Goal: Task Accomplishment & Management: Manage account settings

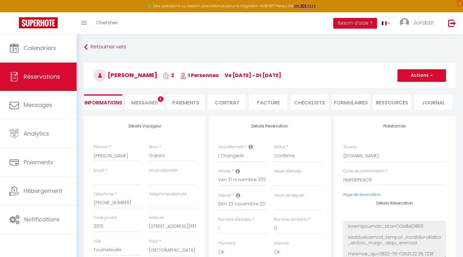
select select "75153"
select select
select select "1"
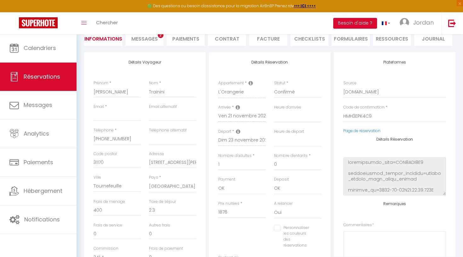
click at [62, 25] on link at bounding box center [38, 23] width 77 height 22
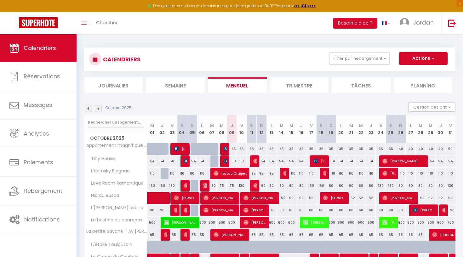
click at [422, 56] on button "Actions" at bounding box center [423, 58] width 49 height 13
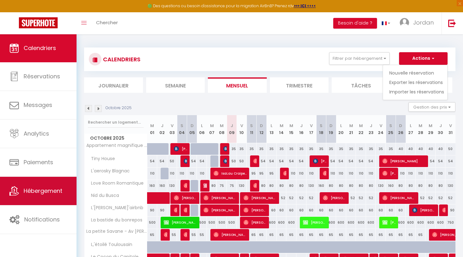
click at [39, 184] on link "Hébergement" at bounding box center [38, 191] width 77 height 28
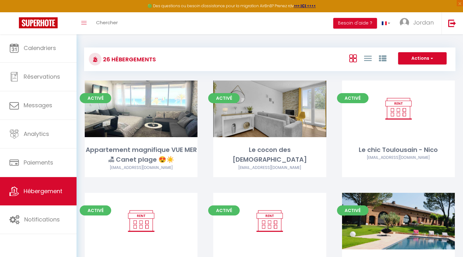
click at [408, 57] on button "Actions" at bounding box center [422, 58] width 49 height 13
click at [299, 60] on div "Actions Créer un Hébergement Nouveau groupe" at bounding box center [331, 59] width 247 height 14
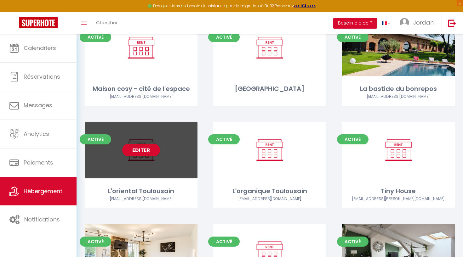
scroll to position [182, 0]
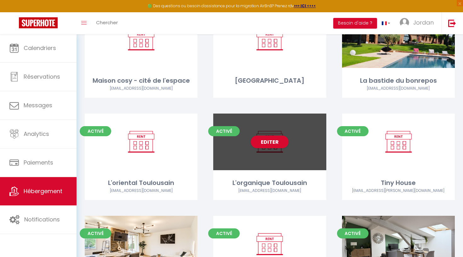
click at [253, 156] on div "Editer" at bounding box center [269, 142] width 113 height 57
select select "3"
select select "2"
select select "1"
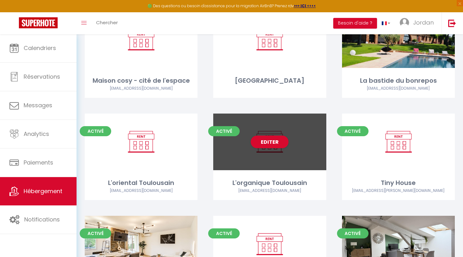
select select "28"
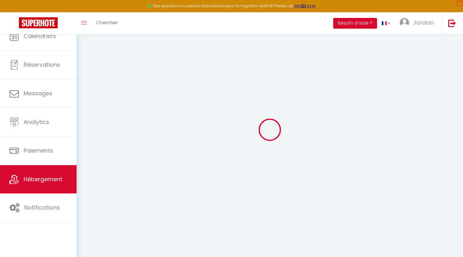
select select
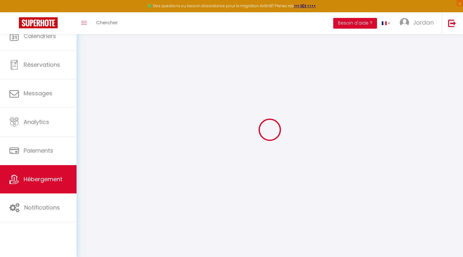
select select
checkbox input "false"
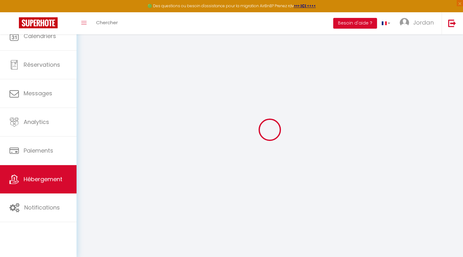
select select
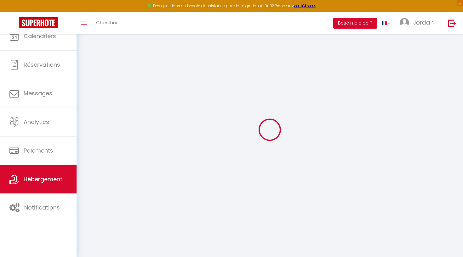
select select
checkbox input "false"
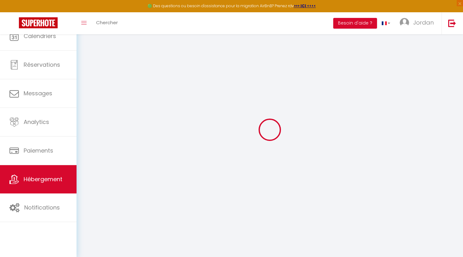
checkbox input "false"
select select
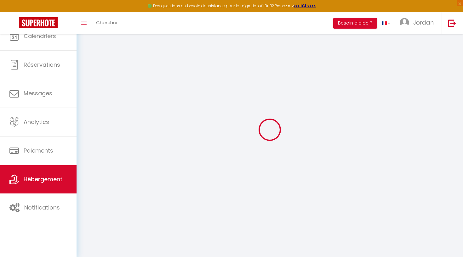
select select
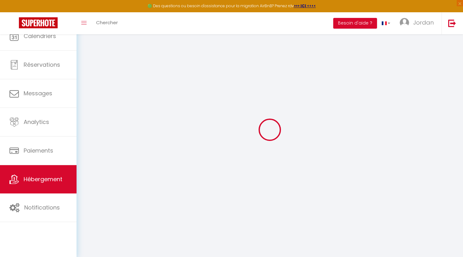
checkbox input "false"
select select
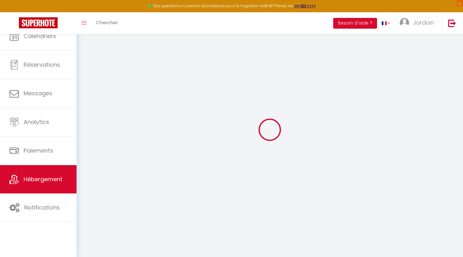
select select
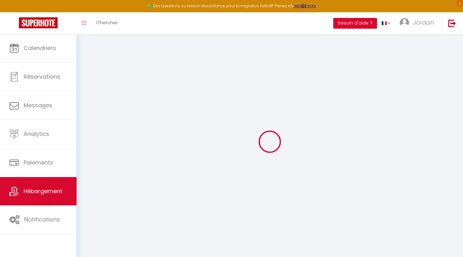
type input "L'organique Toulousain"
type input "40"
select select
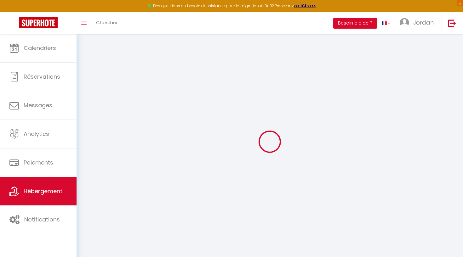
select select
type input "292 avenue jean rieux"
type input "31400"
type input "Toulouse"
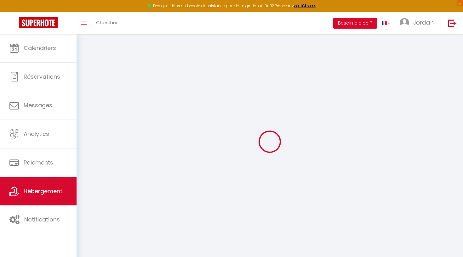
type input "[EMAIL_ADDRESS][DOMAIN_NAME]"
select select
checkbox input "false"
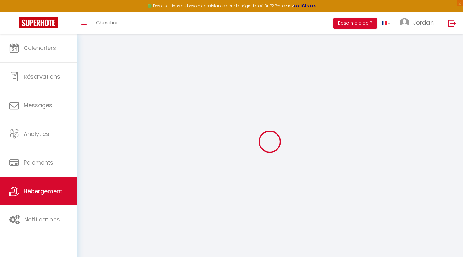
checkbox input "false"
type input "0"
select select
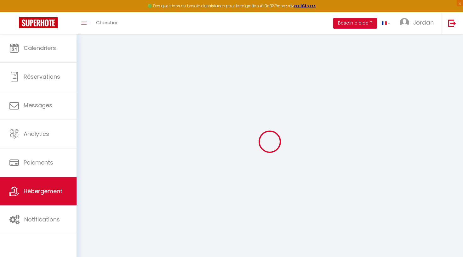
select select
checkbox input "false"
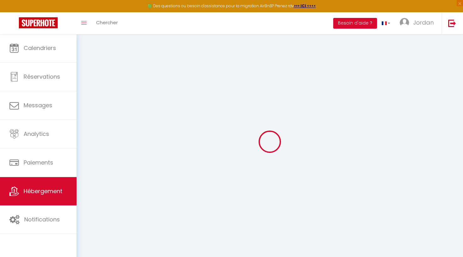
checkbox input "false"
select select
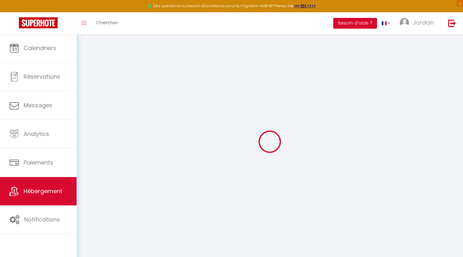
select select
checkbox input "false"
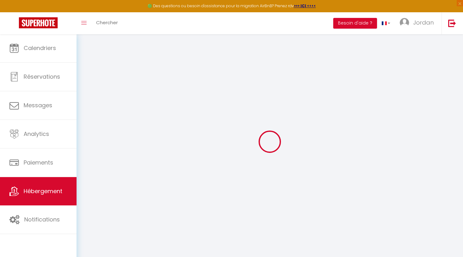
checkbox input "false"
select select
checkbox input "false"
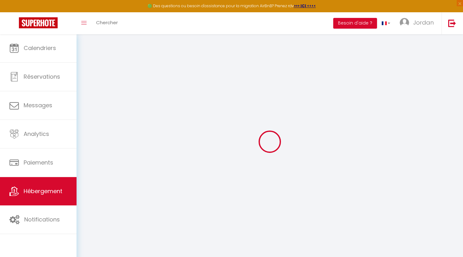
checkbox input "false"
select select
checkbox input "false"
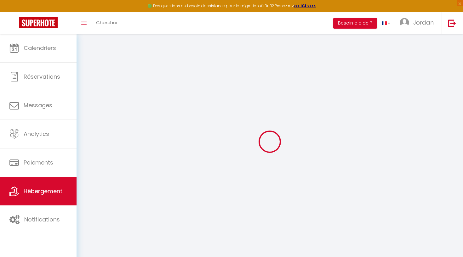
checkbox input "false"
select select
checkbox input "false"
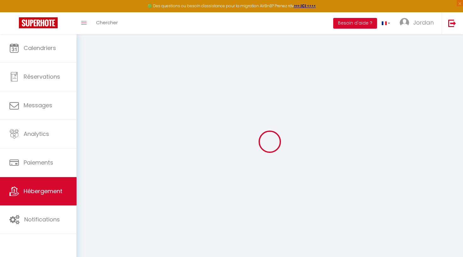
checkbox input "false"
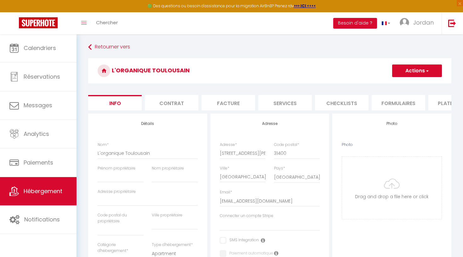
select select
checkbox input "false"
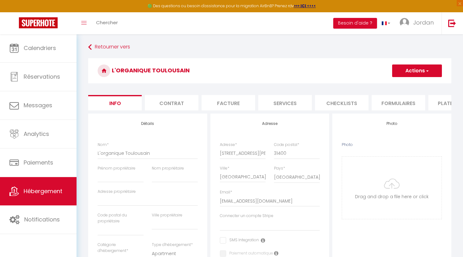
click at [167, 103] on li "Contrat" at bounding box center [172, 102] width 54 height 15
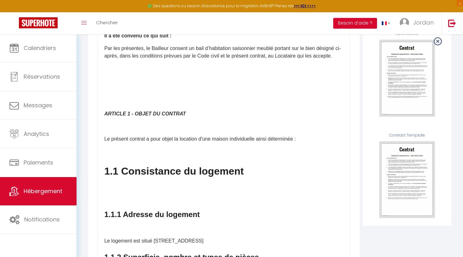
scroll to position [67, 0]
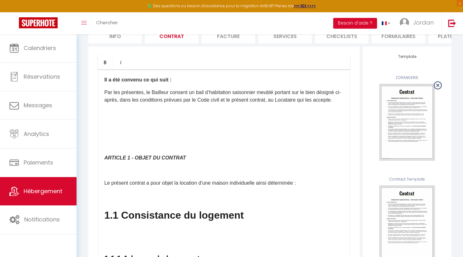
click at [46, 191] on span "Hébergement" at bounding box center [43, 191] width 39 height 8
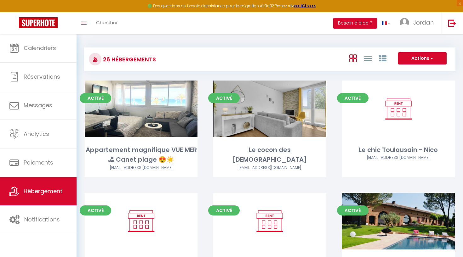
click at [415, 59] on button "Actions" at bounding box center [422, 58] width 49 height 13
click at [408, 71] on li "Créer un Hébergement" at bounding box center [418, 71] width 58 height 7
select select "3"
select select "2"
select select "1"
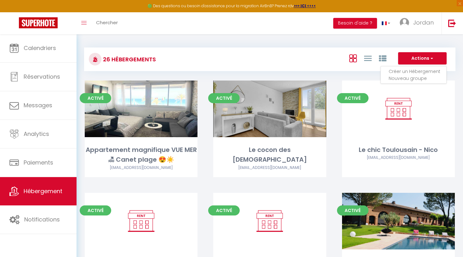
select select "1"
select select "15:00"
select select "23:45"
select select "11:00"
select select "30"
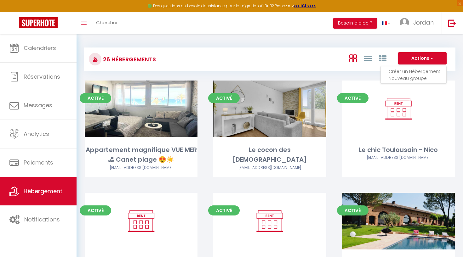
select select "120"
select select "28"
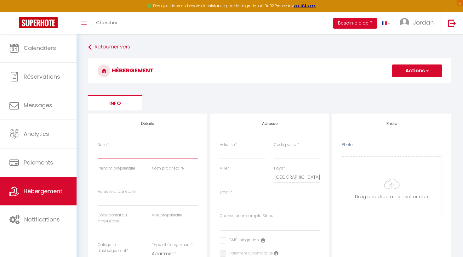
type input "L"
select select
checkbox input "false"
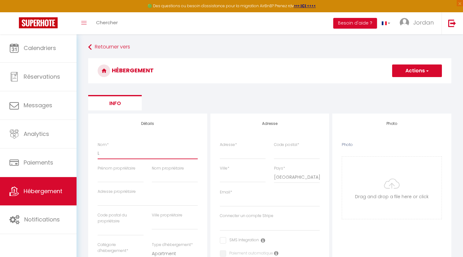
checkbox input "false"
select select
type input "Lo"
select select
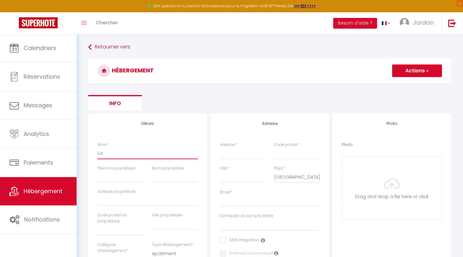
checkbox input "false"
select select
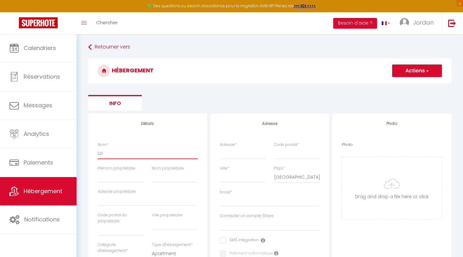
select select
type input "Lov"
select select
checkbox input "false"
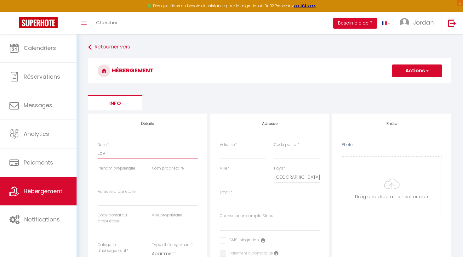
checkbox input "false"
select select
type input "Love"
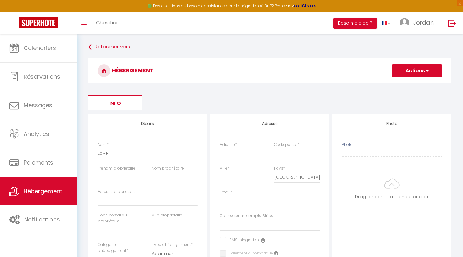
select select
checkbox input "false"
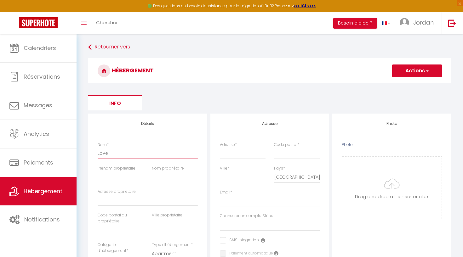
select select
type input "Love"
select select
checkbox input "false"
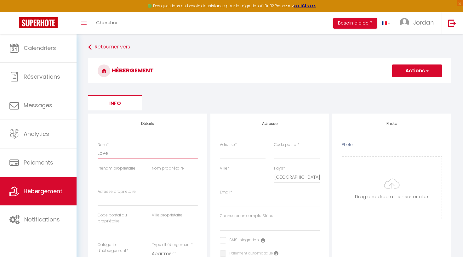
checkbox input "false"
select select
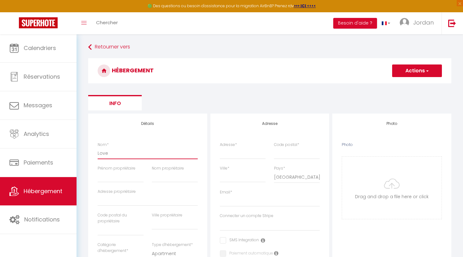
type input "Love R"
select select
checkbox input "false"
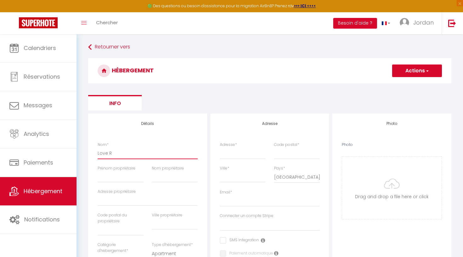
checkbox input "false"
select select
type input "Love Ro"
select select
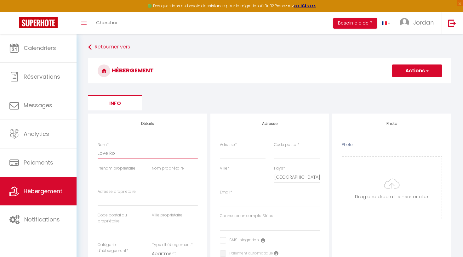
checkbox input "false"
select select
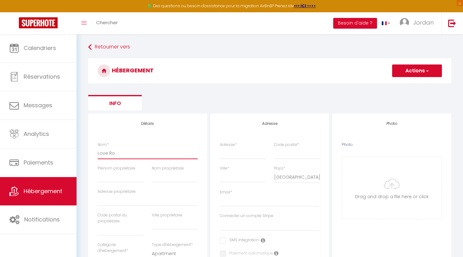
select select
type input "Love Roo"
select select
checkbox input "false"
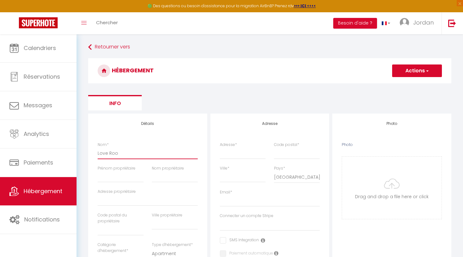
checkbox input "false"
select select
type input "Love Room"
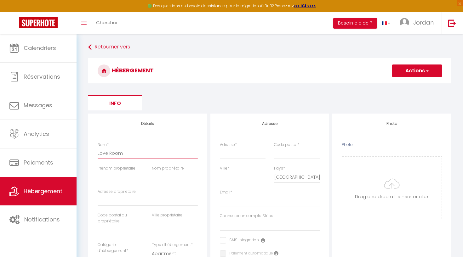
select select
checkbox input "false"
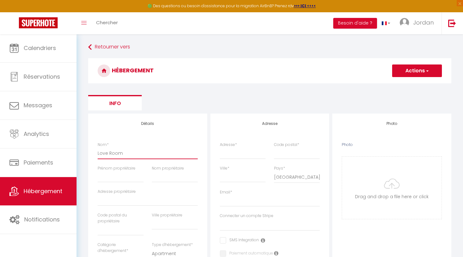
select select
type input "Love Room"
select select
checkbox input "false"
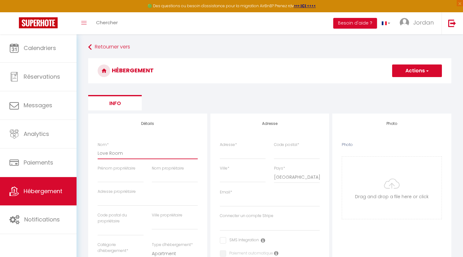
checkbox input "false"
select select
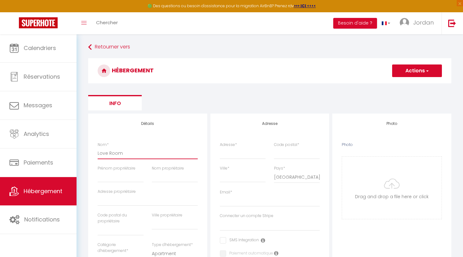
type input "Love Room d"
select select
checkbox input "false"
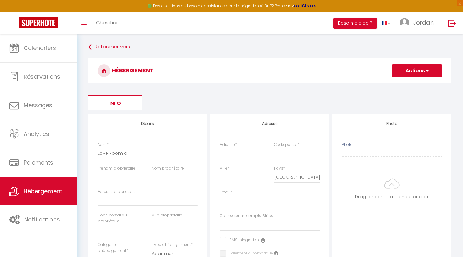
checkbox input "false"
select select
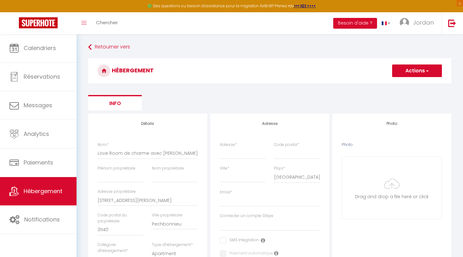
click at [140, 200] on input "[STREET_ADDRESS][PERSON_NAME]" at bounding box center [148, 200] width 100 height 11
paste input "[STREET_ADDRESS][PERSON_NAME]"
click at [408, 76] on button "Actions" at bounding box center [417, 71] width 50 height 13
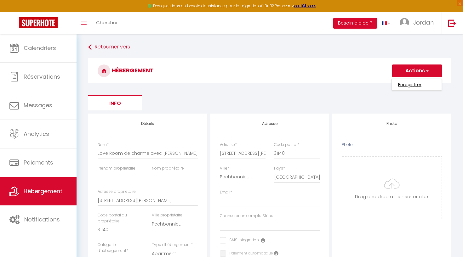
click at [404, 86] on input "Enregistrer" at bounding box center [409, 85] width 23 height 6
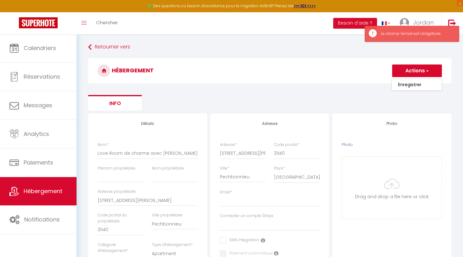
click at [40, 187] on span "Hébergement" at bounding box center [43, 191] width 39 height 8
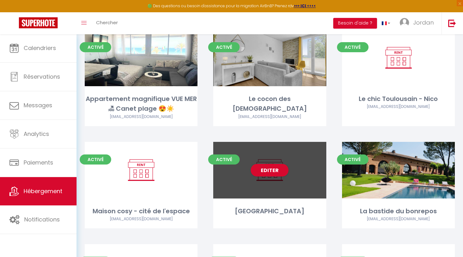
scroll to position [35, 0]
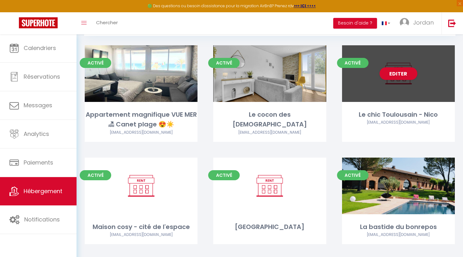
click at [411, 97] on div "Editer" at bounding box center [398, 73] width 113 height 57
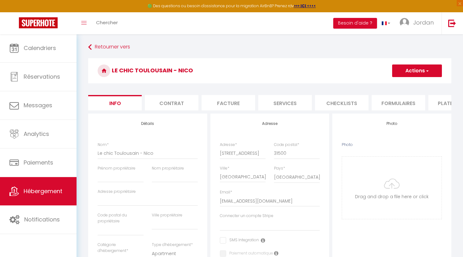
click at [41, 183] on link "Hébergement" at bounding box center [38, 191] width 77 height 28
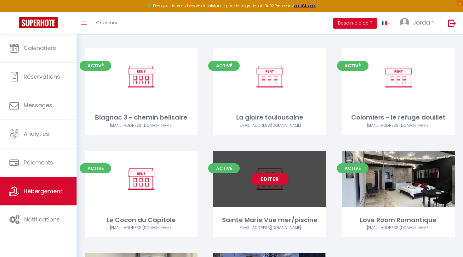
scroll to position [680, 0]
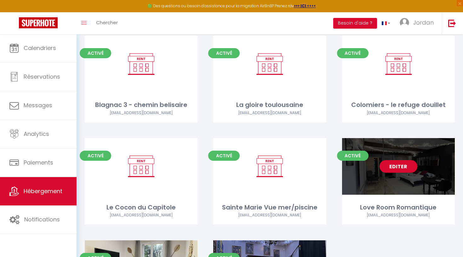
click at [368, 151] on span "Activé" at bounding box center [353, 156] width 32 height 10
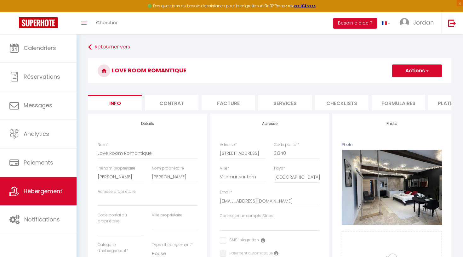
click at [50, 196] on link "Hébergement" at bounding box center [38, 191] width 77 height 28
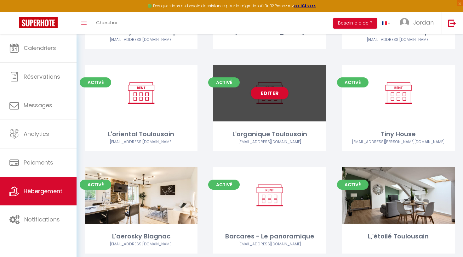
scroll to position [231, 0]
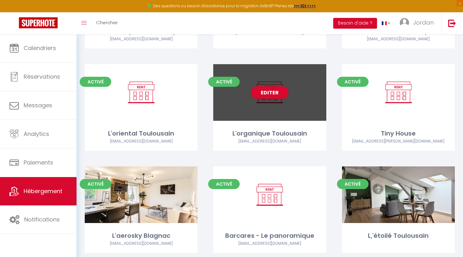
click at [265, 117] on div "Editer" at bounding box center [269, 92] width 113 height 57
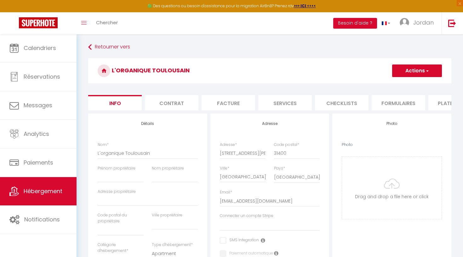
click at [35, 187] on link "Hébergement" at bounding box center [38, 191] width 77 height 28
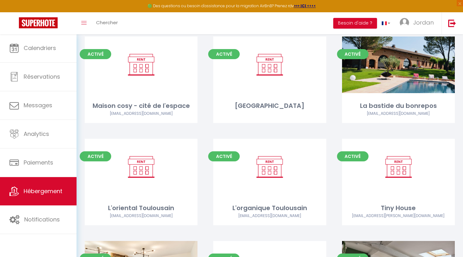
scroll to position [167, 0]
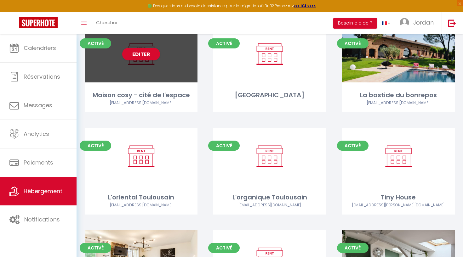
click at [173, 81] on div "Editer" at bounding box center [141, 54] width 113 height 57
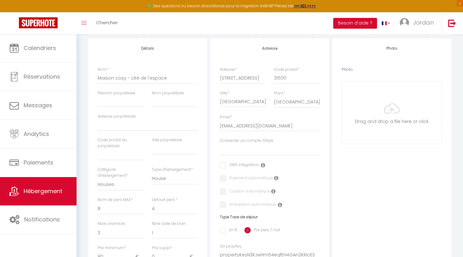
scroll to position [75, 0]
click at [41, 191] on span "Hébergement" at bounding box center [43, 191] width 39 height 8
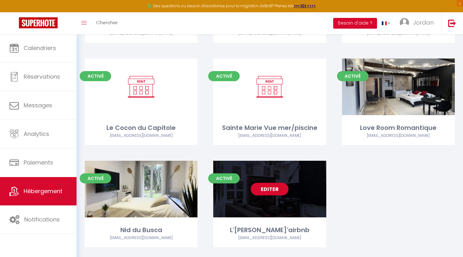
scroll to position [759, 0]
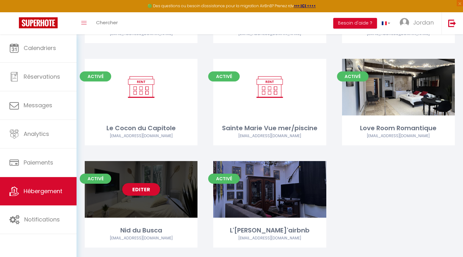
click at [172, 193] on div "Editer" at bounding box center [141, 189] width 113 height 57
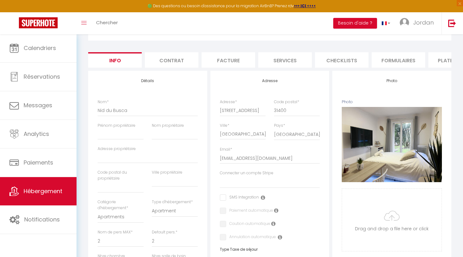
scroll to position [41, 0]
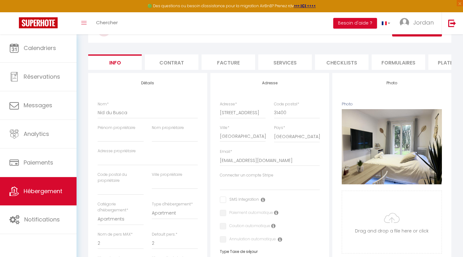
click at [51, 196] on link "Hébergement" at bounding box center [38, 191] width 77 height 28
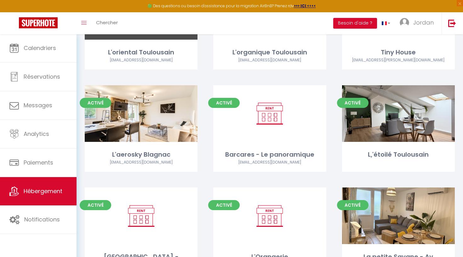
scroll to position [314, 0]
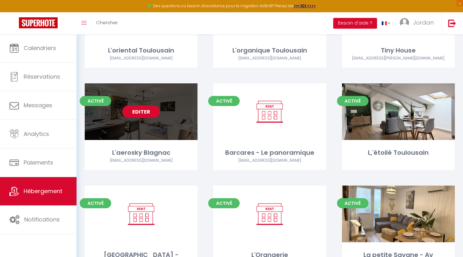
click at [155, 124] on div "Editer" at bounding box center [141, 111] width 113 height 57
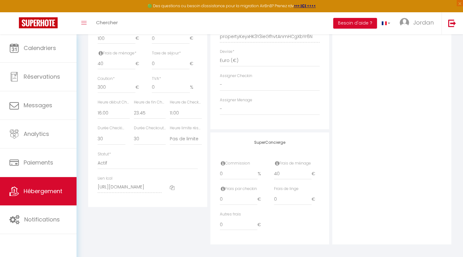
scroll to position [293, 0]
click at [123, 100] on label "Heure début Checkin *" at bounding box center [114, 103] width 32 height 6
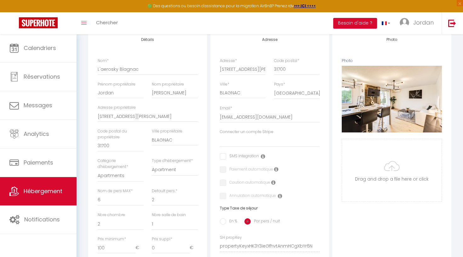
scroll to position [84, 0]
click at [46, 189] on span "Hébergement" at bounding box center [43, 191] width 39 height 8
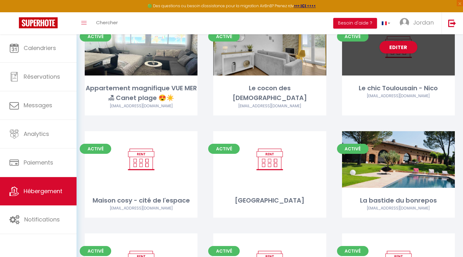
scroll to position [60, 0]
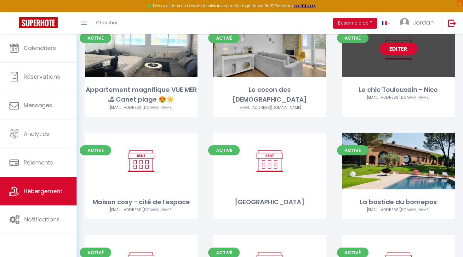
click at [401, 46] on link "Editer" at bounding box center [399, 49] width 38 height 13
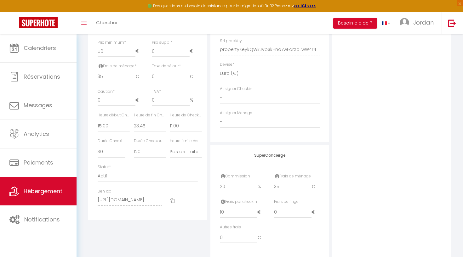
scroll to position [279, 0]
click at [26, 186] on link "Hébergement" at bounding box center [38, 191] width 77 height 28
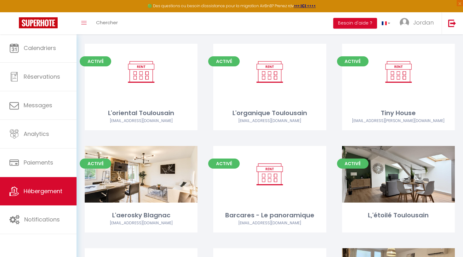
scroll to position [244, 0]
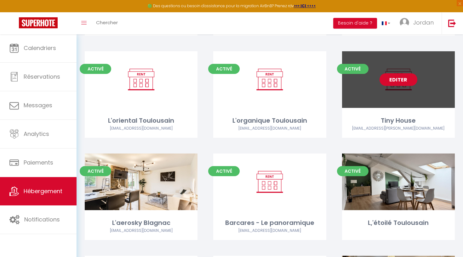
click at [403, 81] on link "Editer" at bounding box center [399, 79] width 38 height 13
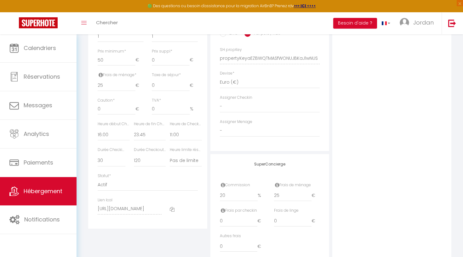
scroll to position [272, 0]
click at [45, 191] on span "Hébergement" at bounding box center [43, 191] width 39 height 8
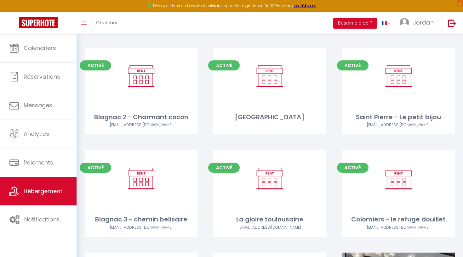
scroll to position [565, 0]
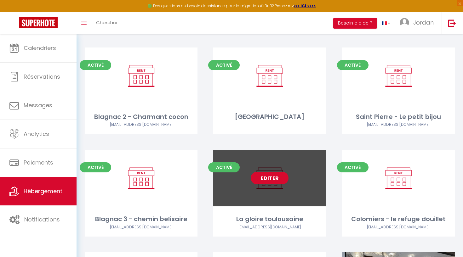
click at [267, 172] on link "Editer" at bounding box center [270, 178] width 38 height 13
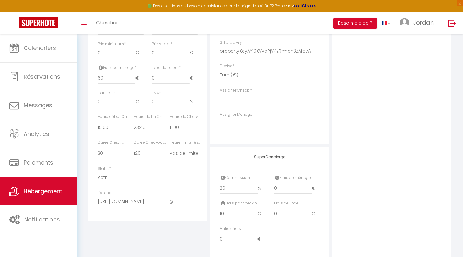
scroll to position [280, 0]
click at [32, 190] on span "Hébergement" at bounding box center [43, 191] width 39 height 8
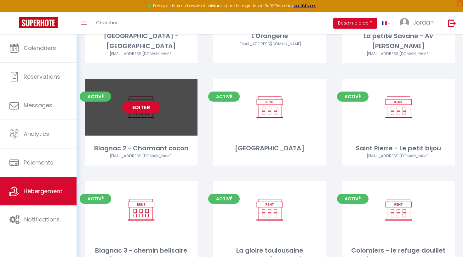
scroll to position [518, 0]
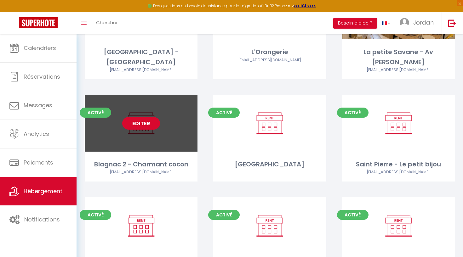
click at [147, 117] on link "Editer" at bounding box center [141, 123] width 38 height 13
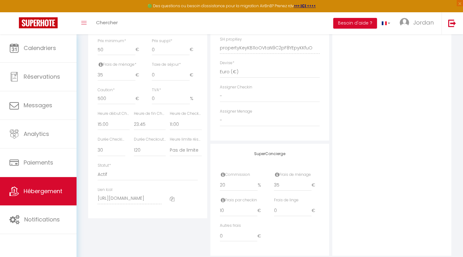
scroll to position [281, 0]
click at [24, 197] on link "Hébergement" at bounding box center [38, 191] width 77 height 28
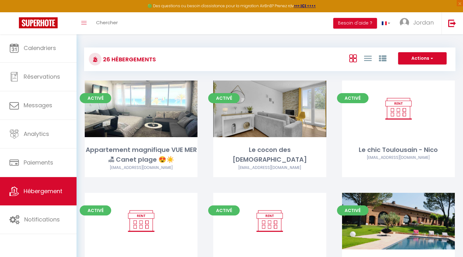
click at [418, 58] on button "Actions" at bounding box center [422, 58] width 49 height 13
click at [412, 70] on li "Créer un Hébergement" at bounding box center [418, 71] width 58 height 7
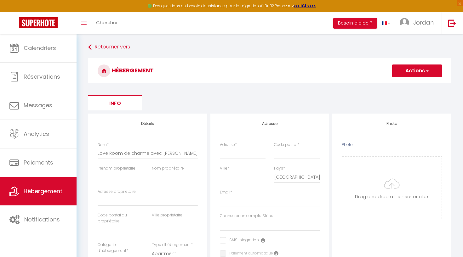
click at [30, 189] on span "Hébergement" at bounding box center [43, 191] width 39 height 8
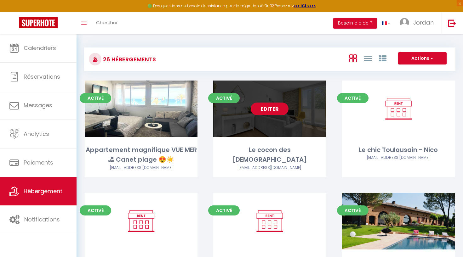
click at [281, 112] on link "Editer" at bounding box center [270, 109] width 38 height 13
click at [268, 108] on link "Editer" at bounding box center [270, 109] width 38 height 13
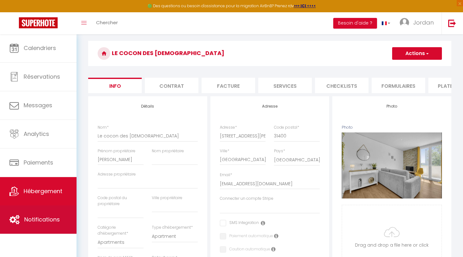
scroll to position [18, 0]
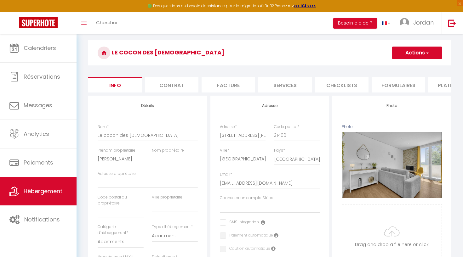
click at [60, 194] on span "Hébergement" at bounding box center [43, 191] width 39 height 8
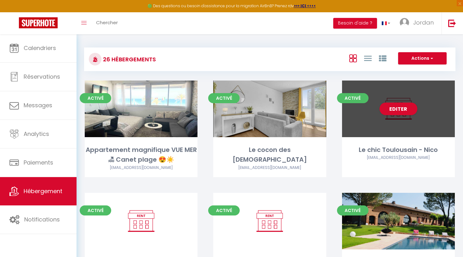
click at [402, 118] on div "Editer" at bounding box center [398, 109] width 113 height 57
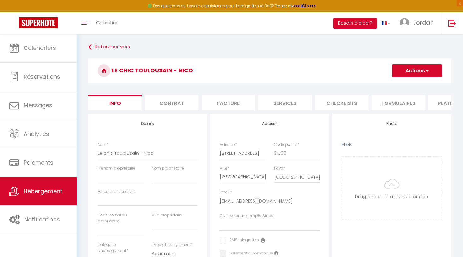
click at [50, 190] on span "Hébergement" at bounding box center [43, 191] width 39 height 8
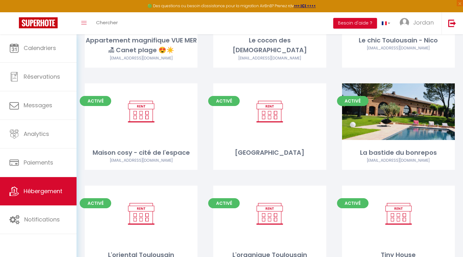
scroll to position [89, 0]
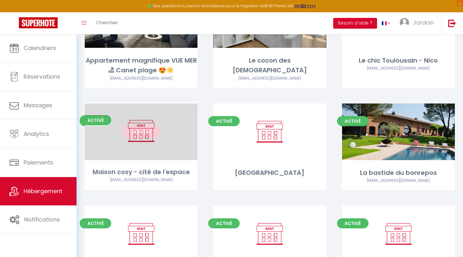
click at [143, 132] on link "Editer" at bounding box center [141, 132] width 38 height 13
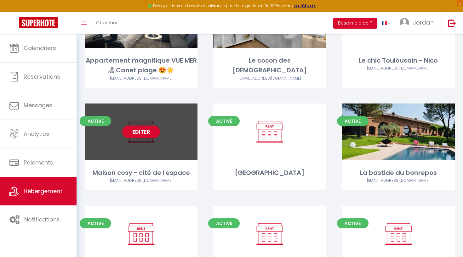
click at [143, 132] on link "Editer" at bounding box center [141, 132] width 38 height 13
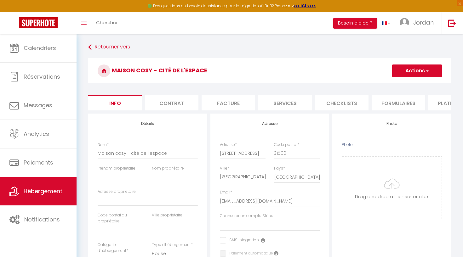
click at [55, 191] on span "Hébergement" at bounding box center [43, 191] width 39 height 8
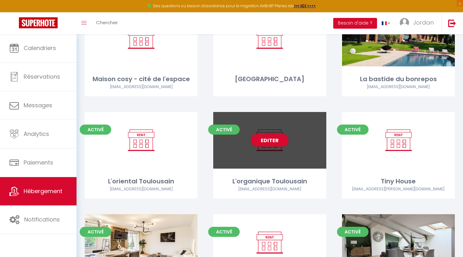
scroll to position [228, 0]
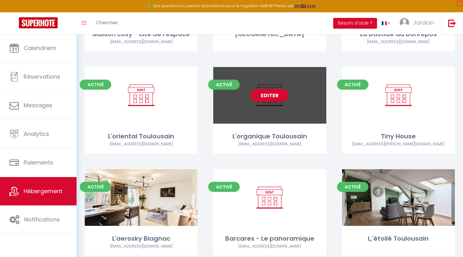
click at [272, 99] on link "Editer" at bounding box center [270, 95] width 38 height 13
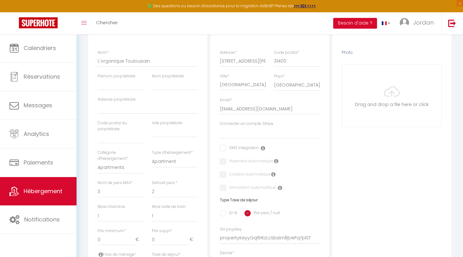
scroll to position [93, 0]
click at [28, 201] on link "Hébergement" at bounding box center [38, 191] width 77 height 28
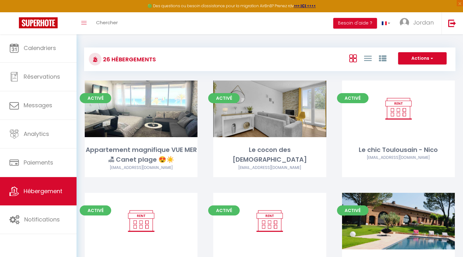
click at [427, 57] on button "Actions" at bounding box center [422, 58] width 49 height 13
click at [406, 72] on li "Créer un Hébergement" at bounding box center [418, 71] width 58 height 7
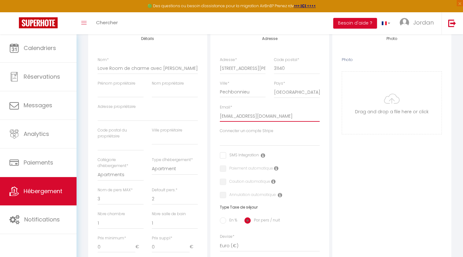
scroll to position [91, 0]
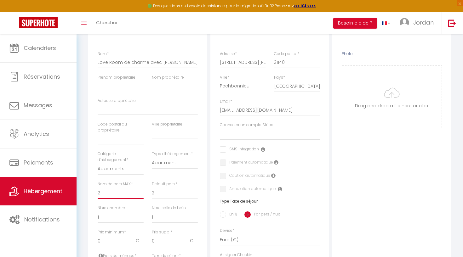
click at [109, 241] on input "0" at bounding box center [117, 241] width 38 height 11
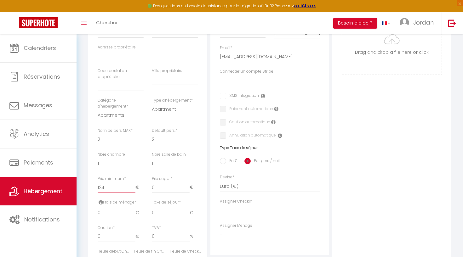
scroll to position [154, 0]
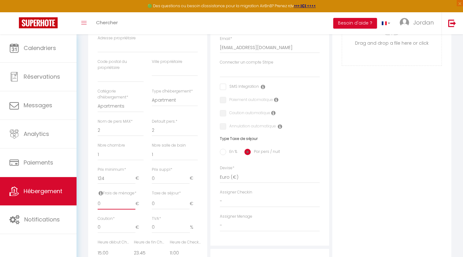
click at [108, 200] on input "0" at bounding box center [117, 203] width 38 height 11
click at [110, 174] on input "124" at bounding box center [117, 178] width 38 height 11
click at [120, 198] on input "0" at bounding box center [117, 203] width 38 height 11
click at [114, 199] on input "0" at bounding box center [117, 203] width 38 height 11
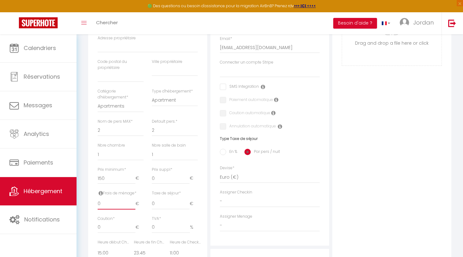
click at [114, 199] on input "0" at bounding box center [117, 203] width 38 height 11
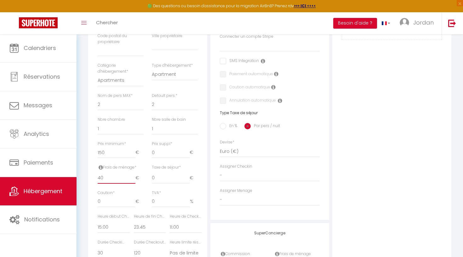
scroll to position [193, 0]
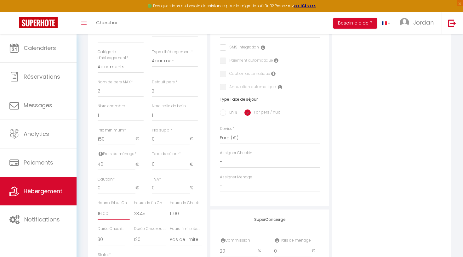
click at [147, 200] on label "Heure de fin Checkin *" at bounding box center [150, 203] width 32 height 6
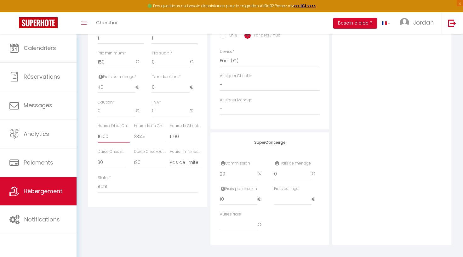
scroll to position [270, 0]
click at [290, 176] on input "0" at bounding box center [293, 174] width 38 height 11
click at [373, 177] on div "Photo Photo Drag and drop a file here or click Ooops, something wrong appended.…" at bounding box center [391, 44] width 119 height 401
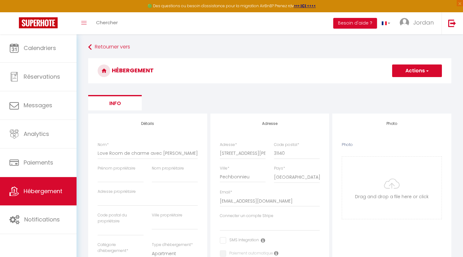
scroll to position [0, 0]
click at [409, 71] on button "Actions" at bounding box center [417, 71] width 50 height 13
click at [406, 83] on input "Enregistrer" at bounding box center [409, 85] width 23 height 6
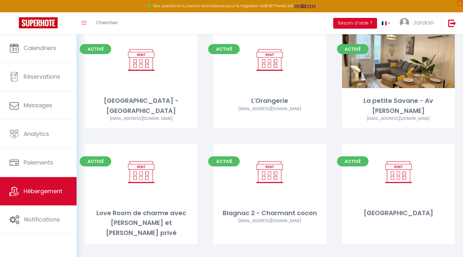
scroll to position [476, 0]
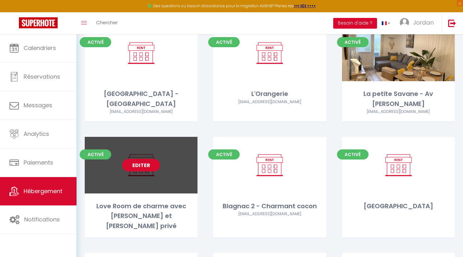
click at [134, 159] on link "Editer" at bounding box center [141, 165] width 38 height 13
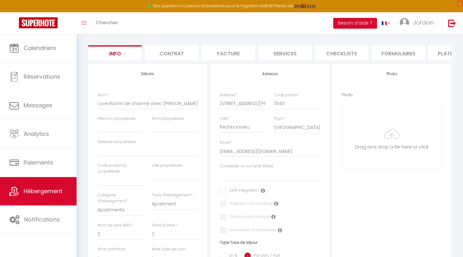
scroll to position [49, 0]
click at [86, 25] on link "Toggle menubar" at bounding box center [84, 23] width 15 height 22
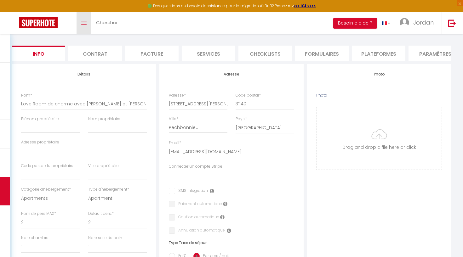
click at [86, 25] on link "Toggle menubar" at bounding box center [84, 23] width 15 height 22
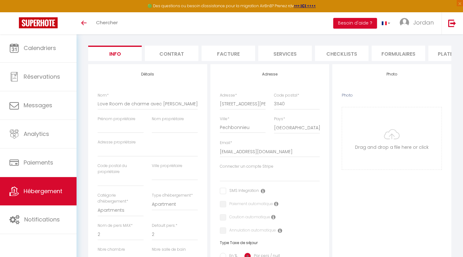
click at [437, 51] on li "Plateformes" at bounding box center [455, 53] width 54 height 15
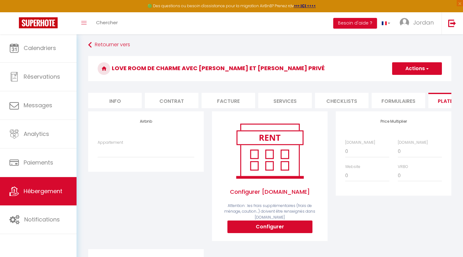
scroll to position [2, 0]
click at [58, 192] on span "Hébergement" at bounding box center [43, 191] width 39 height 8
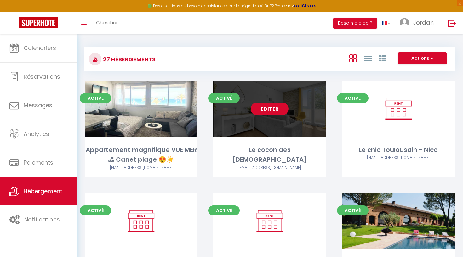
click at [255, 125] on div "Editer" at bounding box center [269, 109] width 113 height 57
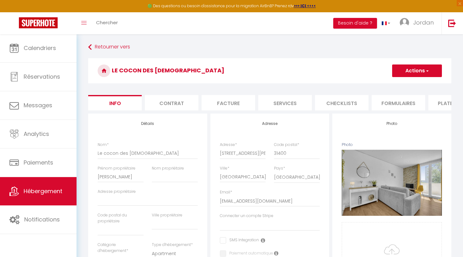
click at [434, 104] on li "Plateformes" at bounding box center [455, 102] width 54 height 15
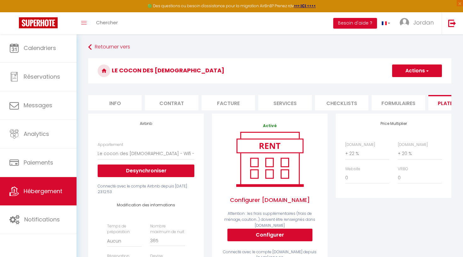
select select "5935-1334247990742130998"
select select "EUR"
select select
select select "+ 22 %"
select select "+ 20 %"
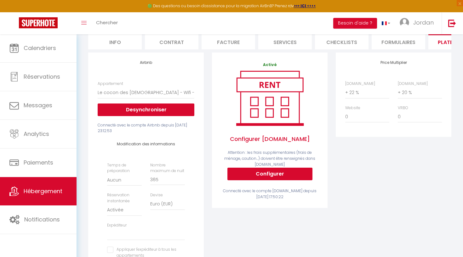
scroll to position [63, 0]
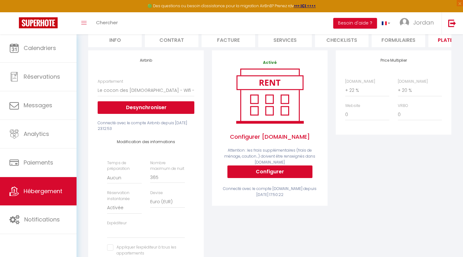
click at [53, 197] on link "Hébergement" at bounding box center [38, 191] width 77 height 28
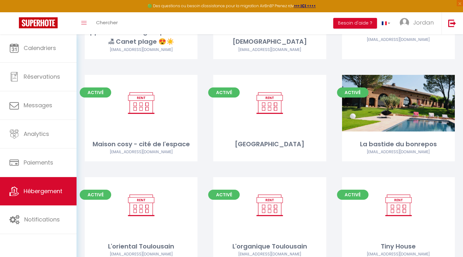
scroll to position [122, 0]
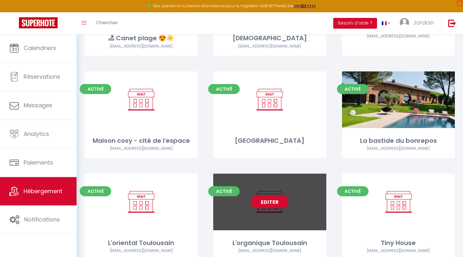
click at [269, 216] on div "Editer" at bounding box center [269, 202] width 113 height 57
select select "3"
select select "2"
select select "1"
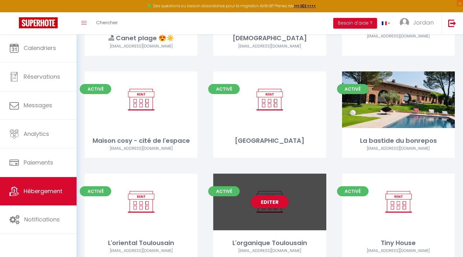
select select "28"
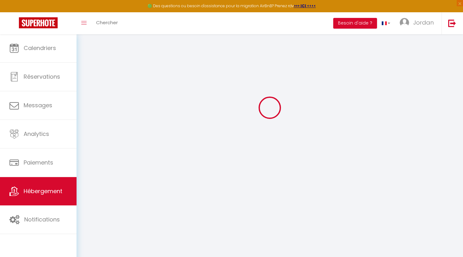
select select
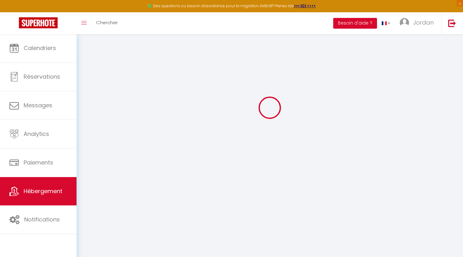
select select
checkbox input "false"
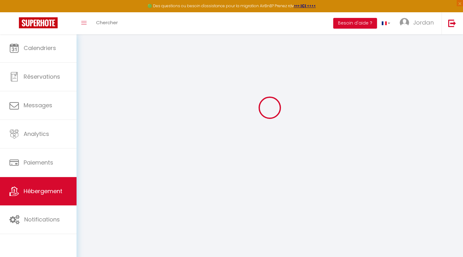
select select
type input "L'organique Toulousain"
type input "40"
select select
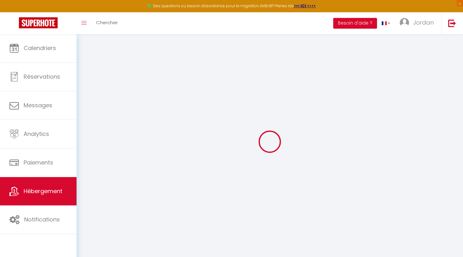
select select
type input "292 avenue jean rieux"
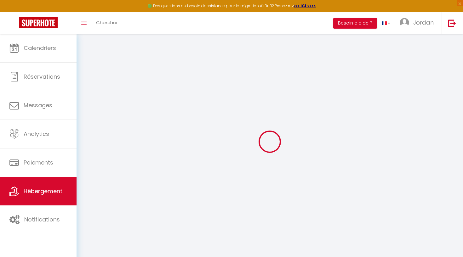
type input "31400"
type input "Toulouse"
type input "[EMAIL_ADDRESS][DOMAIN_NAME]"
select select
checkbox input "false"
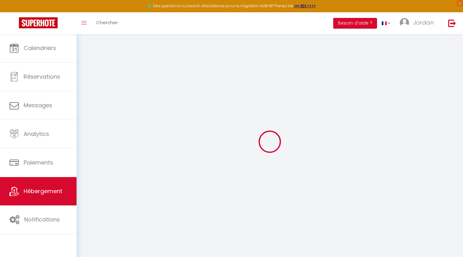
checkbox input "false"
type input "0"
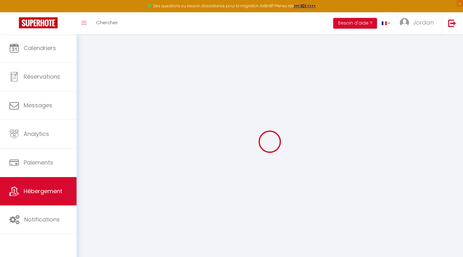
select select
checkbox input "false"
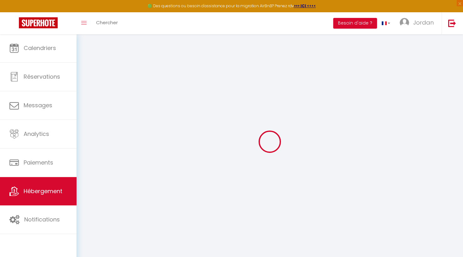
select select "15:00"
select select "23:45"
select select "11:00"
select select "30"
select select "120"
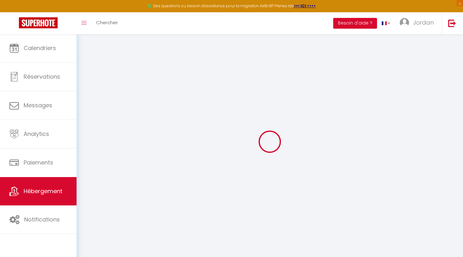
select select
select select "+ 22 %"
select select "EUR"
select select
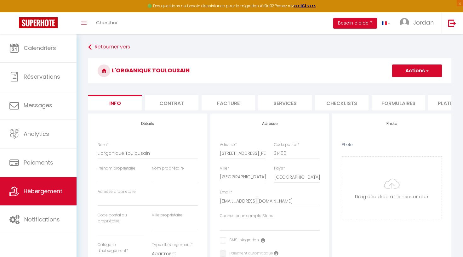
select select
checkbox input "false"
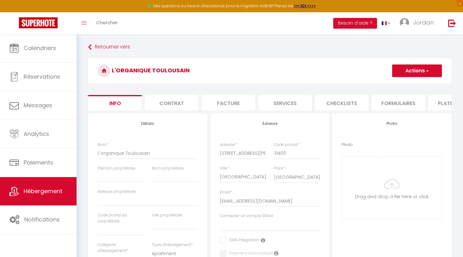
click at [436, 103] on li "Plateformes" at bounding box center [455, 102] width 54 height 15
select select
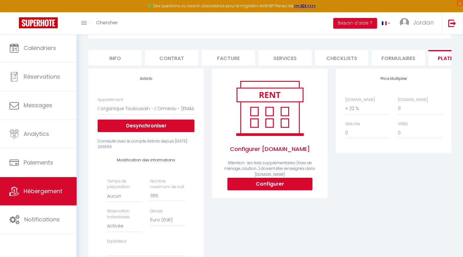
scroll to position [45, 0]
click at [40, 194] on span "Hébergement" at bounding box center [43, 191] width 39 height 8
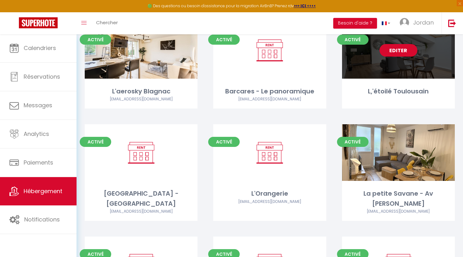
scroll to position [386, 0]
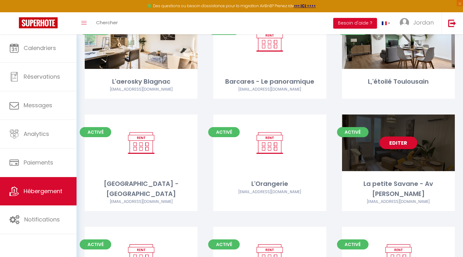
click at [381, 146] on div "Editer" at bounding box center [398, 143] width 113 height 57
select select "3"
select select "2"
select select "1"
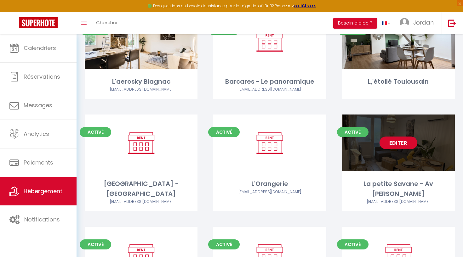
select select "28"
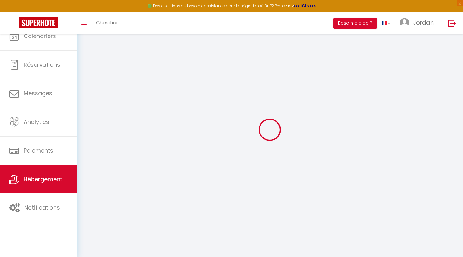
select select
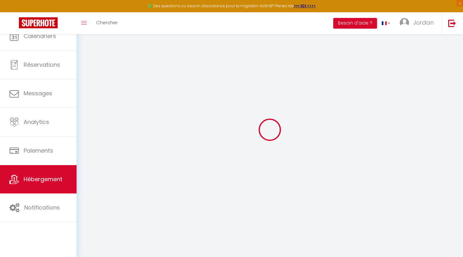
select select
checkbox input "false"
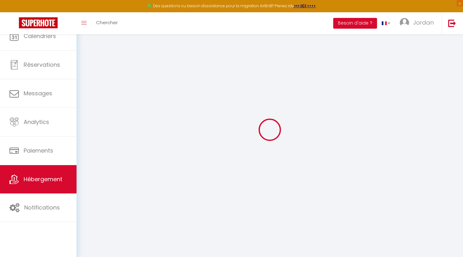
select select
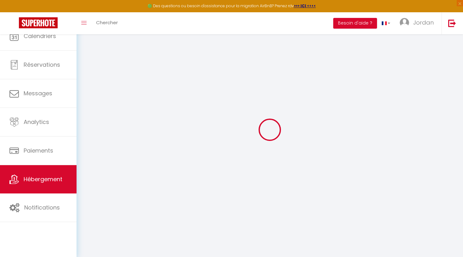
select select
checkbox input "false"
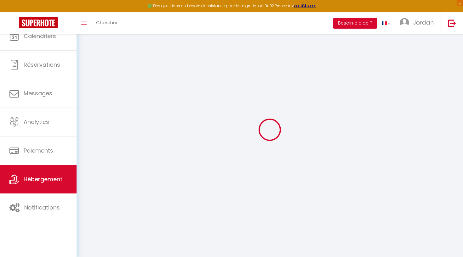
checkbox input "false"
select select
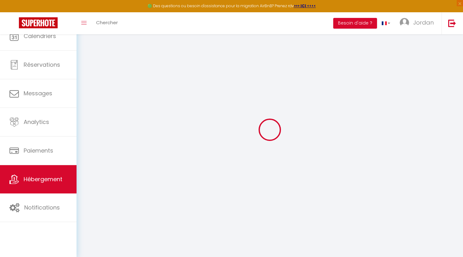
select select
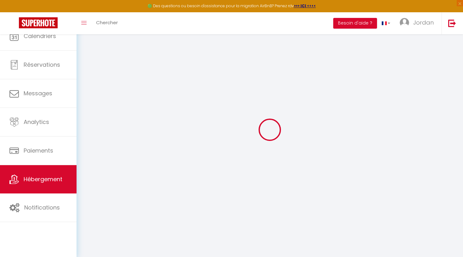
checkbox input "false"
select select
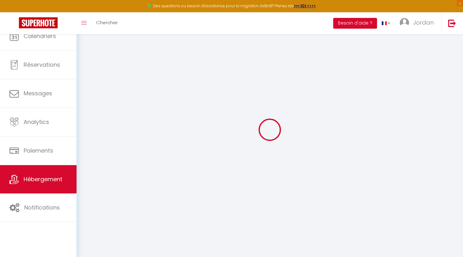
select select
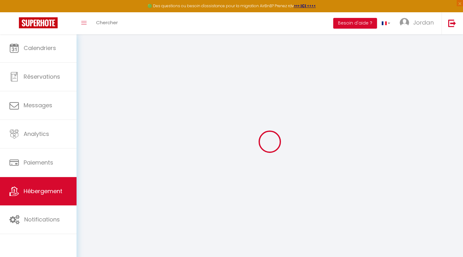
type input "La petite Savane - Av [PERSON_NAME]"
type input "60"
type input "30"
select select
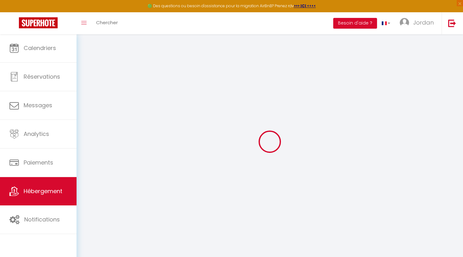
select select
type input "292 Avenue jean rieux"
type input "31500"
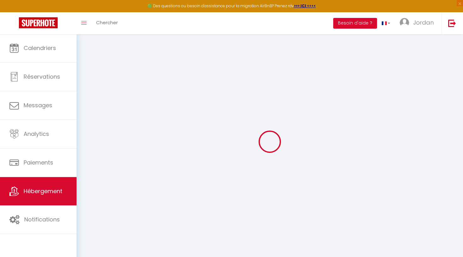
type input "TOULOUSE"
type input "ventes.10002@gmail.com"
select select
checkbox input "false"
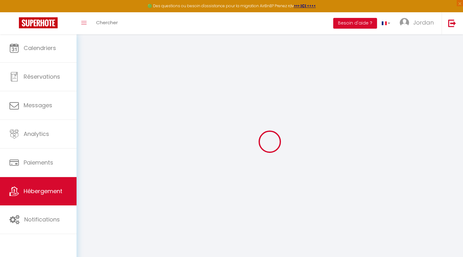
checkbox input "false"
type input "30"
type input "0"
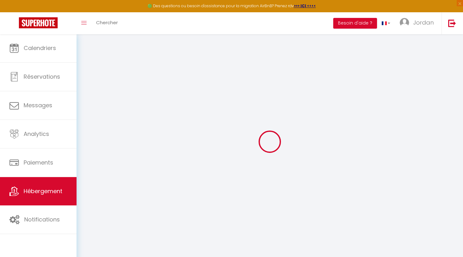
select select
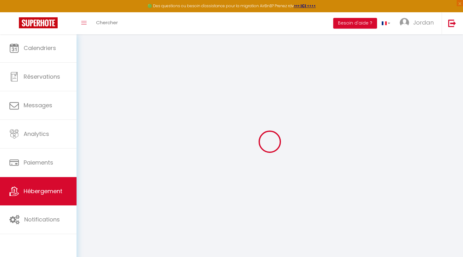
select select
checkbox input "false"
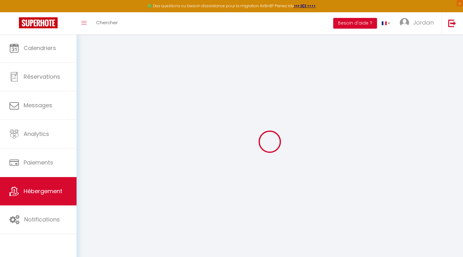
select select
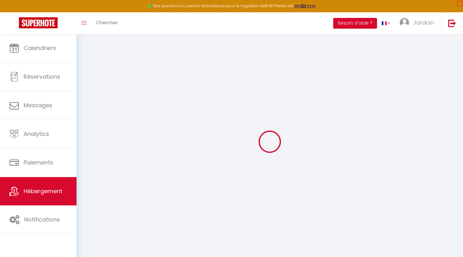
select select
checkbox input "false"
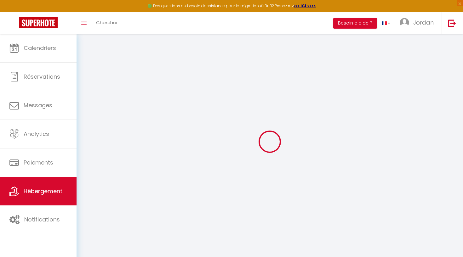
select select
checkbox input "false"
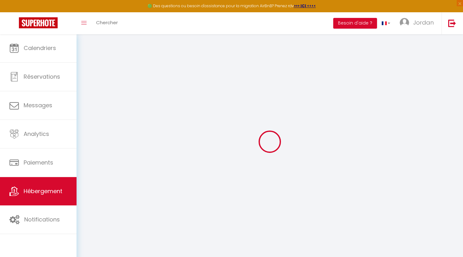
select select "+ 22 %"
select select
checkbox input "false"
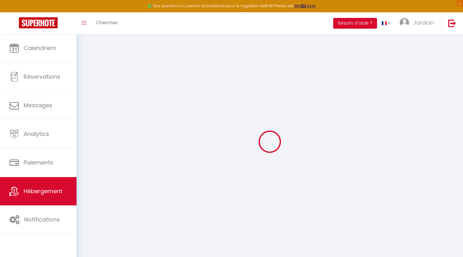
checkbox input "false"
select select
checkbox input "false"
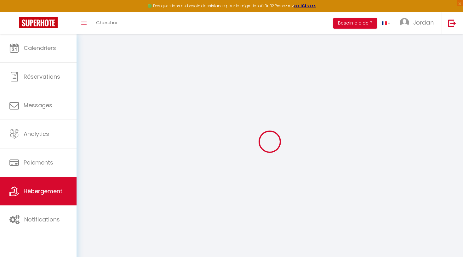
checkbox input "false"
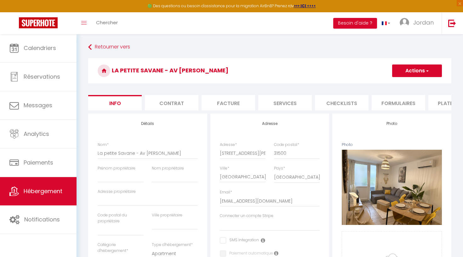
select select
checkbox input "false"
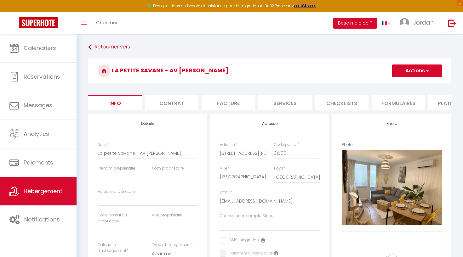
select select "EUR"
select select
select select "5935-1338609543609251924"
click at [446, 105] on li "Plateformes" at bounding box center [455, 102] width 54 height 15
select select
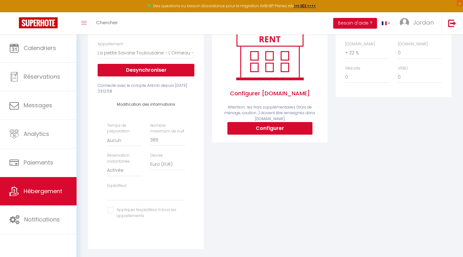
scroll to position [101, 0]
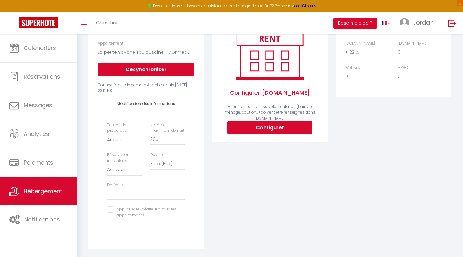
click at [51, 192] on span "Hébergement" at bounding box center [43, 191] width 39 height 8
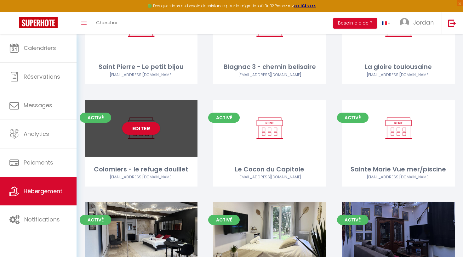
scroll to position [753, 0]
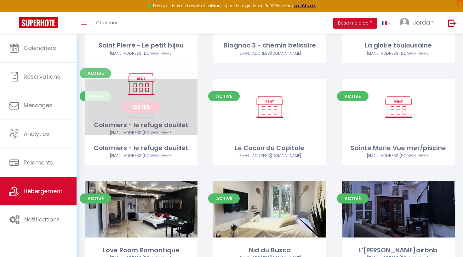
click at [149, 101] on link "Editer" at bounding box center [141, 107] width 38 height 13
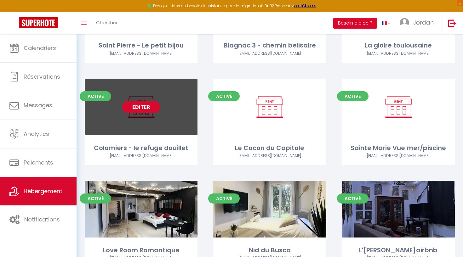
click at [149, 101] on link "Editer" at bounding box center [141, 107] width 38 height 13
select select "3"
select select "2"
select select "1"
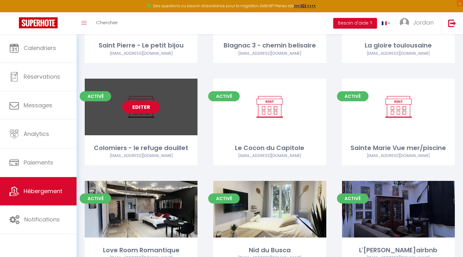
select select "28"
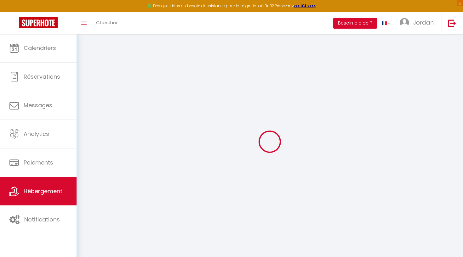
select select
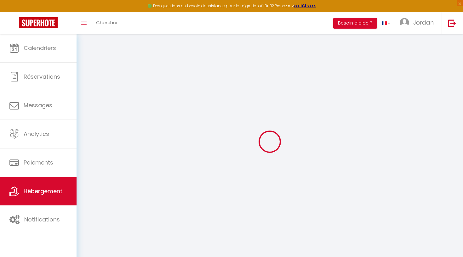
select select
checkbox input "false"
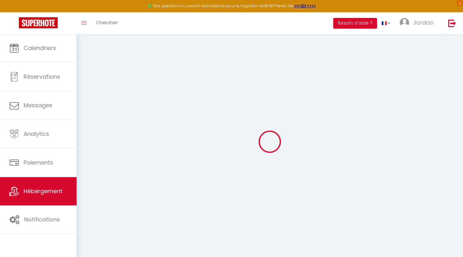
select select
type input "Colomiers - le refuge douillet"
select select "6"
select select "2"
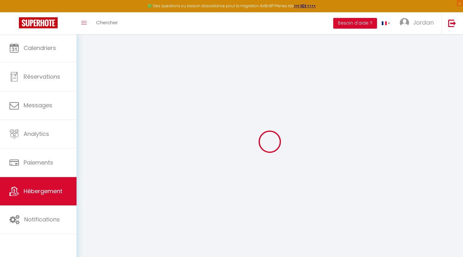
type input "45"
select select
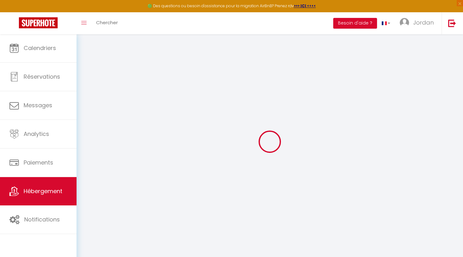
select select
type input "7 passage paul valery"
type input "31770"
type input "COLOMIERS"
type input "[EMAIL_ADDRESS][DOMAIN_NAME]"
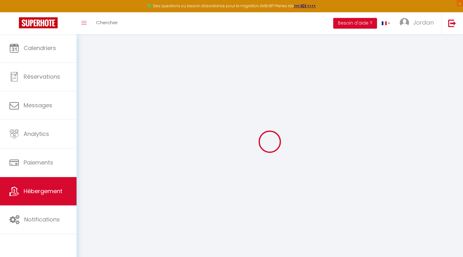
select select
checkbox input "false"
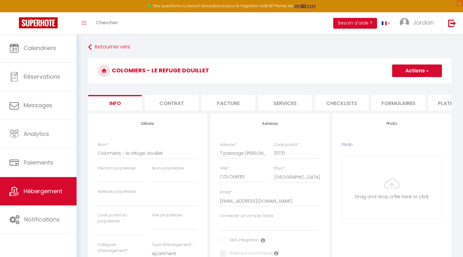
click at [442, 104] on li "Plateformes" at bounding box center [455, 102] width 54 height 15
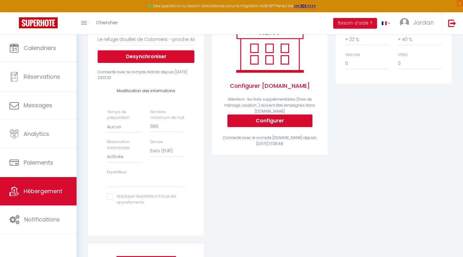
scroll to position [117, 0]
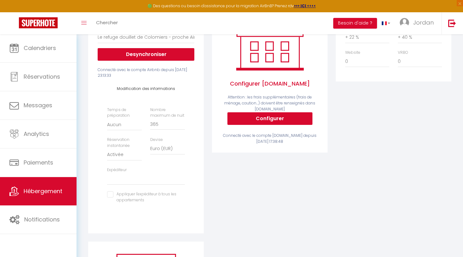
click at [31, 193] on span "Hébergement" at bounding box center [43, 191] width 39 height 8
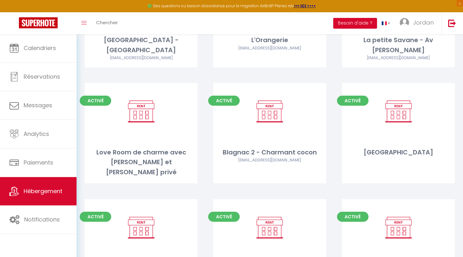
scroll to position [474, 0]
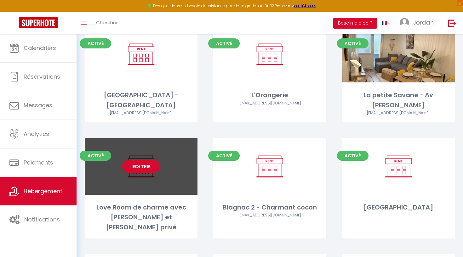
click at [149, 160] on link "Editer" at bounding box center [141, 166] width 38 height 13
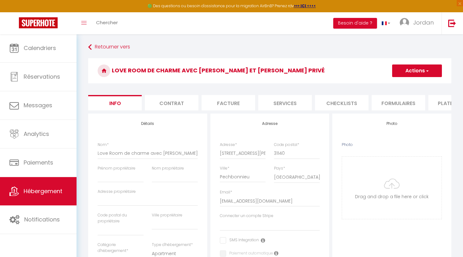
click at [448, 107] on li "Plateformes" at bounding box center [455, 102] width 54 height 15
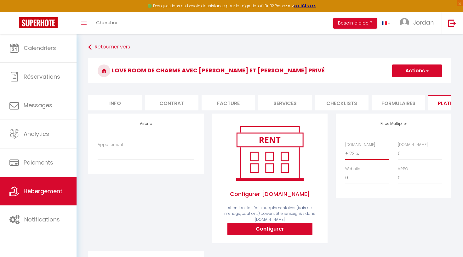
click at [382, 226] on div "Price Multiplier Airbnb.com 0 + 1 % + 2 % + 3 % + 4 % + 5 % + 6 % + 7 %" at bounding box center [394, 183] width 124 height 138
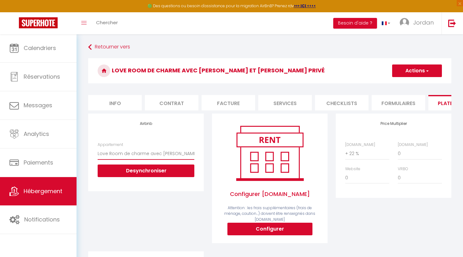
click at [419, 69] on button "Actions" at bounding box center [417, 71] width 50 height 13
click at [413, 85] on link "Enregistrer" at bounding box center [417, 85] width 50 height 8
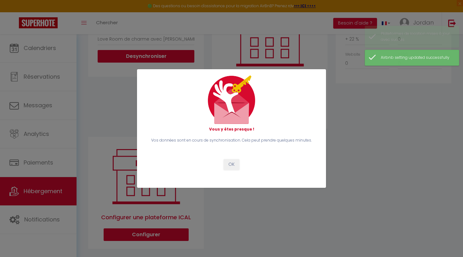
scroll to position [115, 0]
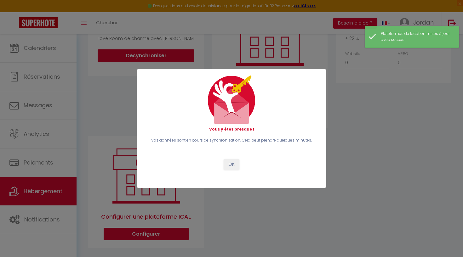
click at [232, 163] on button "OK" at bounding box center [232, 164] width 16 height 11
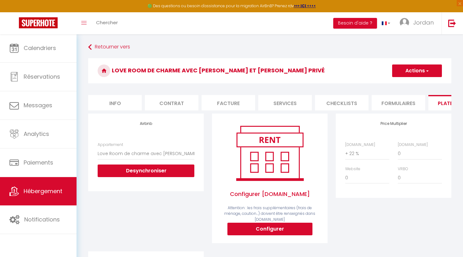
scroll to position [0, 0]
click at [416, 67] on button "Actions" at bounding box center [417, 71] width 50 height 13
click at [411, 83] on link "Enregistrer" at bounding box center [417, 85] width 50 height 8
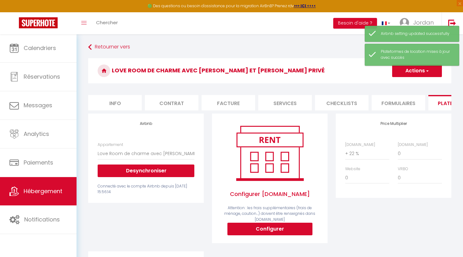
click at [39, 194] on span "Hébergement" at bounding box center [43, 191] width 39 height 8
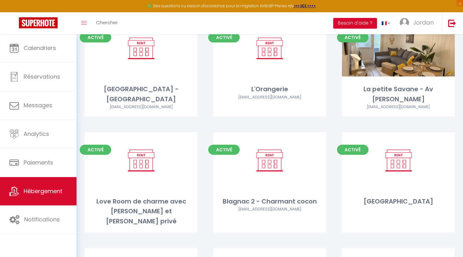
scroll to position [481, 0]
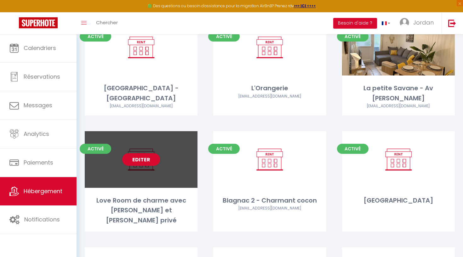
click at [138, 153] on link "Editer" at bounding box center [141, 159] width 38 height 13
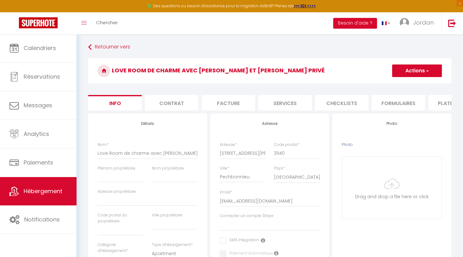
click at [441, 101] on li "Plateformes" at bounding box center [455, 102] width 54 height 15
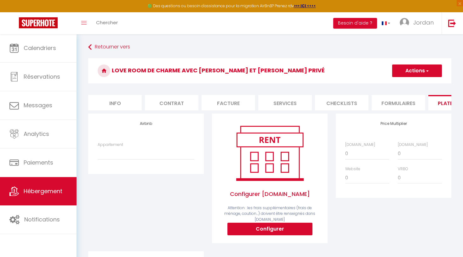
click at [114, 106] on li "Info" at bounding box center [115, 102] width 54 height 15
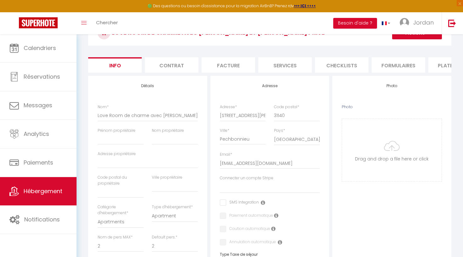
scroll to position [26, 0]
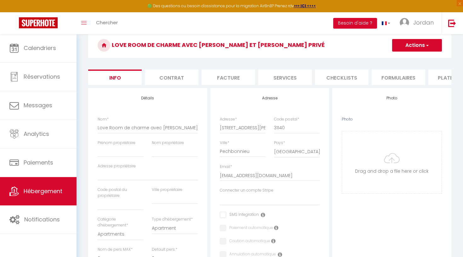
click at [448, 79] on li "Plateformes" at bounding box center [455, 77] width 54 height 15
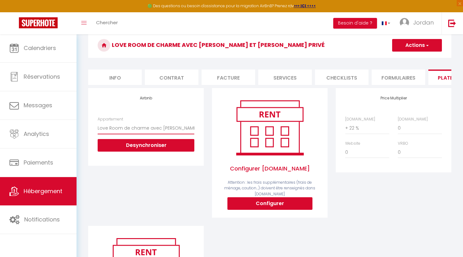
click at [171, 111] on div "Airbnb Appartement Love Room de charme avec jacuzzi et sauna privés - jordan.de…" at bounding box center [146, 127] width 116 height 78
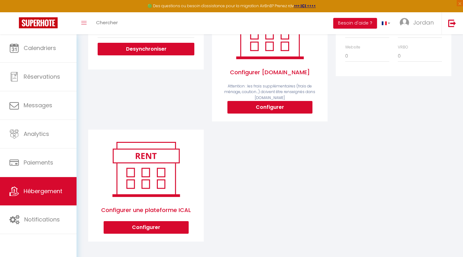
scroll to position [121, 0]
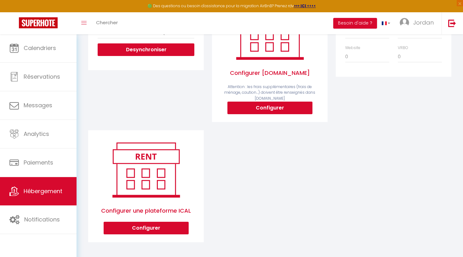
click at [260, 186] on div "Airbnb Appartement Love Room de charme avec jacuzzi et sauna privés - jordan.de…" at bounding box center [269, 121] width 371 height 258
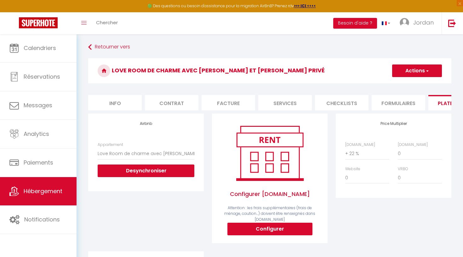
scroll to position [0, 0]
click at [424, 74] on button "Actions" at bounding box center [417, 71] width 50 height 13
click at [410, 85] on link "Enregistrer" at bounding box center [417, 85] width 50 height 8
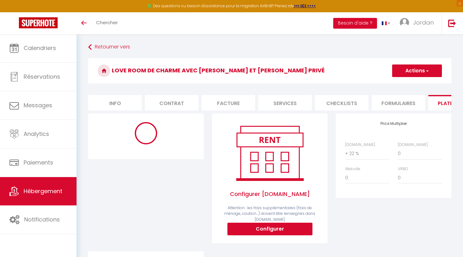
select select "1"
select select "EUR"
select select
select select "5935-1523544578802075859"
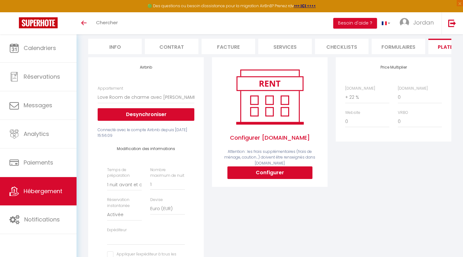
scroll to position [56, 0]
click at [13, 198] on link "Hébergement" at bounding box center [38, 191] width 77 height 28
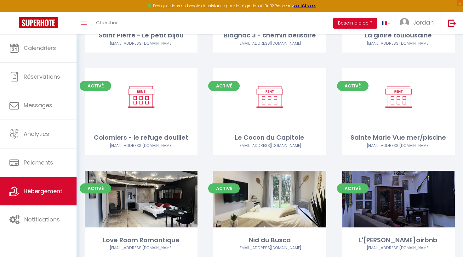
scroll to position [769, 0]
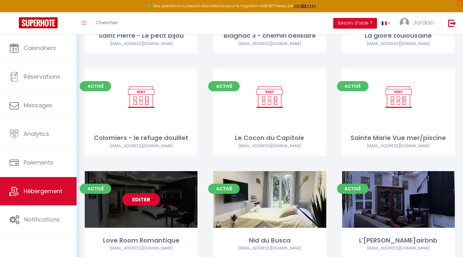
click at [135, 188] on div "Editer" at bounding box center [141, 199] width 113 height 57
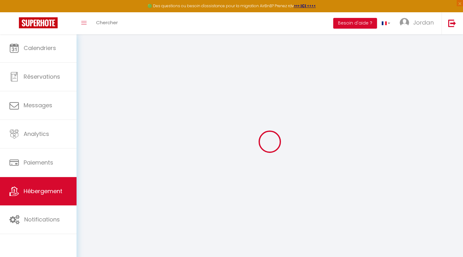
select select "+ 22 %"
select select "+ 45 %"
select select
checkbox input "false"
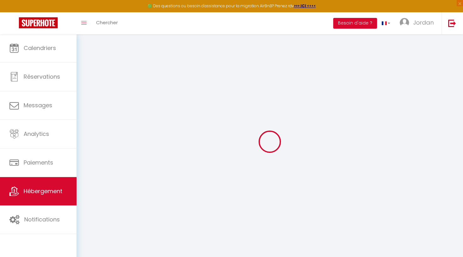
checkbox input "false"
select select
checkbox input "false"
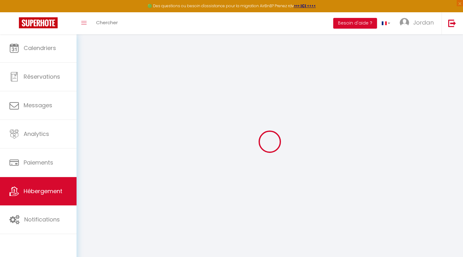
checkbox input "false"
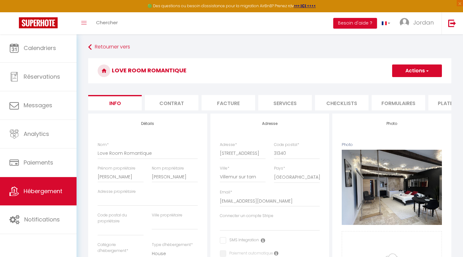
select select
checkbox input "false"
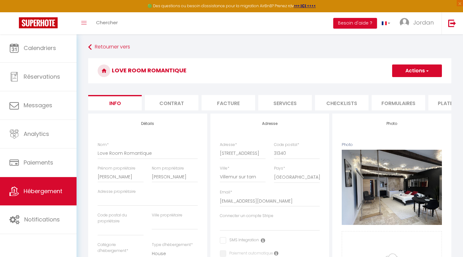
select select "EUR"
select select
select select "17083-1278957019721568405"
click at [442, 108] on li "Plateformes" at bounding box center [455, 102] width 54 height 15
select select
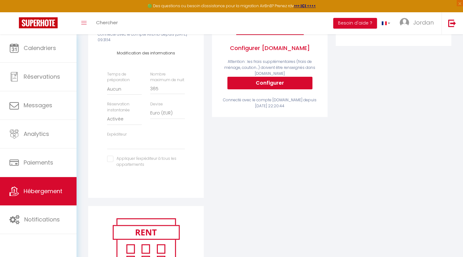
scroll to position [152, 0]
click at [49, 198] on link "Hébergement" at bounding box center [38, 191] width 77 height 28
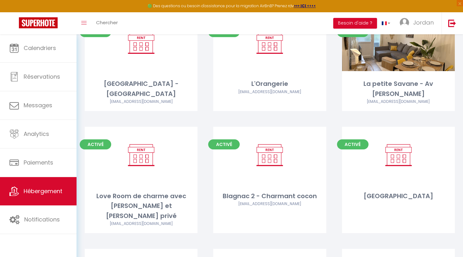
scroll to position [486, 0]
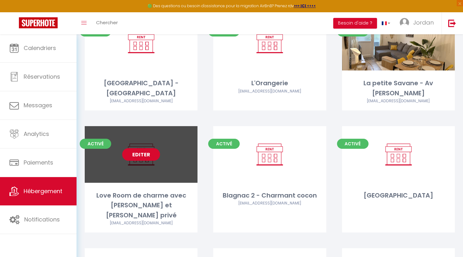
click at [155, 148] on link "Editer" at bounding box center [141, 154] width 38 height 13
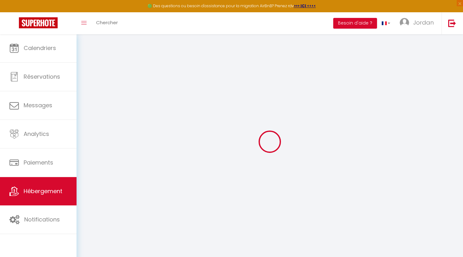
select select "+ 22 %"
select select
checkbox input "false"
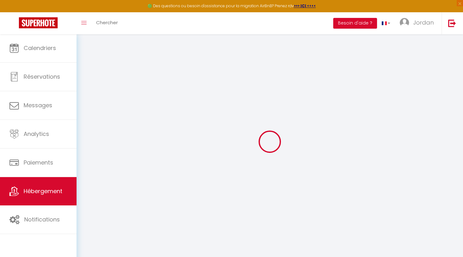
checkbox input "false"
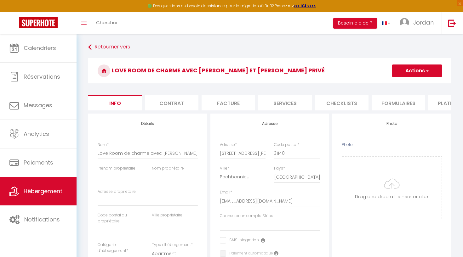
select select
checkbox input "false"
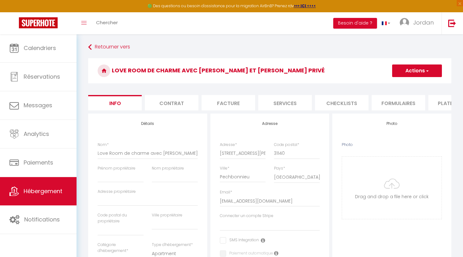
select select
checkbox input "false"
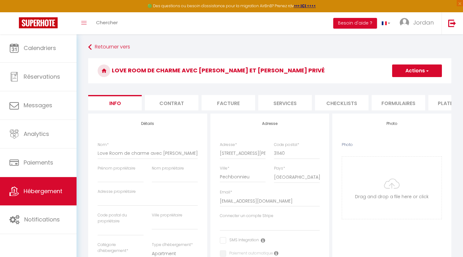
select select "1"
select select "EUR"
select select
select select "5935-1523544578802075859"
click at [446, 105] on li "Plateformes" at bounding box center [455, 102] width 54 height 15
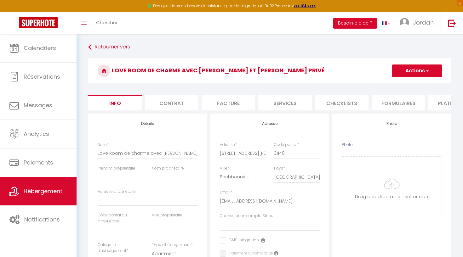
select select
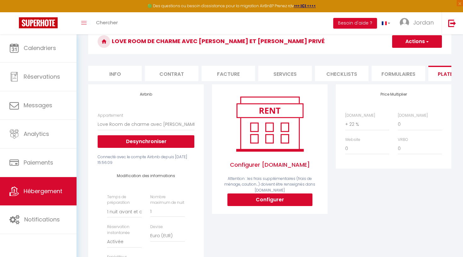
scroll to position [43, 0]
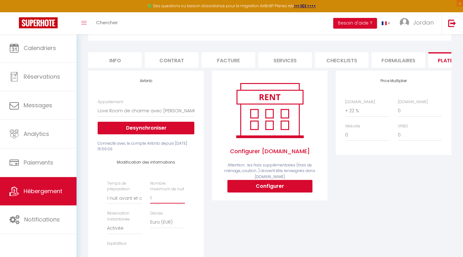
type input "2"
select select
click at [182, 196] on input "2" at bounding box center [167, 198] width 35 height 11
type input "3"
select select
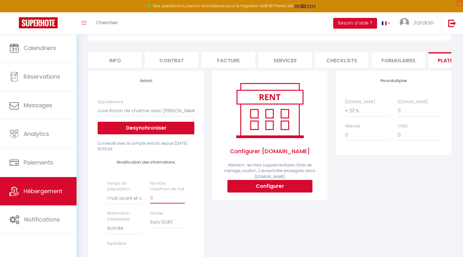
click at [182, 196] on input "3" at bounding box center [167, 198] width 35 height 11
type input "4"
select select
click at [182, 196] on input "4" at bounding box center [167, 198] width 35 height 11
type input "5"
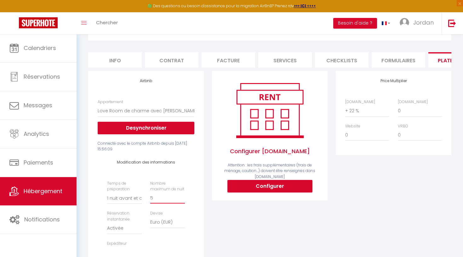
select select
click at [182, 196] on input "5" at bounding box center [167, 198] width 35 height 11
select select
type input "3"
select select
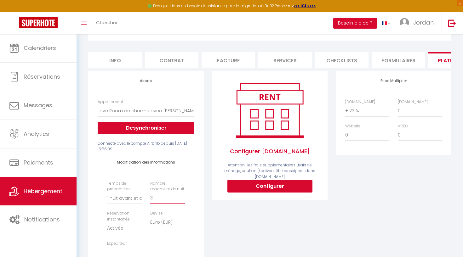
type input "36"
select select
type input "365"
select select
type input "365"
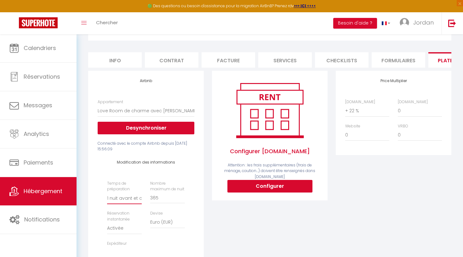
select select "0"
select select
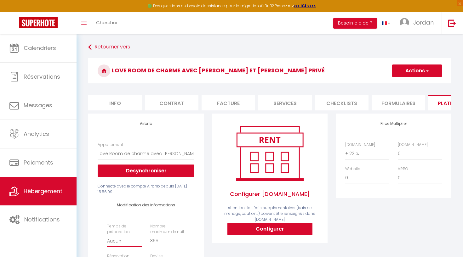
scroll to position [0, 0]
click at [409, 71] on button "Actions" at bounding box center [417, 71] width 50 height 13
click at [407, 84] on link "Enregistrer" at bounding box center [417, 85] width 50 height 8
select select "EUR"
select select
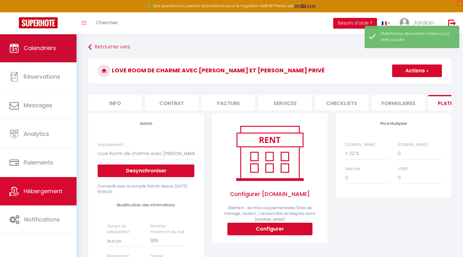
click at [52, 55] on link "Calendriers" at bounding box center [38, 48] width 77 height 28
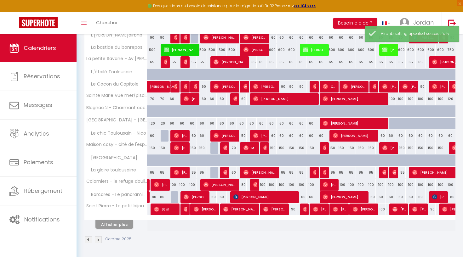
scroll to position [173, 0]
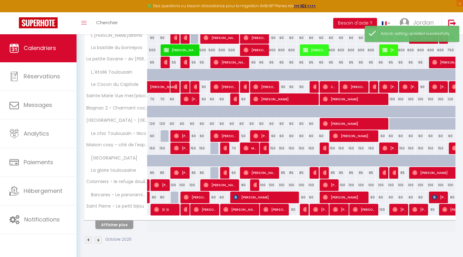
click at [117, 225] on button "Afficher plus" at bounding box center [114, 225] width 38 height 9
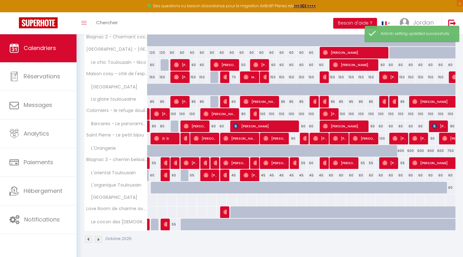
scroll to position [243, 0]
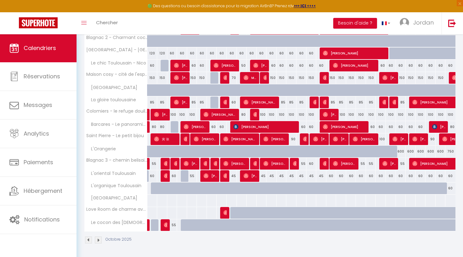
click at [247, 214] on div at bounding box center [252, 213] width 10 height 12
type input "[DATE]"
type input "Dim 12 Octobre 2025"
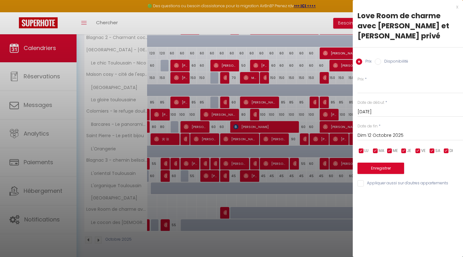
click at [377, 59] on input "Disponibilité" at bounding box center [378, 62] width 6 height 6
radio input "true"
radio input "false"
click at [386, 164] on button "Enregistrer" at bounding box center [381, 169] width 47 height 11
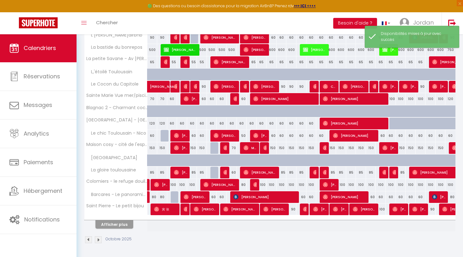
scroll to position [173, 0]
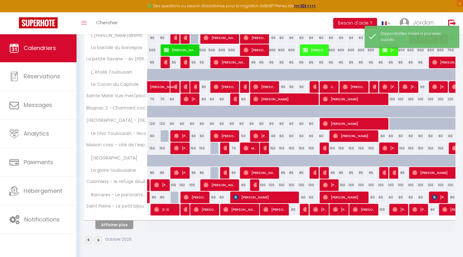
click at [127, 223] on button "Afficher plus" at bounding box center [114, 225] width 38 height 9
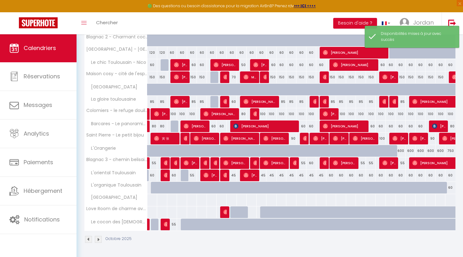
scroll to position [243, 0]
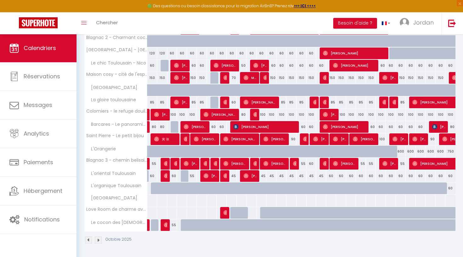
click at [241, 212] on div at bounding box center [245, 217] width 10 height 12
select select "1"
type input "Ven 10 Octobre 2025"
type input "[DATE]"
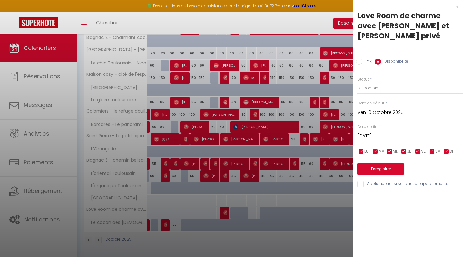
click at [369, 109] on input "Ven 10 Octobre 2025" at bounding box center [411, 113] width 106 height 8
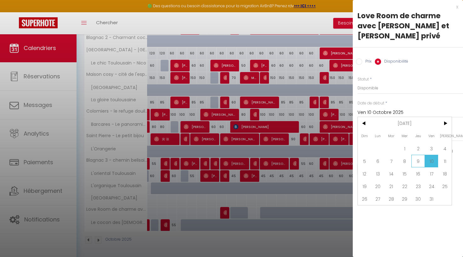
click at [418, 155] on span "9" at bounding box center [418, 161] width 14 height 13
type input "Jeu 09 Octobre 2025"
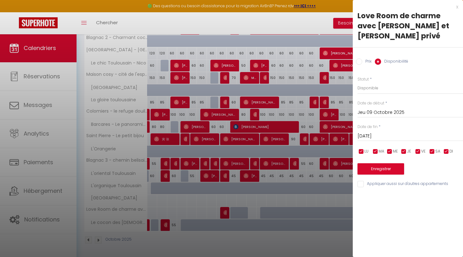
click at [384, 132] on input "[DATE]" at bounding box center [411, 136] width 106 height 8
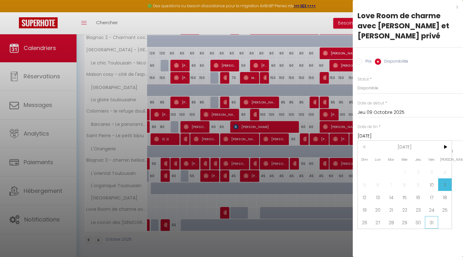
click at [428, 216] on span "31" at bounding box center [432, 222] width 14 height 13
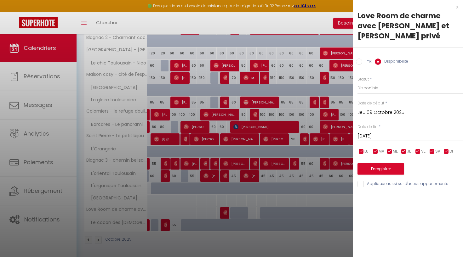
type input "Ven 31 Octobre 2025"
click at [374, 164] on button "Enregistrer" at bounding box center [381, 169] width 47 height 11
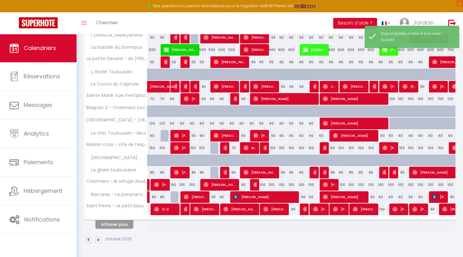
scroll to position [173, 0]
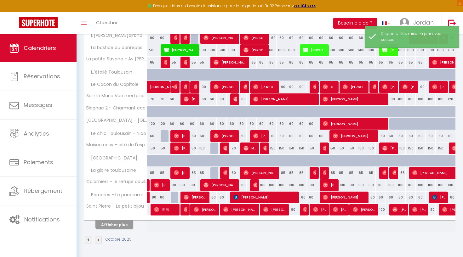
click at [108, 228] on button "Afficher plus" at bounding box center [114, 225] width 38 height 9
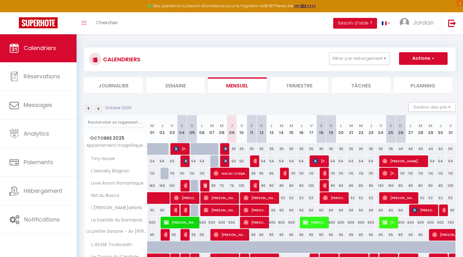
scroll to position [0, 0]
click at [99, 108] on img at bounding box center [98, 108] width 7 height 7
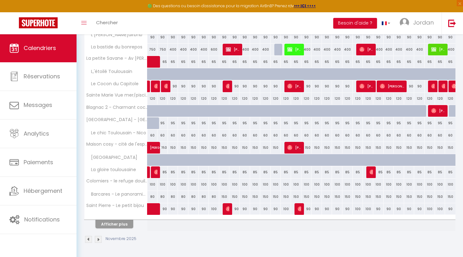
scroll to position [173, 0]
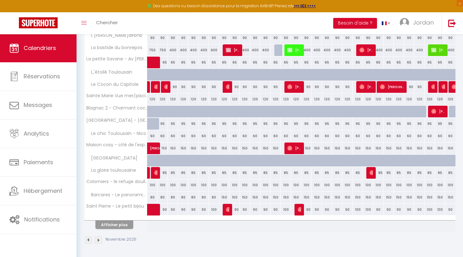
click at [122, 225] on button "Afficher plus" at bounding box center [114, 225] width 38 height 9
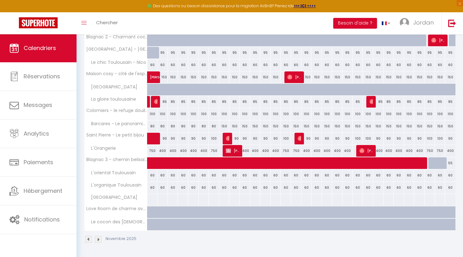
scroll to position [243, 0]
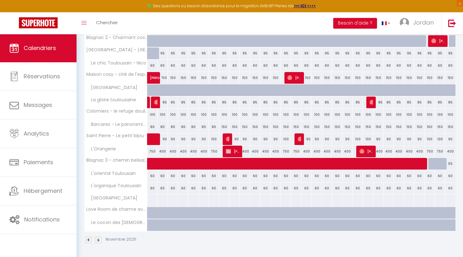
click at [100, 241] on img at bounding box center [98, 240] width 7 height 7
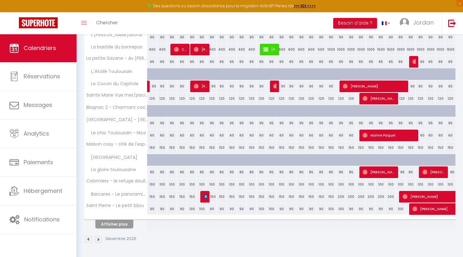
scroll to position [173, 0]
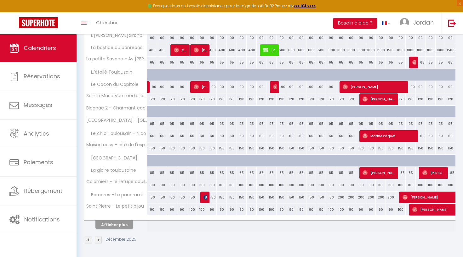
click at [108, 226] on button "Afficher plus" at bounding box center [114, 225] width 38 height 9
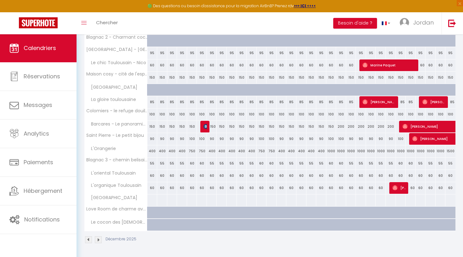
scroll to position [243, 0]
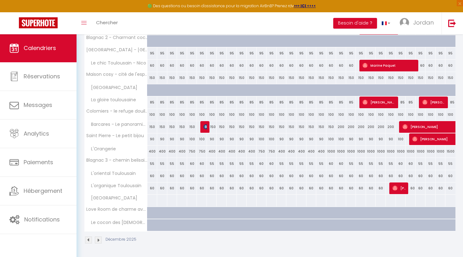
click at [172, 212] on div at bounding box center [176, 217] width 10 height 12
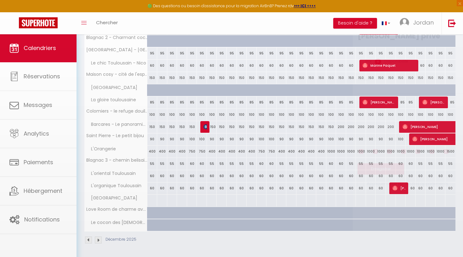
select select "1"
type input "Mer 03 Décembre 2025"
type input "Jeu 04 Décembre 2025"
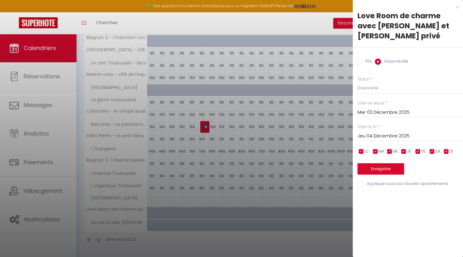
click at [365, 109] on input "Mer 03 Décembre 2025" at bounding box center [411, 113] width 106 height 8
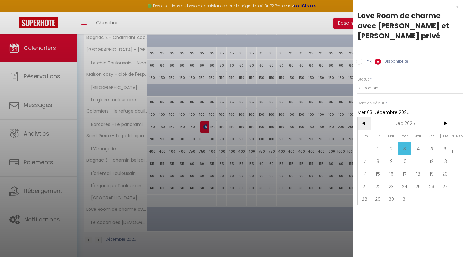
click at [365, 117] on span "<" at bounding box center [365, 123] width 14 height 13
click at [423, 155] on span "9" at bounding box center [418, 161] width 14 height 13
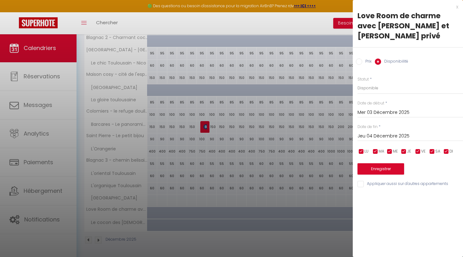
type input "Jeu 09 Octobre 2025"
click at [392, 132] on input "Jeu 04 Décembre 2025" at bounding box center [411, 136] width 106 height 8
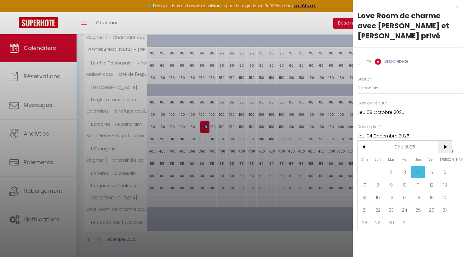
click at [445, 141] on span ">" at bounding box center [445, 147] width 14 height 13
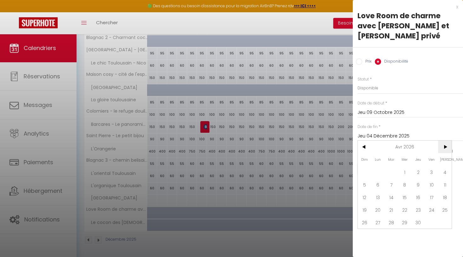
click at [445, 141] on span ">" at bounding box center [445, 147] width 14 height 13
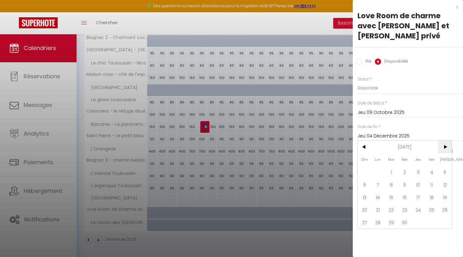
click at [445, 141] on span ">" at bounding box center [445, 147] width 14 height 13
click at [419, 216] on span "31" at bounding box center [418, 222] width 14 height 13
type input "Jeu 31 Décembre 2026"
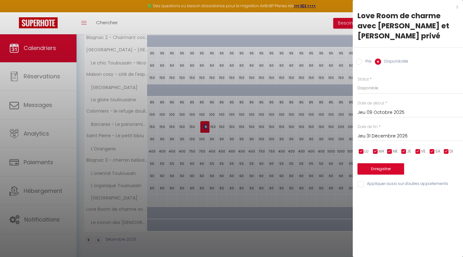
click at [378, 164] on button "Enregistrer" at bounding box center [381, 169] width 47 height 11
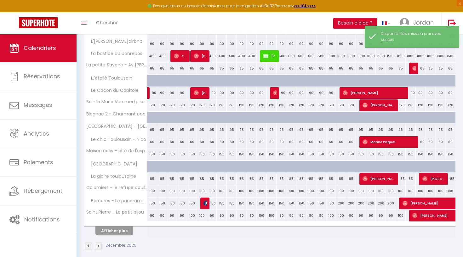
scroll to position [168, 0]
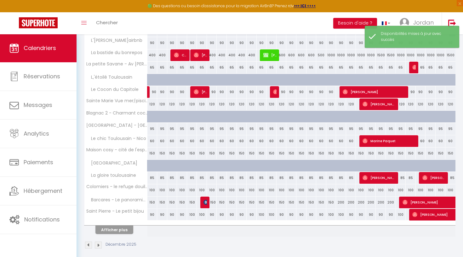
click at [104, 233] on button "Afficher plus" at bounding box center [114, 230] width 38 height 9
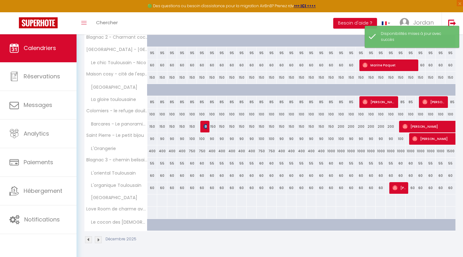
scroll to position [243, 0]
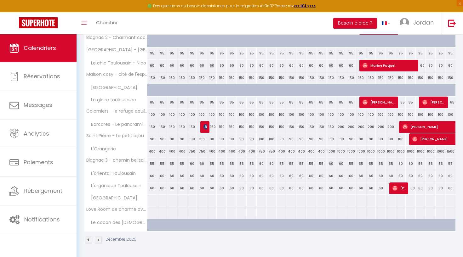
click at [181, 213] on div at bounding box center [182, 213] width 10 height 12
select select "1"
type input "Jeu 04 Décembre 2025"
type input "Ven 05 Décembre 2025"
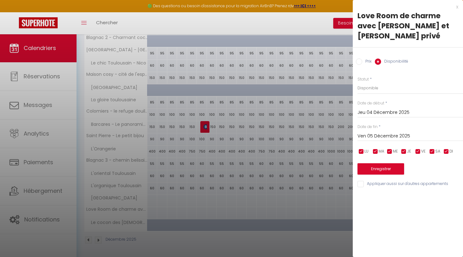
click at [181, 213] on div at bounding box center [231, 128] width 463 height 257
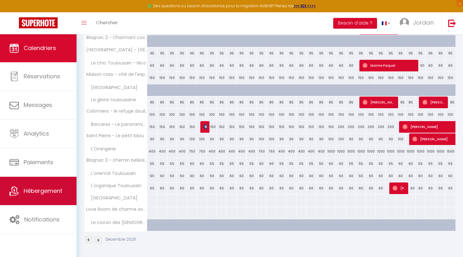
click at [32, 193] on span "Hébergement" at bounding box center [43, 191] width 39 height 8
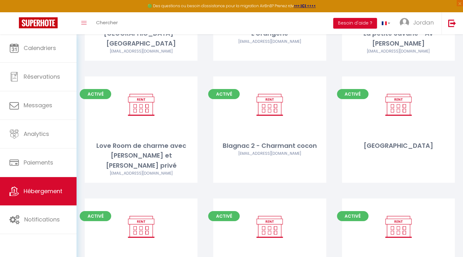
scroll to position [548, 0]
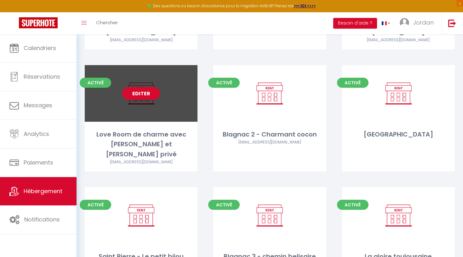
click at [154, 87] on link "Editer" at bounding box center [141, 93] width 38 height 13
select select "3"
select select "2"
select select "1"
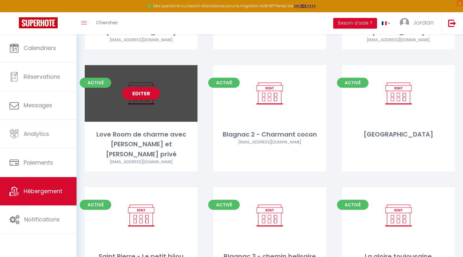
select select "28"
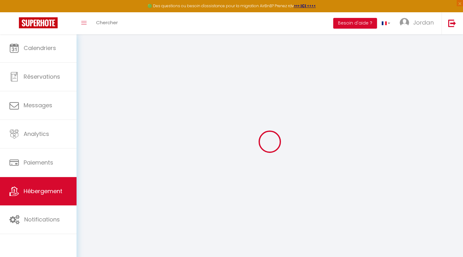
select select
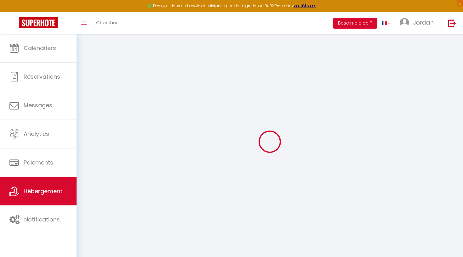
select select
checkbox input "false"
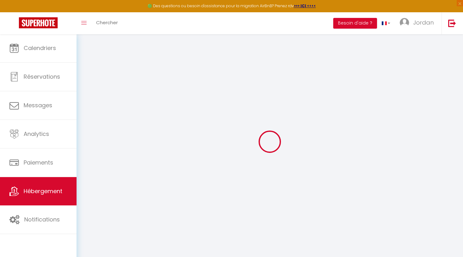
select select
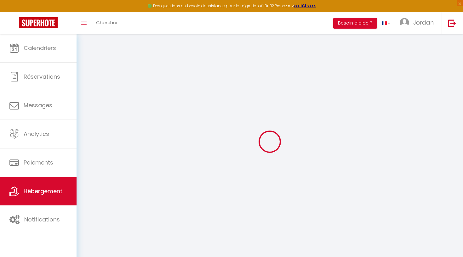
select select
checkbox input "false"
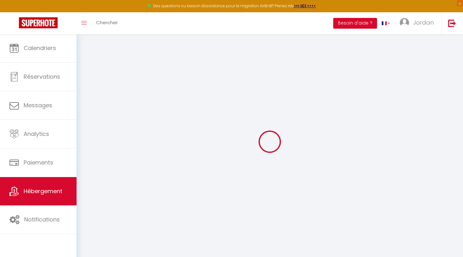
checkbox input "false"
select select
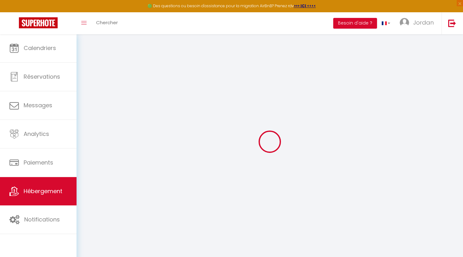
select select
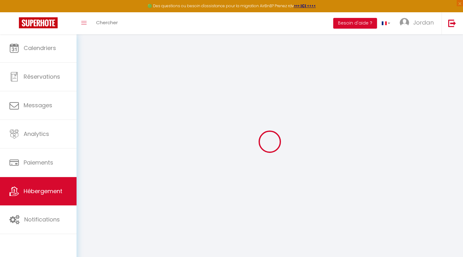
checkbox input "false"
select select
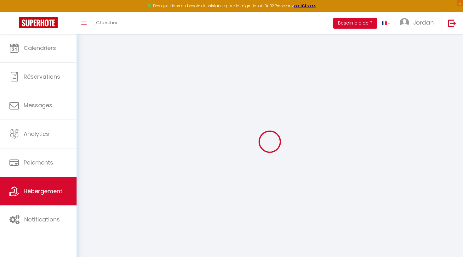
select select
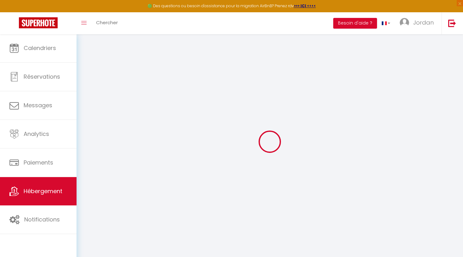
select select
checkbox input "false"
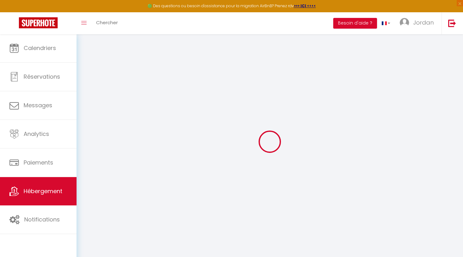
checkbox input "false"
select select
type input "Love Room de charme avec [PERSON_NAME] et [PERSON_NAME] privé"
select select "2"
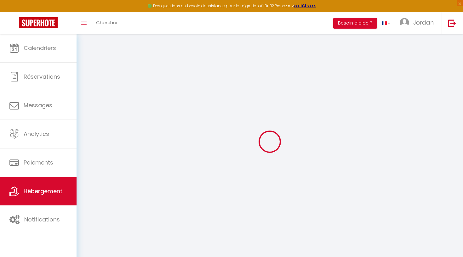
type input "150"
type input "40"
select select
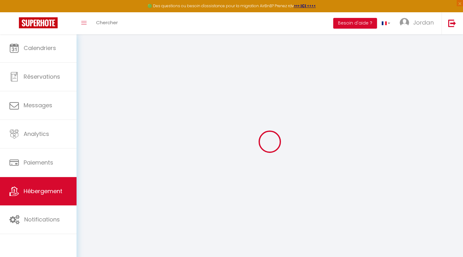
select select
type input "[STREET_ADDRESS][PERSON_NAME]"
type input "31140"
type input "Pechbonnieu"
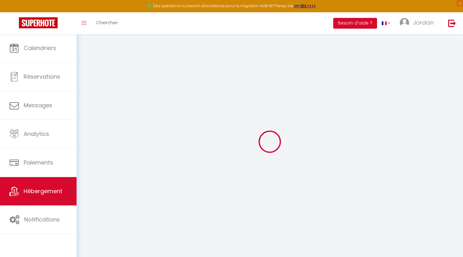
type input "[EMAIL_ADDRESS][DOMAIN_NAME]"
select select
checkbox input "false"
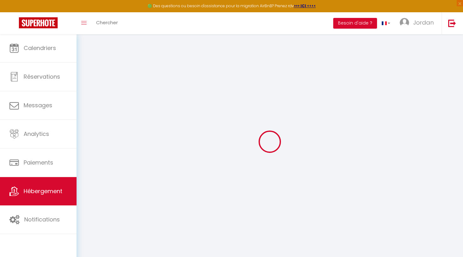
checkbox input "false"
type input "40"
type input "0"
select select
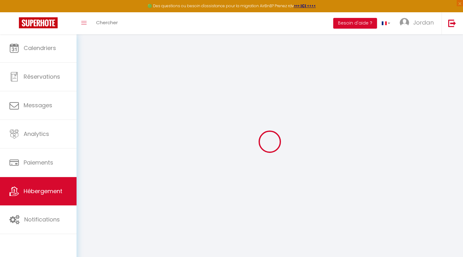
select select
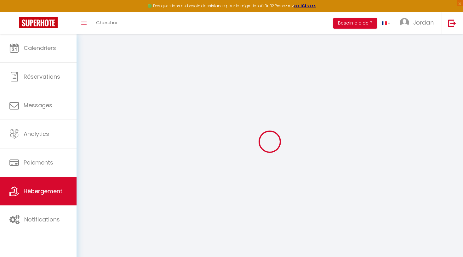
checkbox input "false"
select select
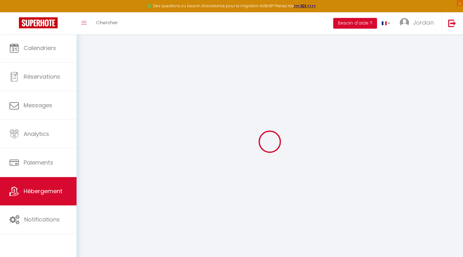
select select
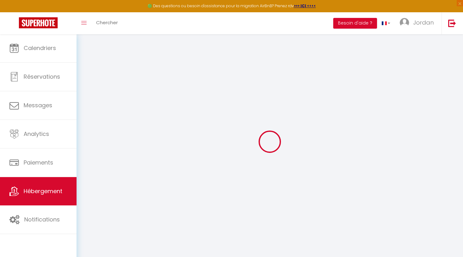
checkbox input "false"
select select
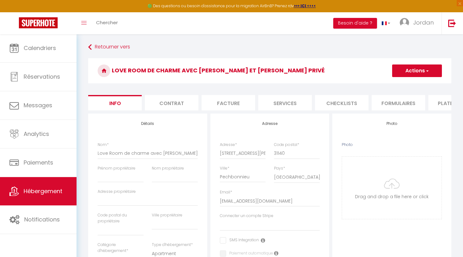
select select
checkbox input "false"
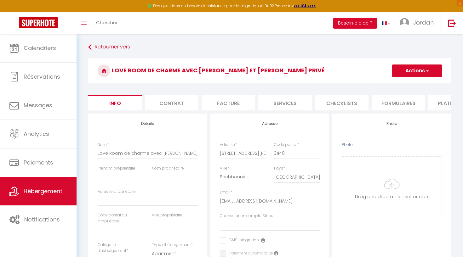
select select
checkbox input "false"
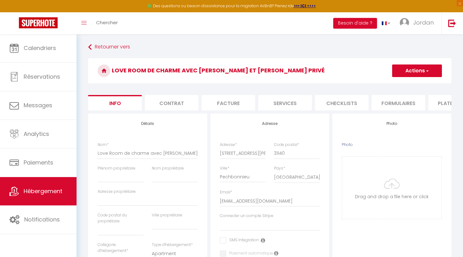
checkbox input "false"
select select
checkbox input "false"
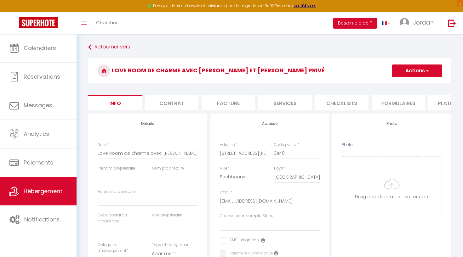
checkbox input "false"
click at [304, 108] on li "Services" at bounding box center [285, 102] width 54 height 15
select select
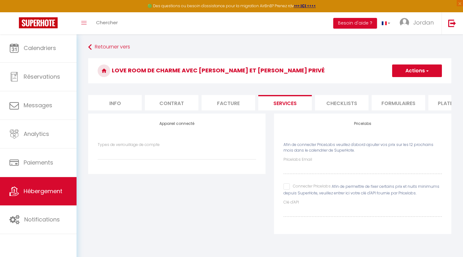
click at [229, 104] on li "Facture" at bounding box center [229, 102] width 54 height 15
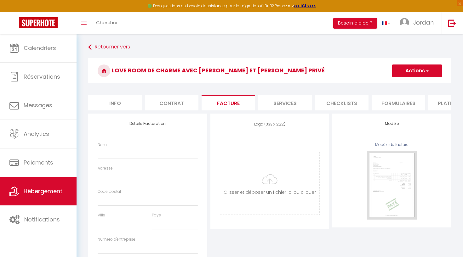
select select
click at [163, 102] on li "Contrat" at bounding box center [172, 102] width 54 height 15
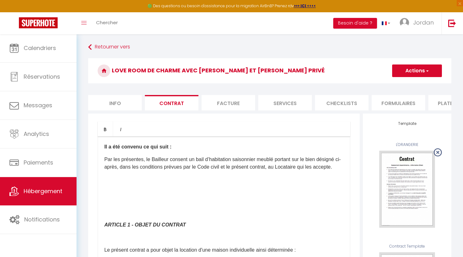
click at [355, 104] on li "Checklists" at bounding box center [342, 102] width 54 height 15
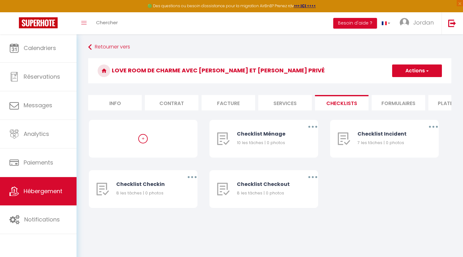
click at [391, 100] on li "Formulaires" at bounding box center [399, 102] width 54 height 15
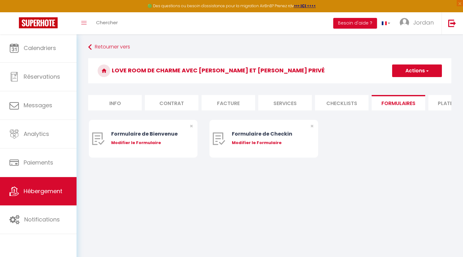
click at [441, 98] on li "Plateformes" at bounding box center [455, 102] width 54 height 15
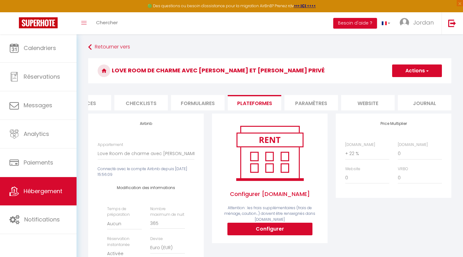
click at [411, 101] on li "Journal" at bounding box center [425, 102] width 54 height 15
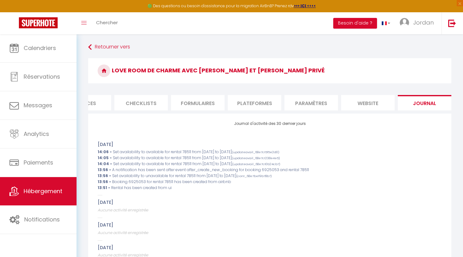
click at [361, 106] on li "website" at bounding box center [368, 102] width 54 height 15
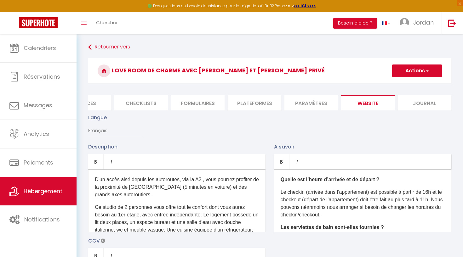
click at [323, 101] on li "Paramètres" at bounding box center [311, 102] width 54 height 15
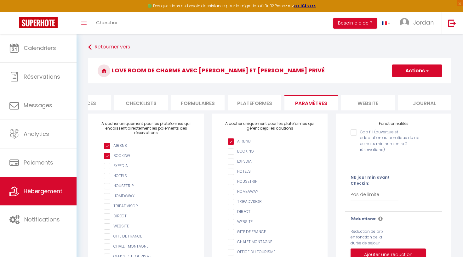
click at [252, 101] on li "Plateformes" at bounding box center [255, 102] width 54 height 15
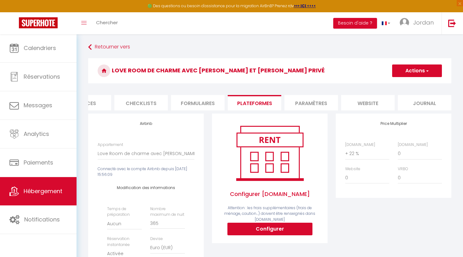
select select
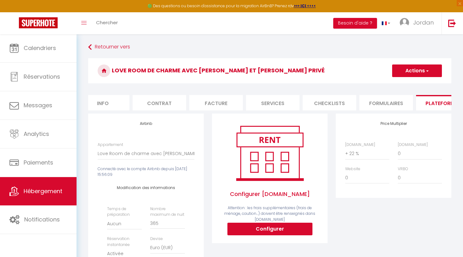
scroll to position [0, 5]
click at [161, 100] on li "Contrat" at bounding box center [167, 102] width 54 height 15
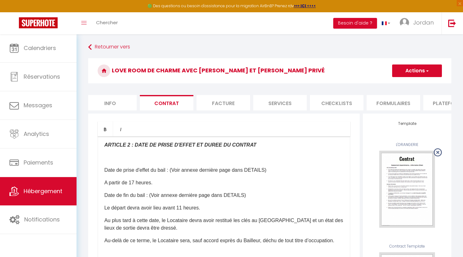
scroll to position [507, 0]
click at [121, 105] on li "Info" at bounding box center [110, 102] width 54 height 15
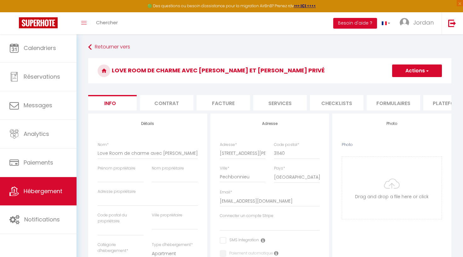
click at [166, 101] on li "Contrat" at bounding box center [167, 102] width 54 height 15
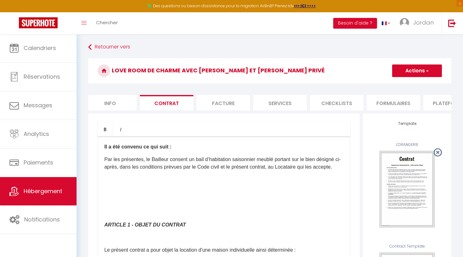
click at [167, 161] on p "Par les présentes, le Bailleur consent un bail d’habitation saisonnier meublé p…" at bounding box center [223, 163] width 239 height 15
click at [215, 104] on li "Facture" at bounding box center [224, 102] width 54 height 15
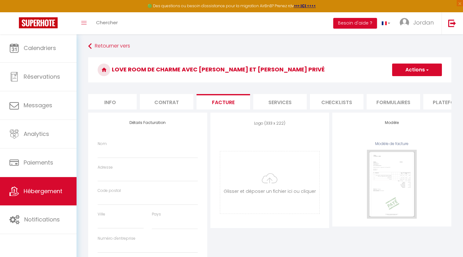
scroll to position [2, 0]
click at [274, 103] on li "Services" at bounding box center [280, 101] width 54 height 15
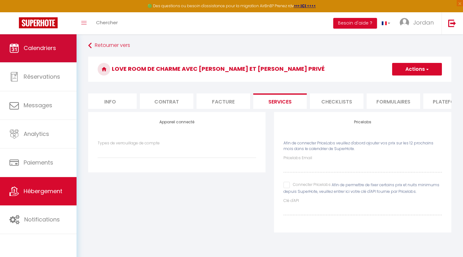
click at [36, 53] on link "Calendriers" at bounding box center [38, 48] width 77 height 28
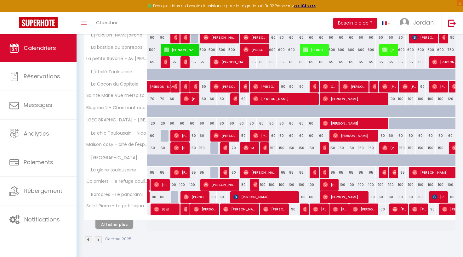
scroll to position [173, 0]
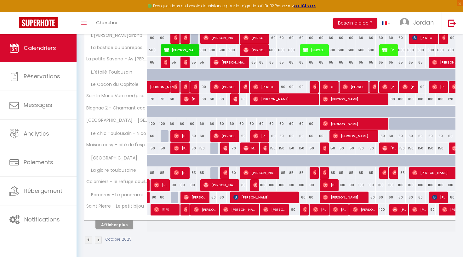
click at [117, 223] on button "Afficher plus" at bounding box center [114, 225] width 38 height 9
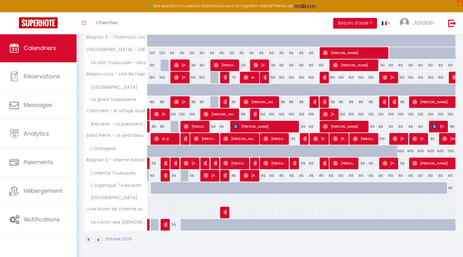
scroll to position [243, 0]
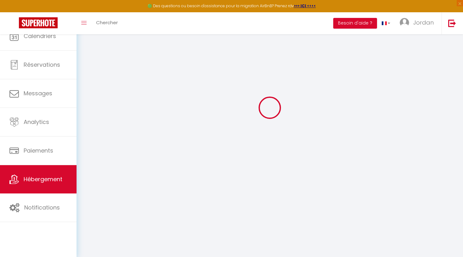
scroll to position [2, 0]
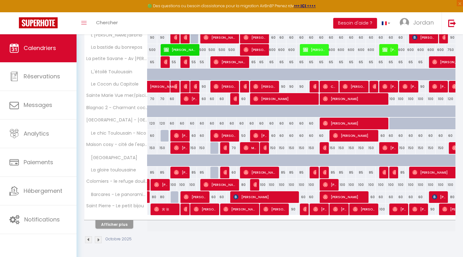
scroll to position [173, 0]
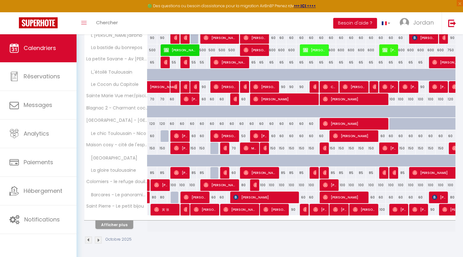
click at [122, 225] on button "Afficher plus" at bounding box center [114, 225] width 38 height 9
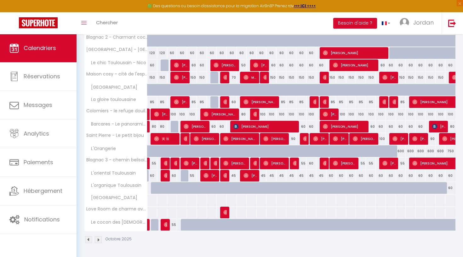
scroll to position [243, 0]
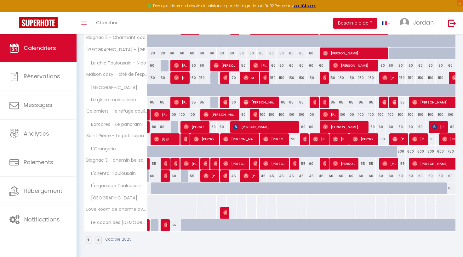
click at [249, 211] on div at bounding box center [251, 213] width 10 height 12
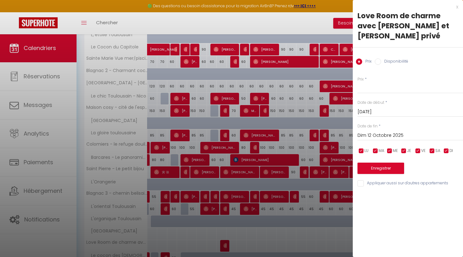
click at [388, 108] on input "Sam 11 Octobre 2025" at bounding box center [411, 112] width 106 height 8
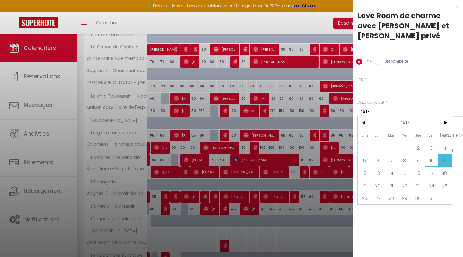
click at [429, 154] on span "10" at bounding box center [432, 160] width 14 height 13
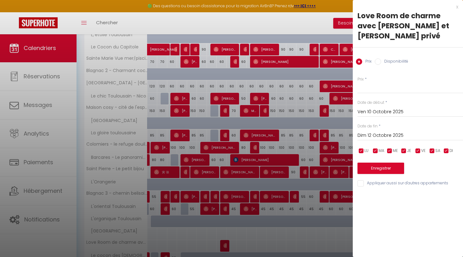
click at [379, 108] on input "Ven 10 Octobre 2025" at bounding box center [411, 112] width 106 height 8
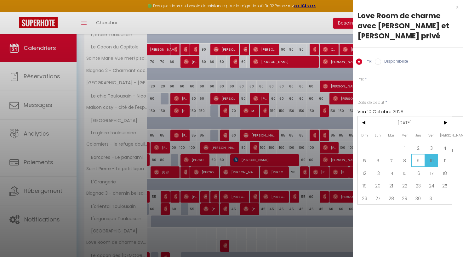
click at [417, 154] on span "9" at bounding box center [418, 160] width 14 height 13
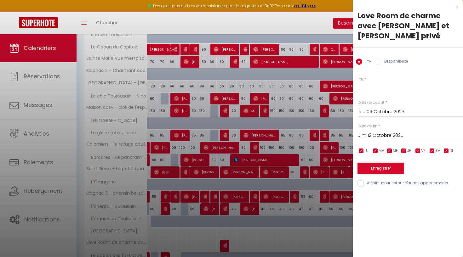
click at [376, 132] on input "Dim 12 Octobre 2025" at bounding box center [411, 136] width 106 height 8
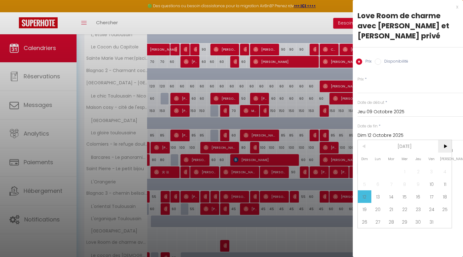
click at [447, 141] on span ">" at bounding box center [445, 146] width 14 height 13
click at [402, 216] on span "31" at bounding box center [405, 222] width 14 height 13
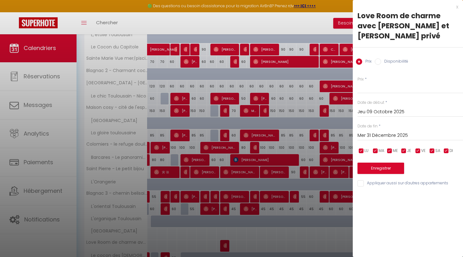
click at [397, 132] on input "Mer 31 Décembre 2025" at bounding box center [411, 136] width 106 height 8
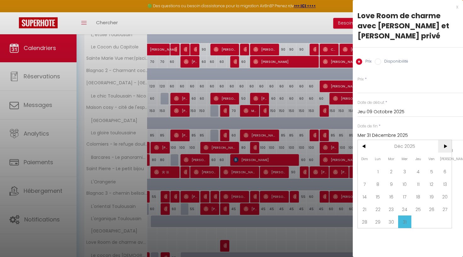
click at [446, 140] on span ">" at bounding box center [445, 146] width 14 height 13
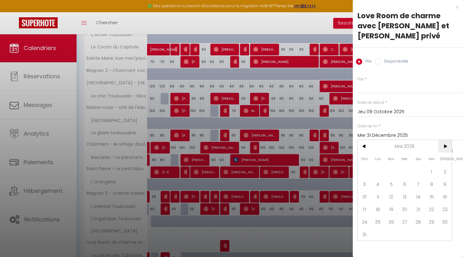
click at [446, 140] on span ">" at bounding box center [445, 146] width 14 height 13
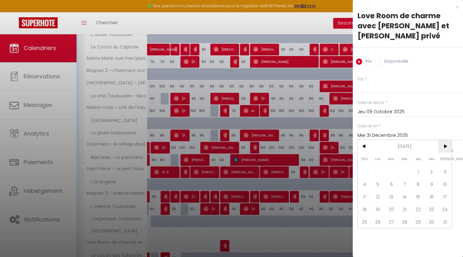
click at [446, 140] on span ">" at bounding box center [445, 146] width 14 height 13
click at [444, 140] on span ">" at bounding box center [445, 146] width 14 height 13
click at [420, 216] on span "31" at bounding box center [418, 222] width 14 height 13
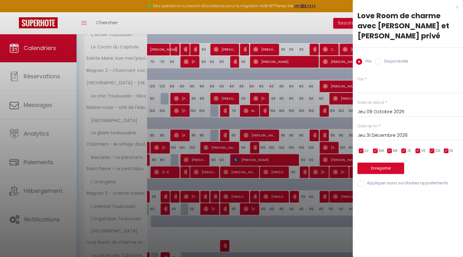
click at [434, 148] on input "checkbox" at bounding box center [432, 151] width 6 height 6
click at [445, 148] on input "checkbox" at bounding box center [446, 151] width 6 height 6
click at [418, 148] on input "checkbox" at bounding box center [418, 151] width 6 height 6
click at [445, 148] on input "checkbox" at bounding box center [446, 151] width 6 height 6
click at [370, 82] on input "Prix" at bounding box center [411, 87] width 106 height 11
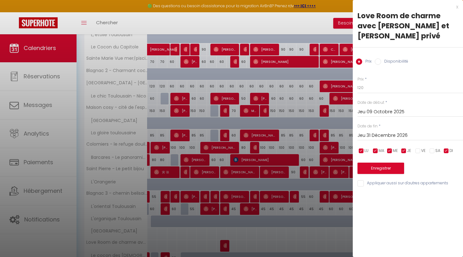
click at [375, 163] on button "Enregistrer" at bounding box center [381, 168] width 47 height 11
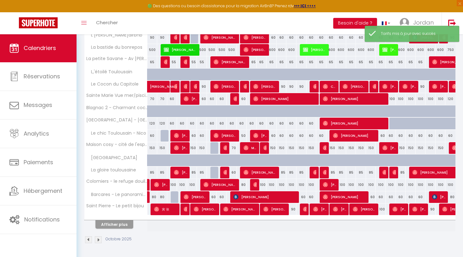
scroll to position [206, 0]
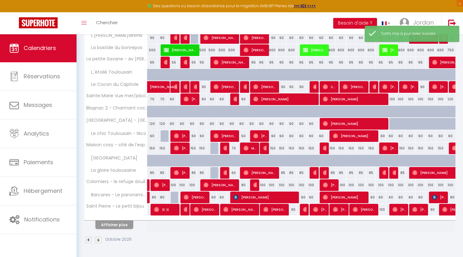
click at [105, 225] on button "Afficher plus" at bounding box center [114, 225] width 38 height 9
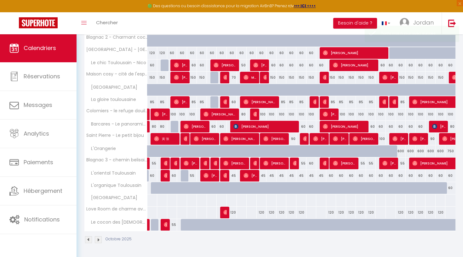
scroll to position [276, 0]
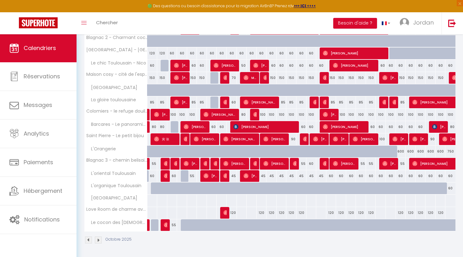
click at [246, 215] on div at bounding box center [251, 213] width 10 height 12
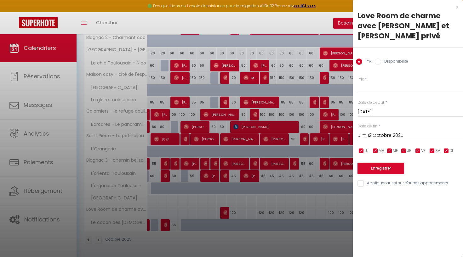
click at [385, 108] on input "Sam 11 Octobre 2025" at bounding box center [411, 112] width 106 height 8
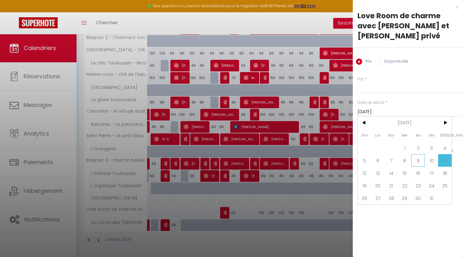
click at [419, 154] on span "9" at bounding box center [418, 160] width 14 height 13
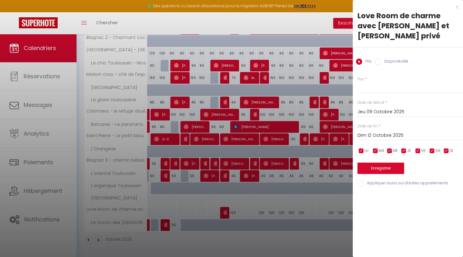
click at [380, 129] on div "Dim 12 Octobre 2025 < Oct 2025 > Dim Lun Mar Mer Jeu Ven Sam 1 2 3 4 5 6 7 8 9 …" at bounding box center [411, 134] width 106 height 11
click at [375, 132] on input "Dim 12 Octobre 2025" at bounding box center [411, 136] width 106 height 8
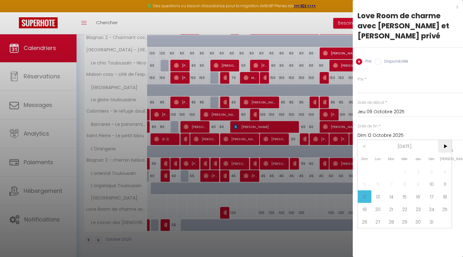
click at [448, 140] on span ">" at bounding box center [445, 146] width 14 height 13
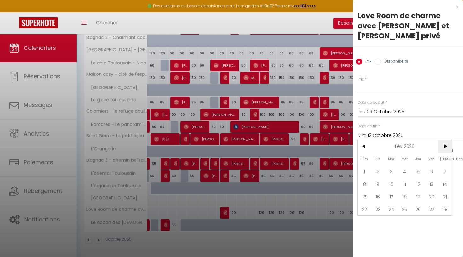
click at [448, 140] on span ">" at bounding box center [445, 146] width 14 height 13
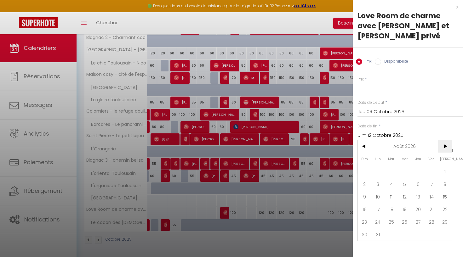
click at [448, 140] on span ">" at bounding box center [445, 146] width 14 height 13
click at [420, 216] on span "31" at bounding box center [418, 222] width 14 height 13
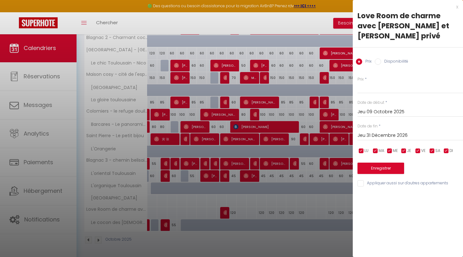
click at [362, 148] on input "checkbox" at bounding box center [361, 151] width 6 height 6
click at [376, 148] on input "checkbox" at bounding box center [375, 151] width 6 height 6
click at [390, 148] on input "checkbox" at bounding box center [390, 151] width 6 height 6
click at [403, 148] on input "checkbox" at bounding box center [404, 151] width 6 height 6
click at [444, 148] on input "checkbox" at bounding box center [446, 151] width 6 height 6
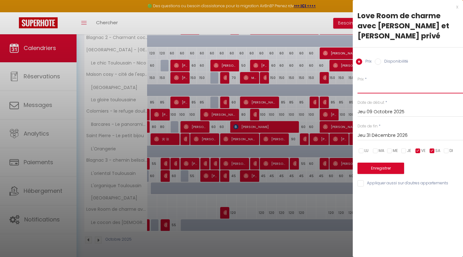
click at [382, 82] on input "Prix" at bounding box center [411, 87] width 106 height 11
click at [385, 163] on button "Enregistrer" at bounding box center [381, 168] width 47 height 11
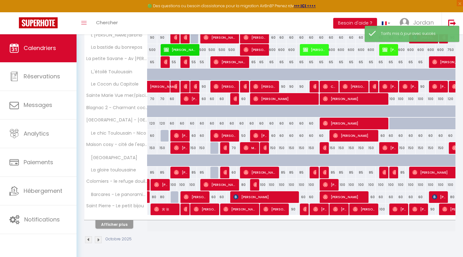
scroll to position [206, 0]
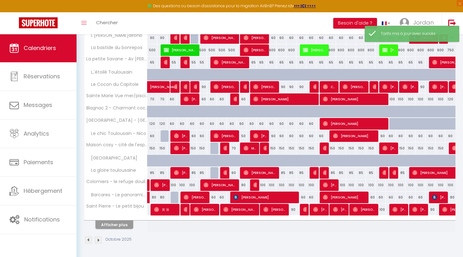
click at [113, 227] on button "Afficher plus" at bounding box center [114, 225] width 38 height 9
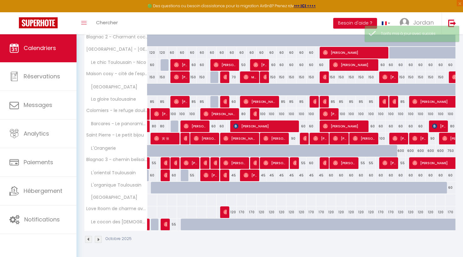
scroll to position [276, 0]
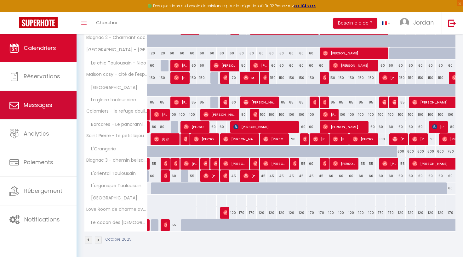
click at [52, 93] on link "Messages" at bounding box center [38, 105] width 77 height 28
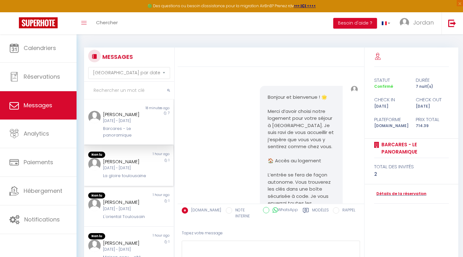
scroll to position [1428, 0]
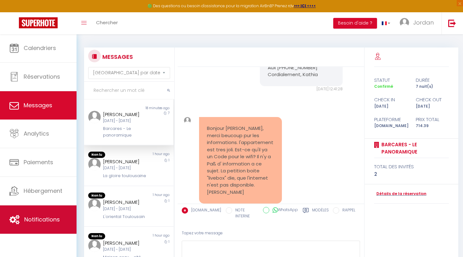
click at [32, 214] on link "Notifications" at bounding box center [38, 220] width 77 height 28
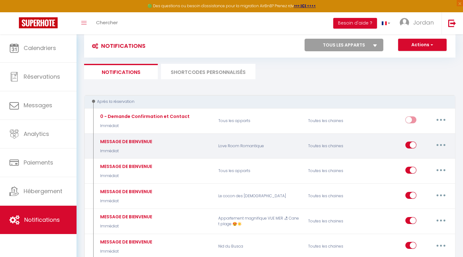
scroll to position [16, 0]
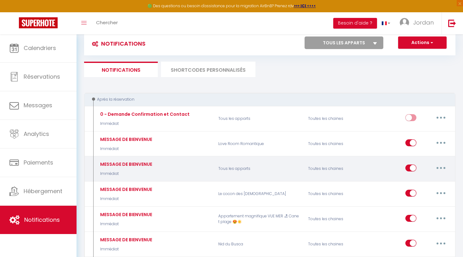
click at [314, 175] on div "Toutes les chaines" at bounding box center [334, 169] width 60 height 18
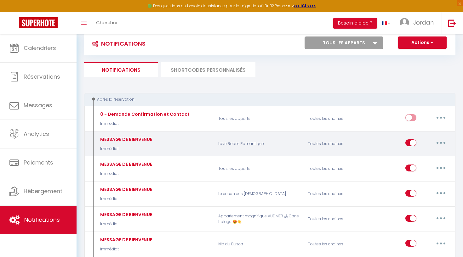
click at [442, 142] on button "button" at bounding box center [441, 143] width 18 height 10
click at [413, 159] on link "Editer" at bounding box center [424, 157] width 47 height 11
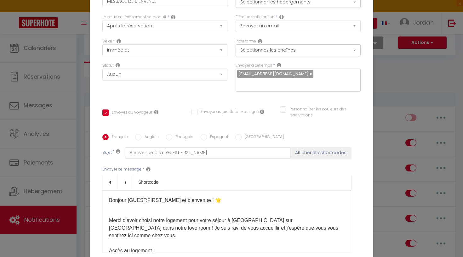
scroll to position [3, 0]
click at [411, 99] on div "Modifier la notification × Titre * MESSAGE DE BIENVENUE Pour cet hébergement Sé…" at bounding box center [231, 128] width 463 height 257
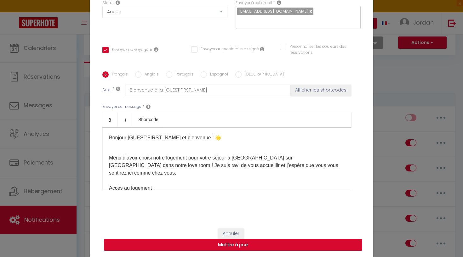
scroll to position [65, 0]
click at [234, 237] on button "Annuler" at bounding box center [231, 234] width 26 height 11
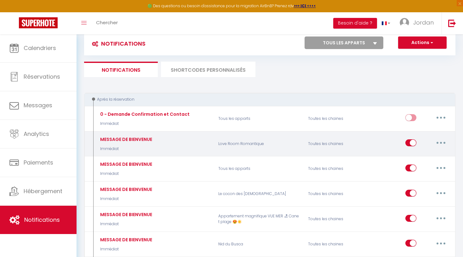
click at [446, 142] on button "button" at bounding box center [441, 143] width 18 height 10
click at [422, 168] on link "Dupliquer" at bounding box center [424, 169] width 47 height 11
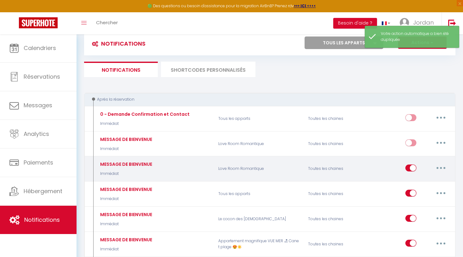
click at [440, 169] on button "button" at bounding box center [441, 168] width 18 height 10
click at [425, 182] on link "Editer" at bounding box center [424, 182] width 47 height 11
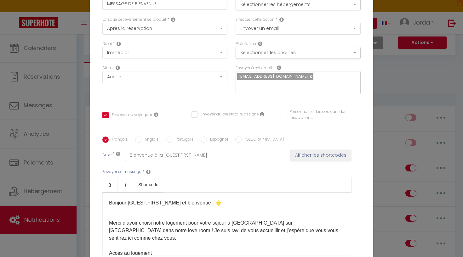
scroll to position [0, 0]
click at [301, 6] on button "Sélectionner les hébergements" at bounding box center [298, 4] width 125 height 12
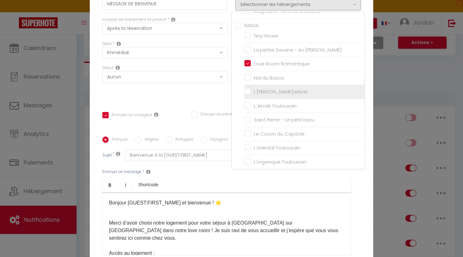
scroll to position [205, 0]
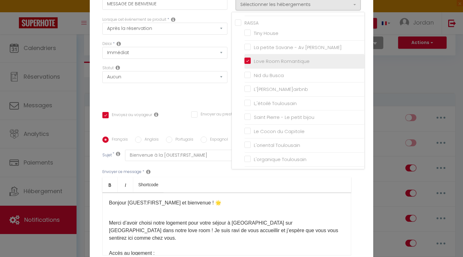
click at [247, 61] on input "Love Room Romantique" at bounding box center [304, 61] width 120 height 6
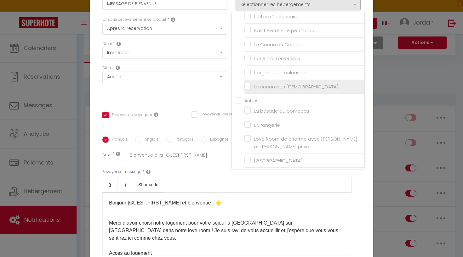
scroll to position [292, 0]
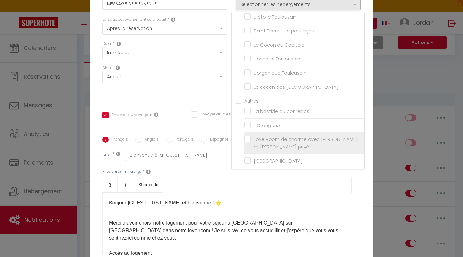
click at [249, 140] on input "Love Room de charme avec [PERSON_NAME] et [PERSON_NAME] privé" at bounding box center [304, 143] width 120 height 6
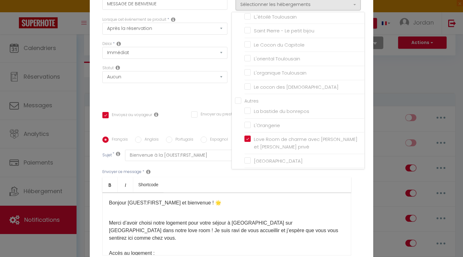
click at [258, 183] on ul "Bold Italic Shortcode" at bounding box center [226, 184] width 249 height 15
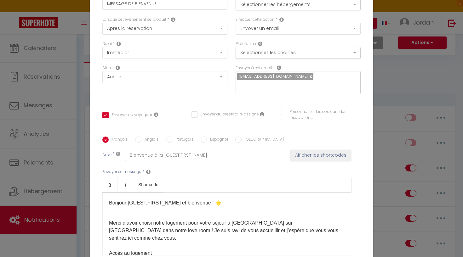
scroll to position [0, 0]
drag, startPoint x: 236, startPoint y: 222, endPoint x: 271, endPoint y: 223, distance: 34.3
drag, startPoint x: 274, startPoint y: 223, endPoint x: 249, endPoint y: 223, distance: 25.5
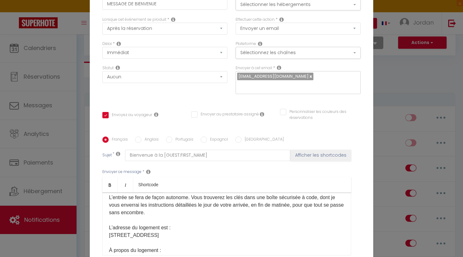
scroll to position [67, 0]
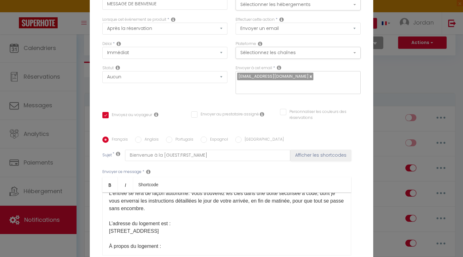
click at [206, 233] on p "Merci d’avoir choisi notre logement pour votre séjour à Pechbonnieu dans notre …" at bounding box center [227, 254] width 236 height 219
drag, startPoint x: 212, startPoint y: 231, endPoint x: 110, endPoint y: 231, distance: 101.8
click at [113, 231] on p "Merci d’avoir choisi notre logement pour votre séjour à Pechbonnieu dans notre …" at bounding box center [227, 254] width 236 height 219
click at [112, 232] on p "Merci d’avoir choisi notre logement pour votre séjour à Pechbonnieu dans notre …" at bounding box center [227, 254] width 236 height 219
click at [210, 229] on p "Merci d’avoir choisi notre logement pour votre séjour à Pechbonnieu dans notre …" at bounding box center [227, 254] width 236 height 219
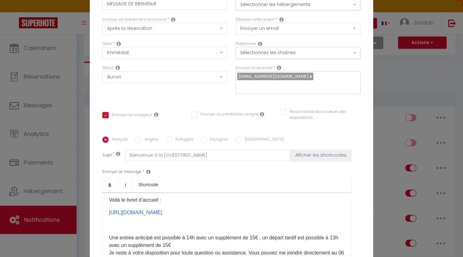
scroll to position [255, 0]
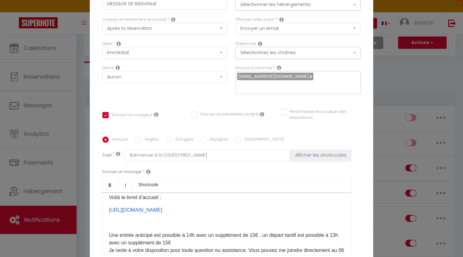
drag, startPoint x: 319, startPoint y: 210, endPoint x: 245, endPoint y: 200, distance: 74.1
click at [245, 200] on div "Bonjour [GUEST:FIRST_NAME] ​et bienvenue ! 🌟 Merci d’avoir choisi notre logemen…" at bounding box center [226, 224] width 249 height 63
drag, startPoint x: 324, startPoint y: 211, endPoint x: 181, endPoint y: 203, distance: 143.9
click at [195, 203] on div "Bonjour [GUEST:FIRST_NAME] ​et bienvenue ! 🌟 Merci d’avoir choisi notre logemen…" at bounding box center [226, 224] width 249 height 63
drag, startPoint x: 109, startPoint y: 198, endPoint x: 146, endPoint y: 201, distance: 36.3
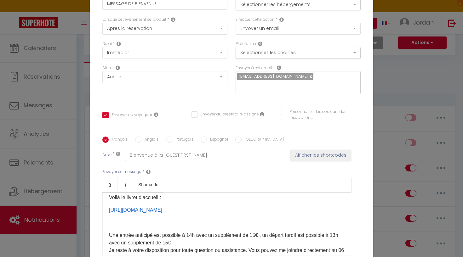
click at [146, 201] on p "Voilà le livret d’accueil :" at bounding box center [227, 198] width 236 height 8
drag, startPoint x: 111, startPoint y: 198, endPoint x: 303, endPoint y: 216, distance: 193.6
click at [303, 216] on div "Bonjour [GUEST:FIRST_NAME] ​et bienvenue ! 🌟 Merci d’avoir choisi notre logemen…" at bounding box center [226, 224] width 249 height 63
click at [329, 209] on p "https://drive.google.com/file/d/19EEr7psjnTAv7odKr1lmGB5dMAEBCLeE/view?usp=driv…" at bounding box center [227, 211] width 236 height 8
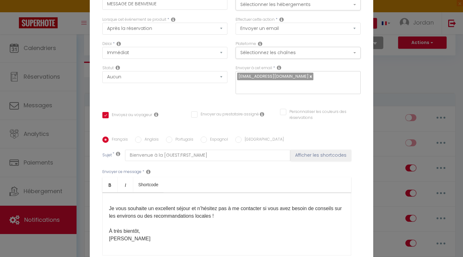
scroll to position [1, 0]
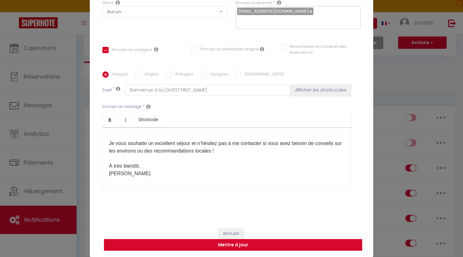
click at [242, 246] on button "Mettre à jour" at bounding box center [233, 245] width 258 height 12
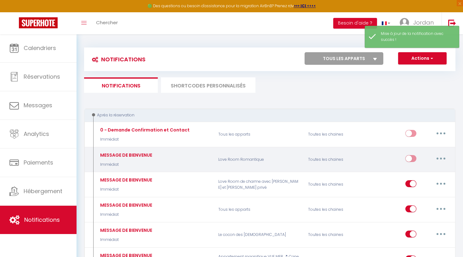
scroll to position [0, 0]
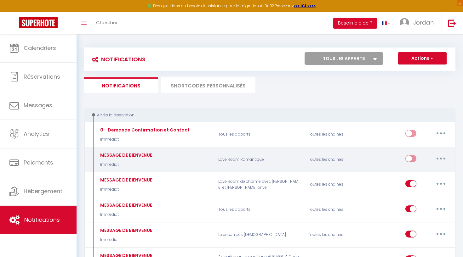
click at [408, 158] on input "checkbox" at bounding box center [410, 159] width 11 height 9
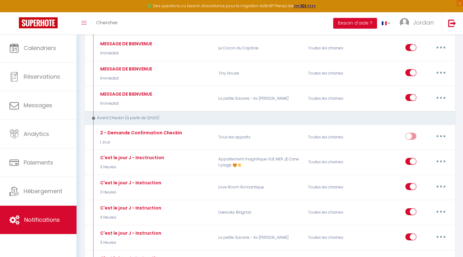
scroll to position [640, 0]
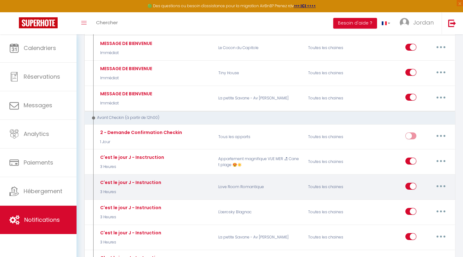
click at [436, 181] on button "button" at bounding box center [441, 186] width 18 height 10
click at [415, 196] on link "Editer" at bounding box center [424, 200] width 47 height 11
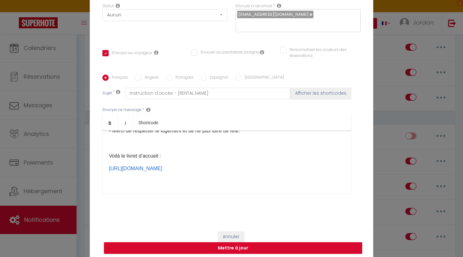
scroll to position [273, 0]
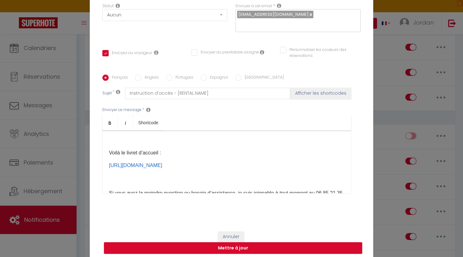
click at [321, 166] on p "https://drive.google.com/file/d/19EEr7psjnTAv7odKr1lmGB5dMAEBCLeE/view?usp=driv…" at bounding box center [227, 166] width 236 height 8
click at [238, 235] on button "Annuler" at bounding box center [231, 237] width 26 height 11
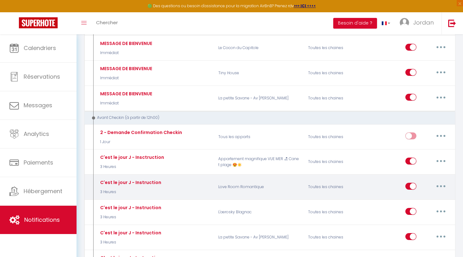
click at [439, 181] on button "button" at bounding box center [441, 186] width 18 height 10
click at [411, 207] on link "Dupliquer" at bounding box center [424, 212] width 47 height 11
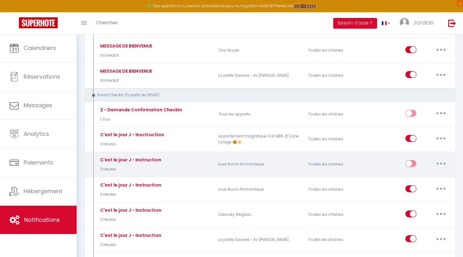
scroll to position [663, 0]
click at [442, 158] on button "button" at bounding box center [441, 163] width 18 height 10
click at [413, 172] on link "Editer" at bounding box center [424, 177] width 47 height 11
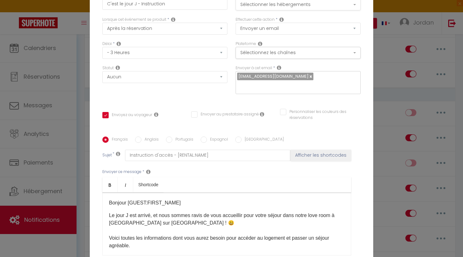
click at [314, 7] on button "Sélectionner les hébergements" at bounding box center [298, 4] width 125 height 12
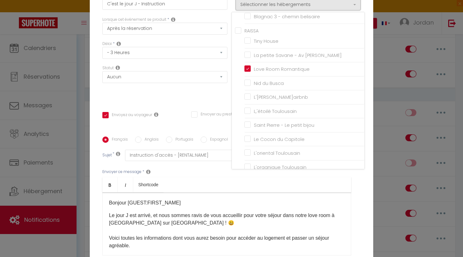
scroll to position [200, 0]
click at [290, 64] on input "Love Room Romantique" at bounding box center [304, 67] width 120 height 6
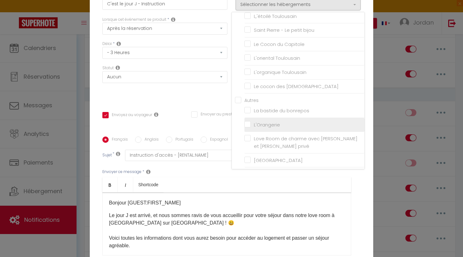
scroll to position [292, 0]
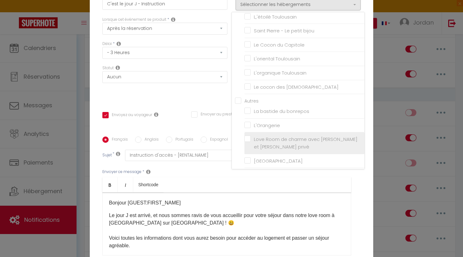
click at [254, 141] on input "Love Room de charme avec [PERSON_NAME] et [PERSON_NAME] privé" at bounding box center [304, 143] width 120 height 6
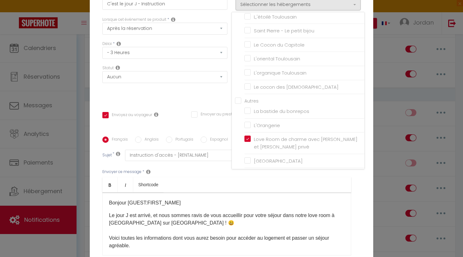
click at [245, 182] on ul "Bold Italic Shortcode" at bounding box center [226, 184] width 249 height 15
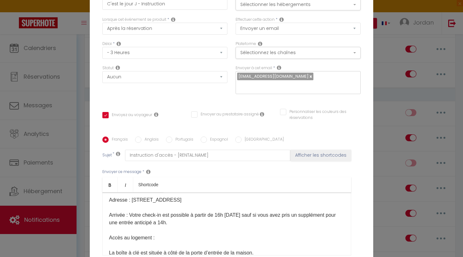
scroll to position [61, 0]
drag, startPoint x: 233, startPoint y: 199, endPoint x: 141, endPoint y: 197, distance: 91.7
click at [141, 196] on p "Le jour J est arrivé, et nous sommes ravis de vous accueillir pour votre séjour…" at bounding box center [227, 215] width 236 height 129
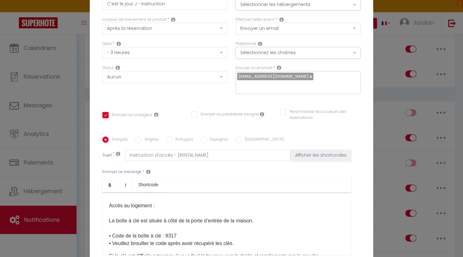
scroll to position [91, 0]
click at [109, 222] on div "Bonjour [GUEST:FIRST_NAME]​ Le jour J est arrivé, et nous sommes ravis de vous …" at bounding box center [226, 224] width 249 height 63
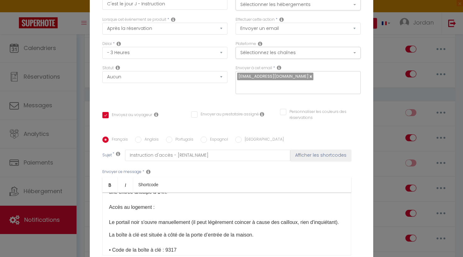
drag, startPoint x: 166, startPoint y: 244, endPoint x: 270, endPoint y: 239, distance: 103.8
click at [270, 239] on div "Bonjour [GUEST:FIRST_NAME]​ Le jour J est arrivé, et nous sommes ravis de vous …" at bounding box center [226, 224] width 249 height 63
click at [261, 241] on p "La boîte à clé est située à côté de la porte d’entrée de la maison. • Code de l…" at bounding box center [227, 247] width 236 height 30
click at [209, 243] on p "La boîte à clé est située sur le barreau de lz fenêtre, à gauche de la porte • …" at bounding box center [227, 247] width 236 height 30
drag, startPoint x: 305, startPoint y: 241, endPoint x: 306, endPoint y: 238, distance: 3.2
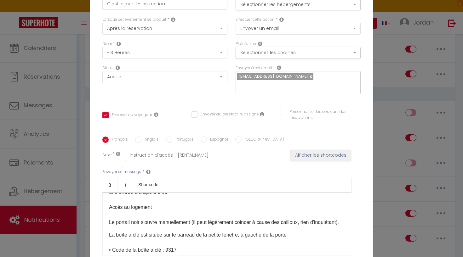
click at [306, 238] on div "Bonjour [GUEST:FIRST_NAME]​ Le jour J est arrivé, et nous sommes ravis de vous …" at bounding box center [226, 224] width 249 height 63
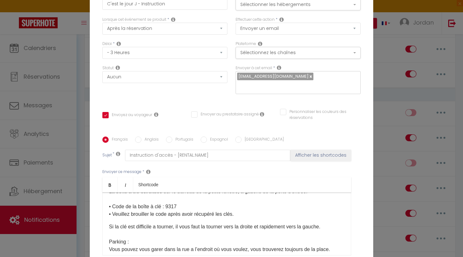
scroll to position [136, 0]
click at [180, 214] on p "La boîte à clé est située sur le barreau de la petite fenêtre, à gauche de la p…" at bounding box center [227, 202] width 236 height 30
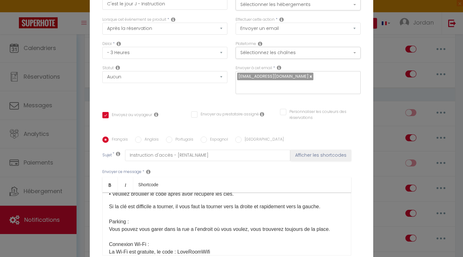
scroll to position [156, 0]
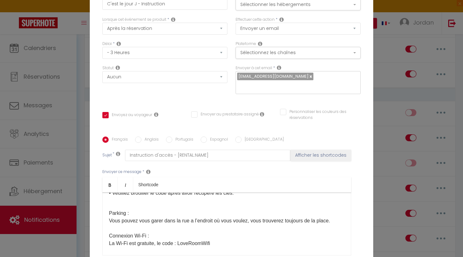
click at [331, 230] on p "Parking : Vous pouvez vous garer dans la rue a l’endroit où vous voulez, vous t…" at bounding box center [227, 258] width 236 height 113
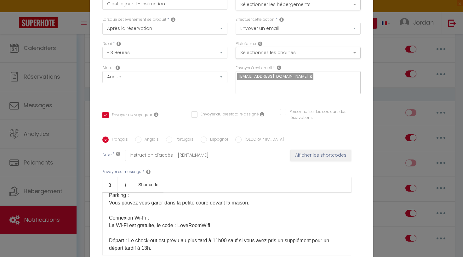
scroll to position [185, 0]
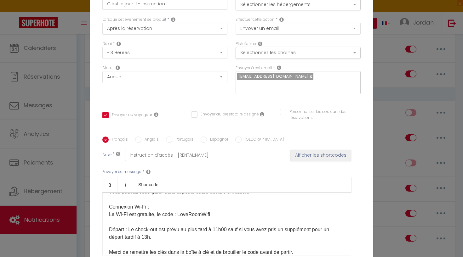
click at [221, 221] on p "Parking : Vous pouvez vous garer dans la petite coure devant la maison. Connexi…" at bounding box center [227, 229] width 236 height 113
click at [183, 243] on p "Parking : Vous pouvez vous garer dans la petite coure devant la maison. Connexi…" at bounding box center [227, 229] width 236 height 113
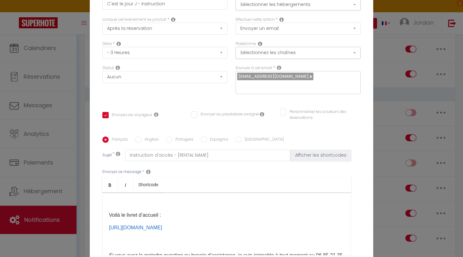
scroll to position [283, 0]
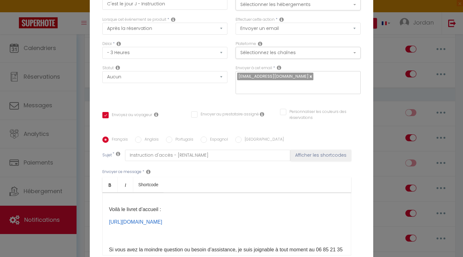
click at [320, 226] on p "https://drive.google.com/file/d/19EEr7psjnTAv7odKr1lmGB5dMAEBCLeE/view?usp=driv…" at bounding box center [227, 223] width 236 height 8
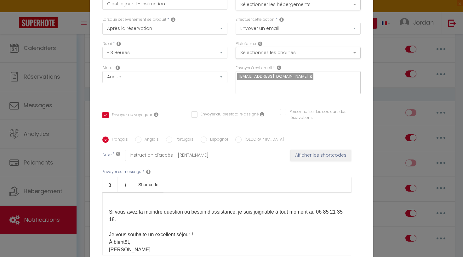
scroll to position [278, 0]
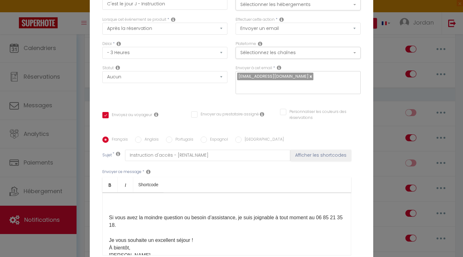
click at [247, 216] on p "Si vous avez la moindre question ou besoin d’assistance, je suis joignable à to…" at bounding box center [227, 229] width 236 height 60
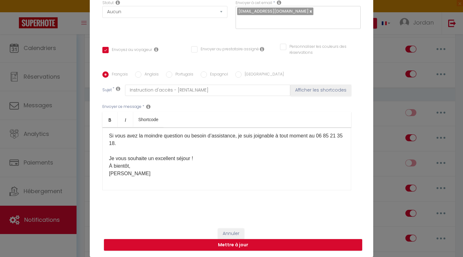
scroll to position [65, 0]
click at [233, 246] on button "Mettre à jour" at bounding box center [233, 245] width 258 height 12
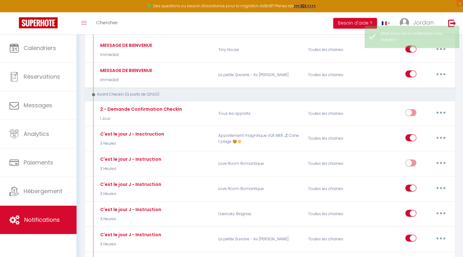
scroll to position [0, 0]
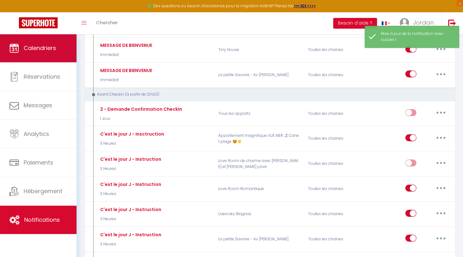
click at [53, 52] on span "Calendriers" at bounding box center [40, 48] width 32 height 8
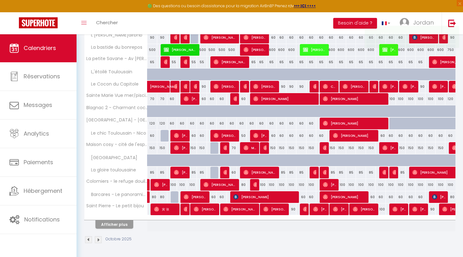
scroll to position [173, 0]
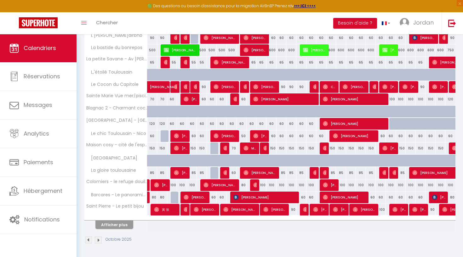
click at [114, 222] on button "Afficher plus" at bounding box center [114, 225] width 38 height 9
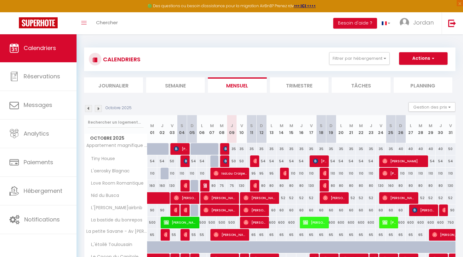
scroll to position [0, 0]
click at [383, 83] on li "Tâches" at bounding box center [361, 85] width 59 height 15
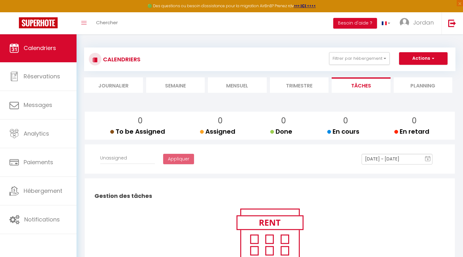
click at [430, 82] on li "Planning" at bounding box center [423, 85] width 59 height 15
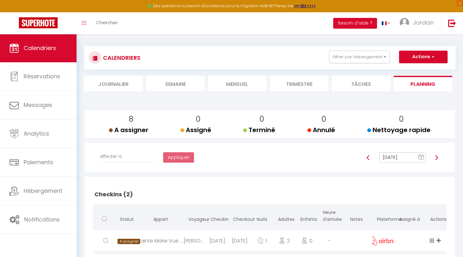
scroll to position [1, 0]
click at [103, 82] on li "Journalier" at bounding box center [113, 83] width 59 height 15
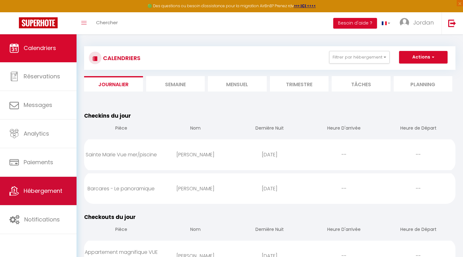
click at [42, 181] on link "Hébergement" at bounding box center [38, 191] width 77 height 28
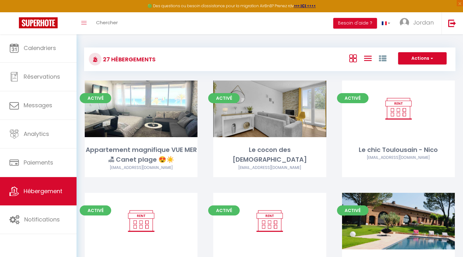
click at [371, 55] on icon at bounding box center [368, 59] width 8 height 8
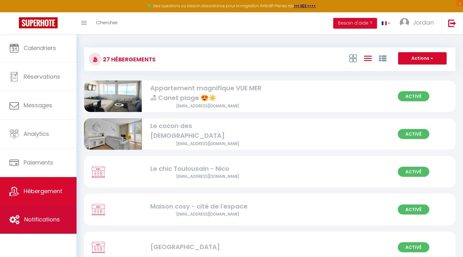
click at [12, 225] on link "Notifications" at bounding box center [38, 220] width 77 height 28
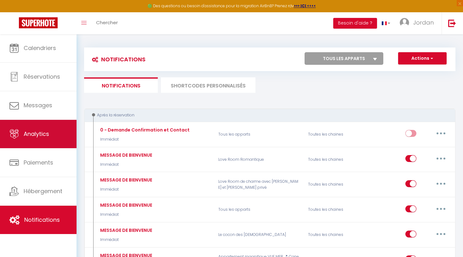
click at [50, 131] on link "Analytics" at bounding box center [38, 134] width 77 height 28
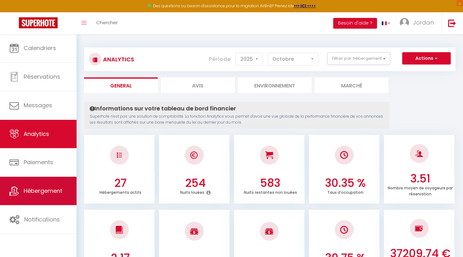
click at [51, 191] on span "Hébergement" at bounding box center [43, 191] width 39 height 8
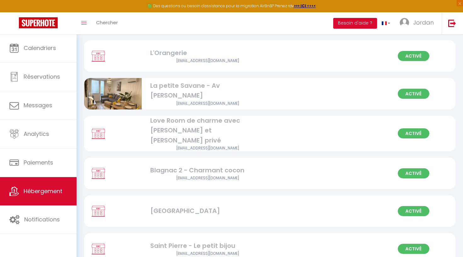
scroll to position [530, 0]
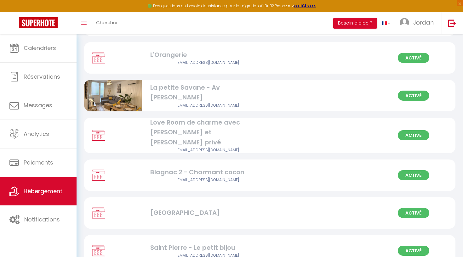
click at [344, 127] on div "Activé Love Room de charme avec [PERSON_NAME] et sauna privé [EMAIL_ADDRESS][DO…" at bounding box center [269, 136] width 371 height 36
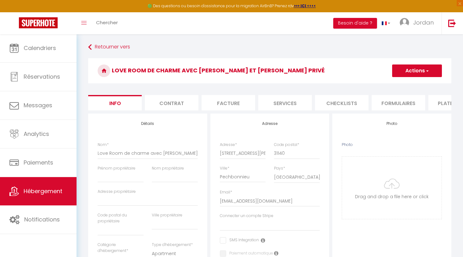
click at [287, 106] on li "Services" at bounding box center [285, 102] width 54 height 15
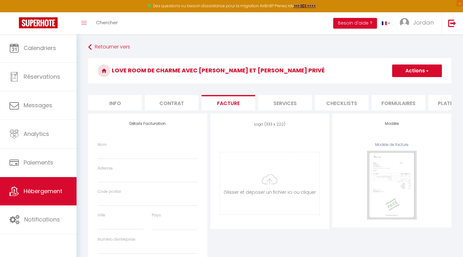
select select
click at [191, 104] on li "Contrat" at bounding box center [172, 102] width 54 height 15
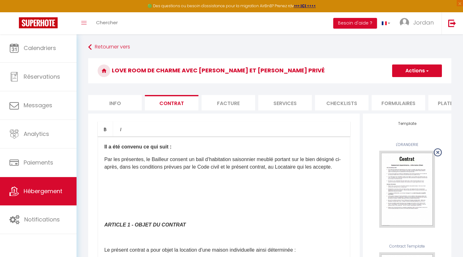
click at [328, 97] on li "Checklists" at bounding box center [342, 102] width 54 height 15
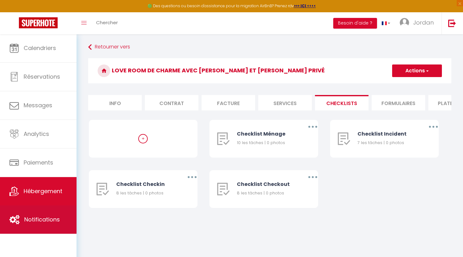
click at [36, 223] on span "Notifications" at bounding box center [42, 220] width 36 height 8
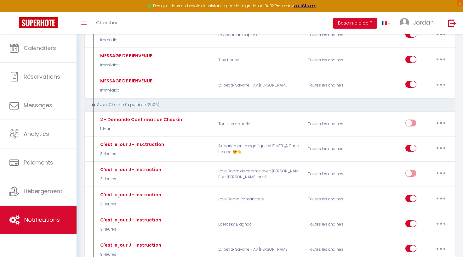
scroll to position [653, 0]
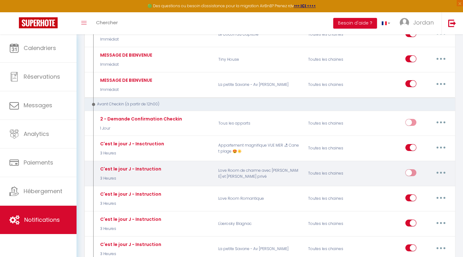
click at [412, 170] on input "checkbox" at bounding box center [410, 174] width 11 height 9
checkbox input "true"
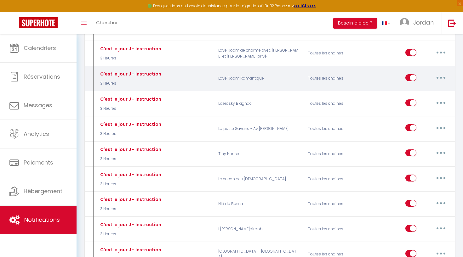
scroll to position [774, 0]
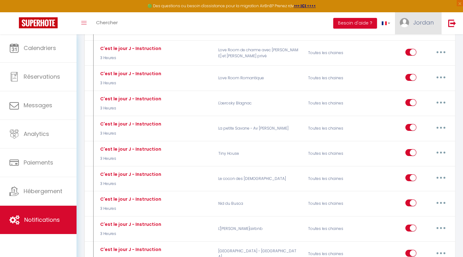
click at [417, 26] on span "Jordan" at bounding box center [423, 23] width 20 height 8
click at [405, 52] on link "Équipe" at bounding box center [416, 55] width 47 height 11
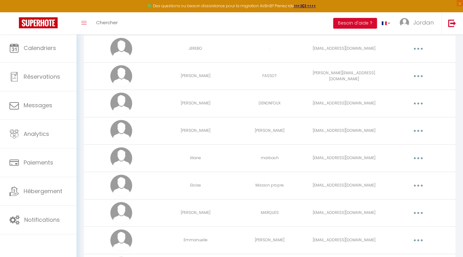
scroll to position [190, 0]
click at [422, 184] on button "button" at bounding box center [419, 185] width 18 height 10
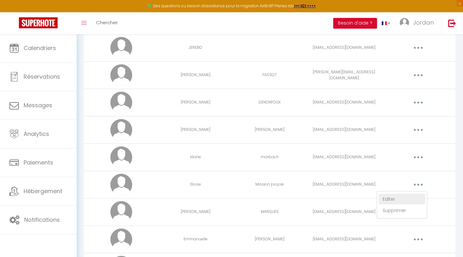
click at [399, 197] on link "Editer" at bounding box center [402, 199] width 47 height 11
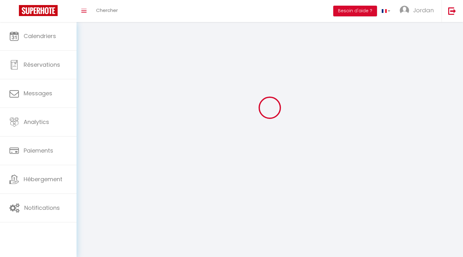
scroll to position [22, 0]
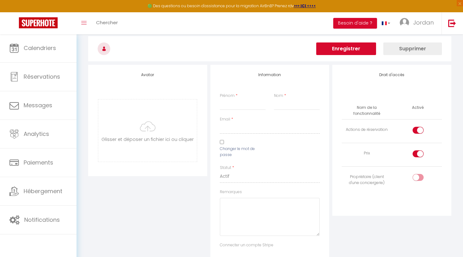
type input "Eloise"
type input "Mission propre"
type input "missionpropre31@gmail.com"
type textarea "https://app.superhote.com/#/connect/cvpO1lGnmh"
checkbox input "true"
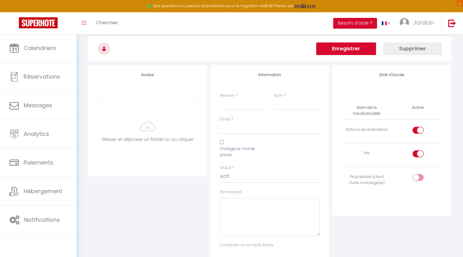
checkbox input "true"
checkbox input "false"
checkbox input "true"
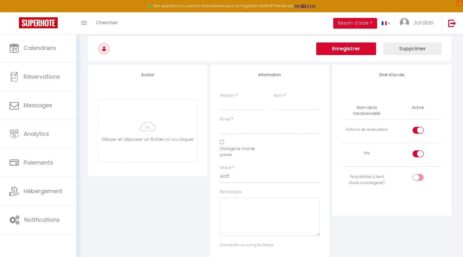
checkbox input "true"
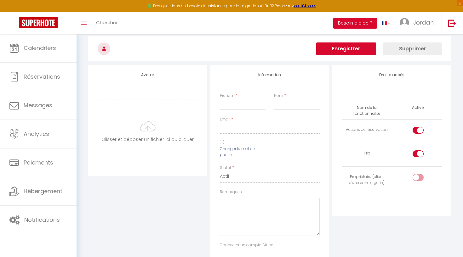
checkbox input "true"
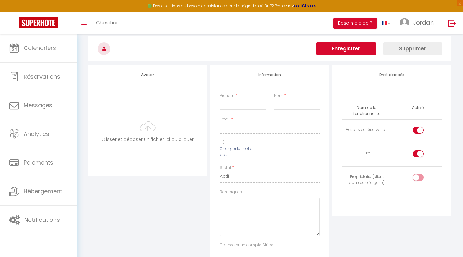
checkbox input "true"
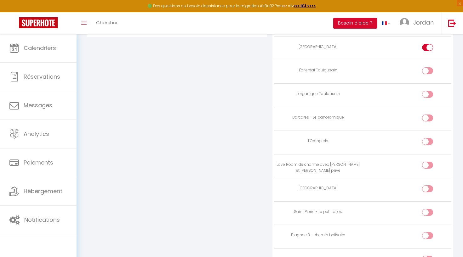
scroll to position [788, 0]
click at [427, 161] on div at bounding box center [427, 164] width 11 height 7
click at [428, 161] on input "checkbox" at bounding box center [433, 165] width 11 height 9
checkbox input "true"
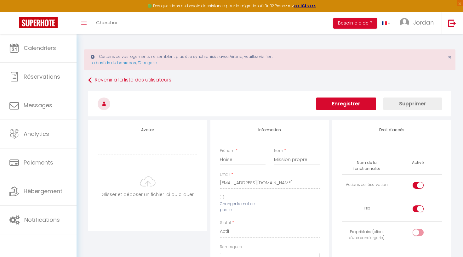
scroll to position [0, 0]
click at [354, 102] on button "Enregistrer" at bounding box center [346, 104] width 60 height 13
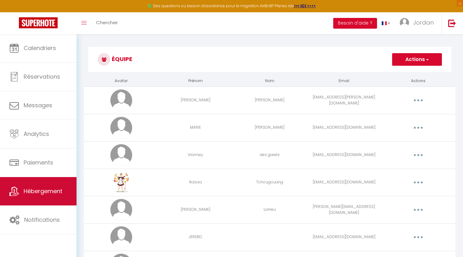
click at [54, 198] on link "Hébergement" at bounding box center [38, 191] width 77 height 28
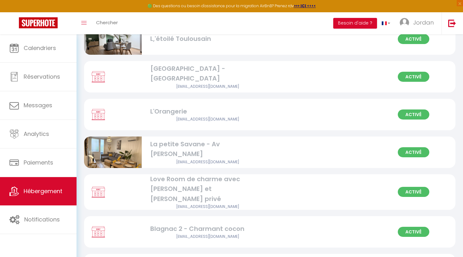
scroll to position [472, 0]
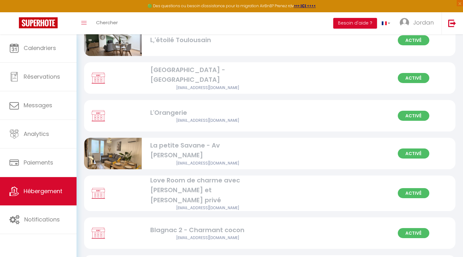
click at [171, 194] on div "Love Room de charme avec [PERSON_NAME] et [PERSON_NAME] privé" at bounding box center [208, 191] width 116 height 30
select select "3"
select select "2"
select select "1"
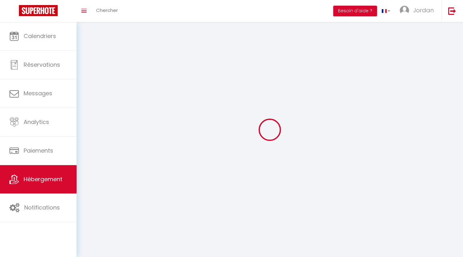
select select
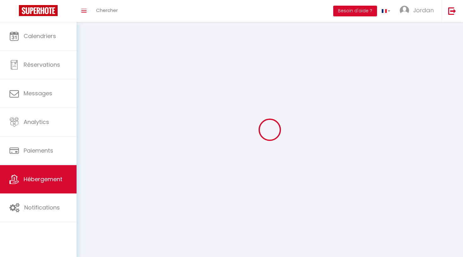
select select
checkbox input "false"
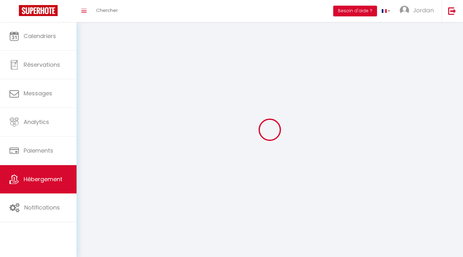
select select
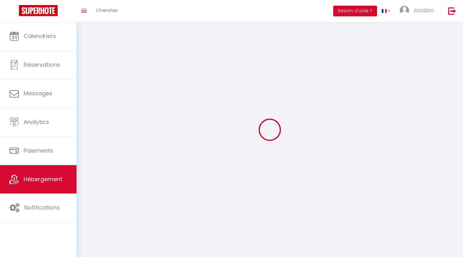
select select
checkbox input "false"
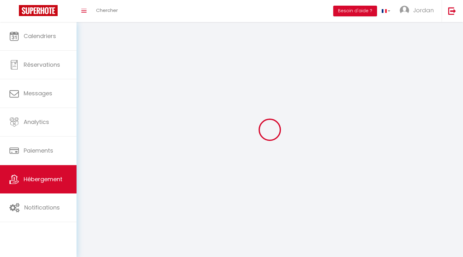
checkbox input "false"
select select
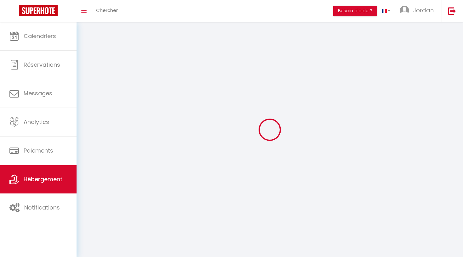
select select
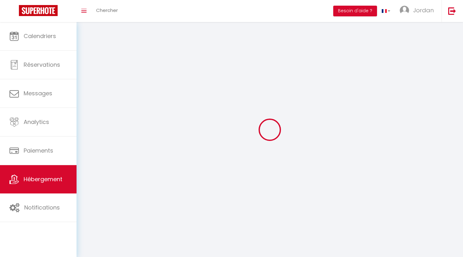
checkbox input "false"
select select
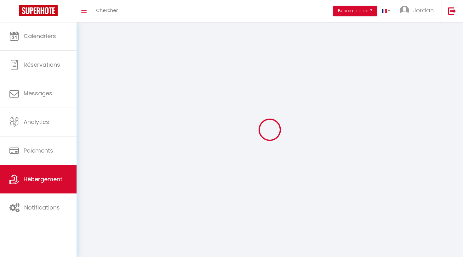
select select
select select "1"
select select "28"
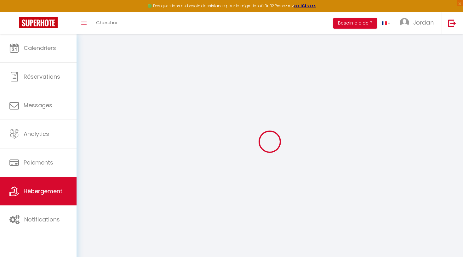
select select
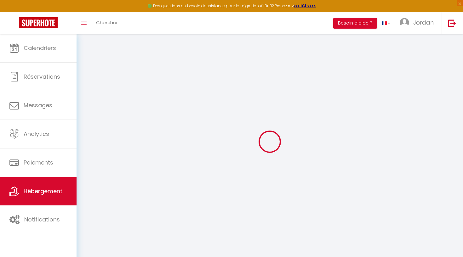
select select
checkbox input "false"
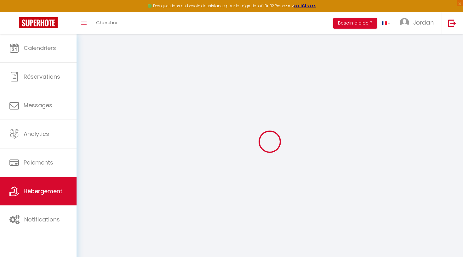
select select
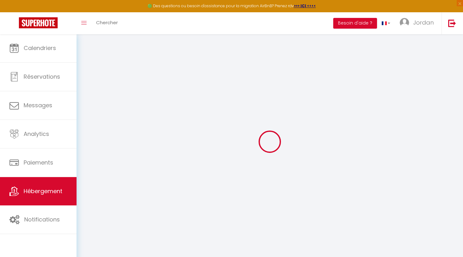
select select
checkbox input "false"
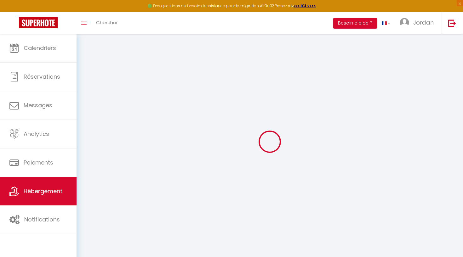
checkbox input "false"
select select
type input "Love Room de charme avec [PERSON_NAME] et [PERSON_NAME] privé"
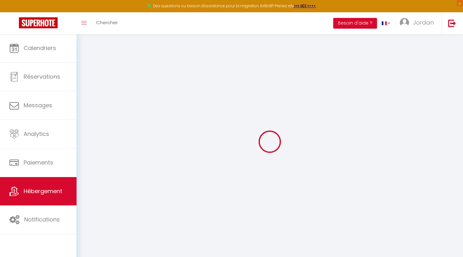
select select "2"
type input "150"
type input "40"
select select
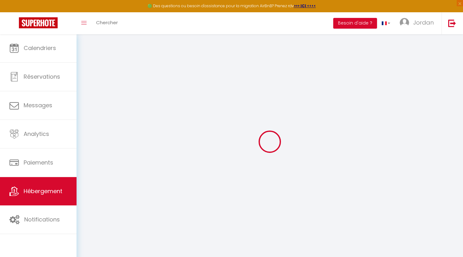
select select
type input "[STREET_ADDRESS][PERSON_NAME]"
type input "31140"
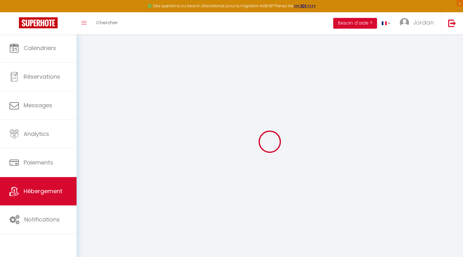
type input "Pechbonnieu"
type input "[EMAIL_ADDRESS][DOMAIN_NAME]"
select select
checkbox input "false"
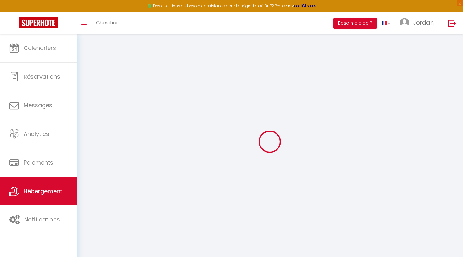
checkbox input "false"
type input "40"
type input "0"
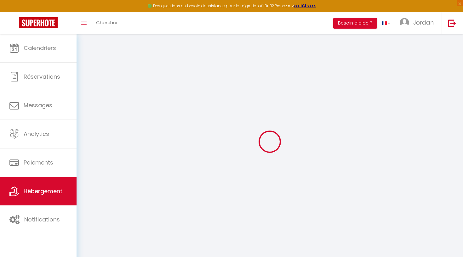
select select
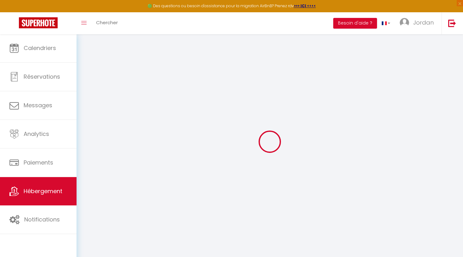
select select
checkbox input "false"
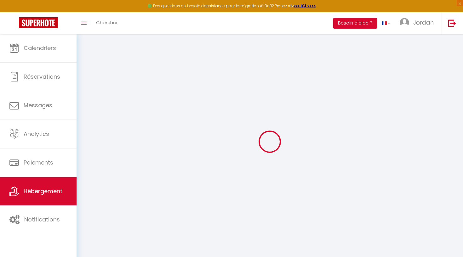
select select
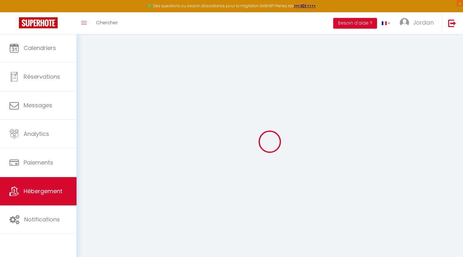
select select
checkbox input "false"
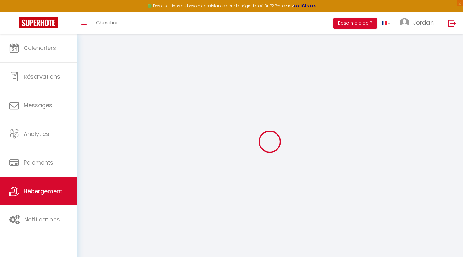
select select
checkbox input "false"
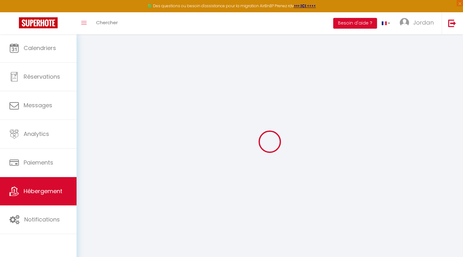
select select "16:00"
select select "23:45"
select select "11:00"
select select "30"
select select "120"
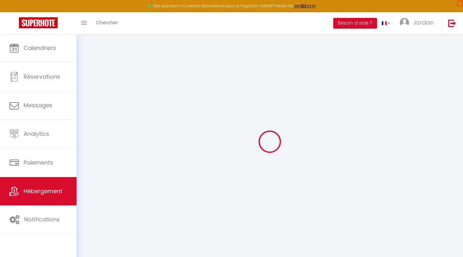
select select
checkbox input "false"
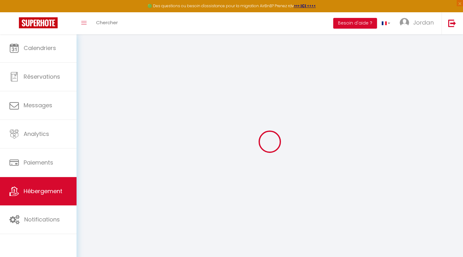
select select
checkbox input "false"
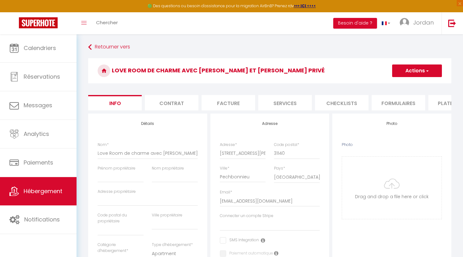
select select
checkbox input "false"
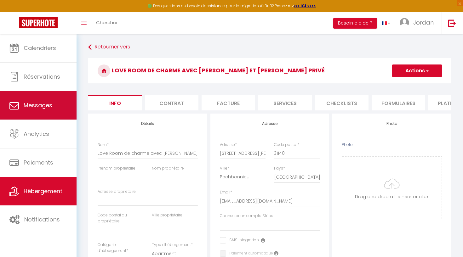
click at [41, 102] on span "Messages" at bounding box center [38, 105] width 29 height 8
select select "message"
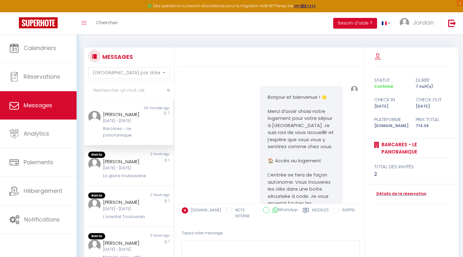
scroll to position [1530, 0]
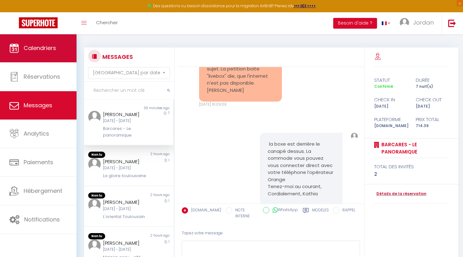
click at [47, 43] on link "Calendriers" at bounding box center [38, 48] width 77 height 28
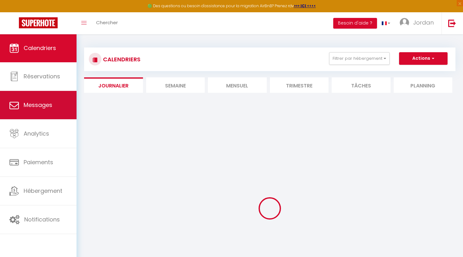
click at [37, 102] on span "Messages" at bounding box center [38, 105] width 29 height 8
select select "message"
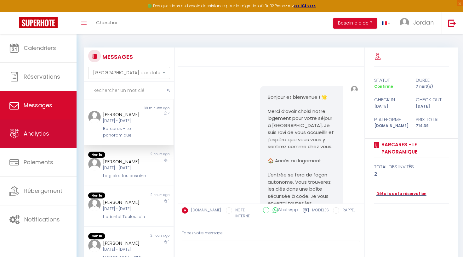
scroll to position [1530, 0]
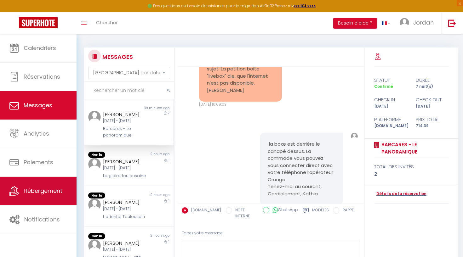
click at [38, 198] on link "Hébergement" at bounding box center [38, 191] width 77 height 28
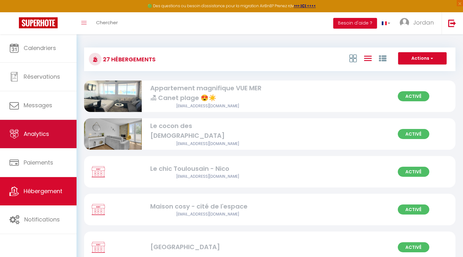
click at [57, 147] on link "Analytics" at bounding box center [38, 134] width 77 height 28
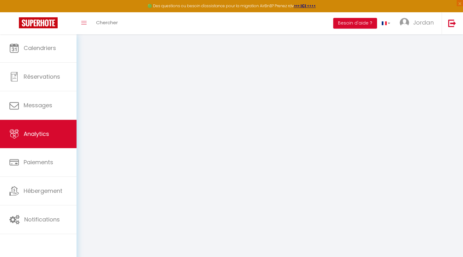
select select "2025"
select select "10"
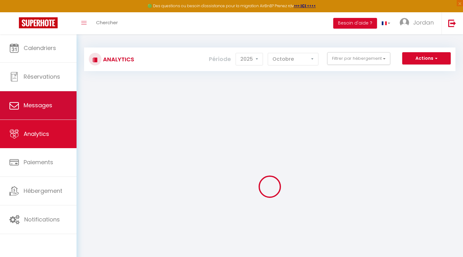
click at [57, 109] on link "Messages" at bounding box center [38, 105] width 77 height 28
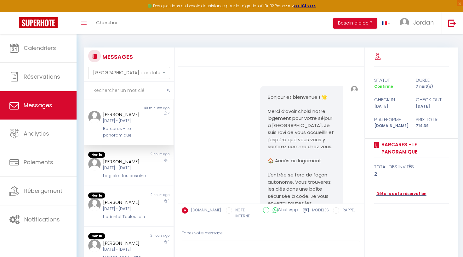
scroll to position [1530, 0]
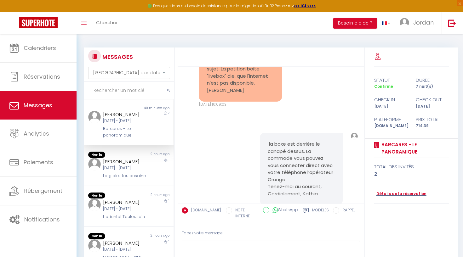
click at [60, 97] on link "Messages" at bounding box center [38, 105] width 77 height 28
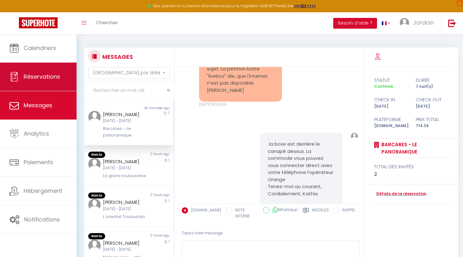
click at [58, 75] on span "Réservations" at bounding box center [42, 77] width 37 height 8
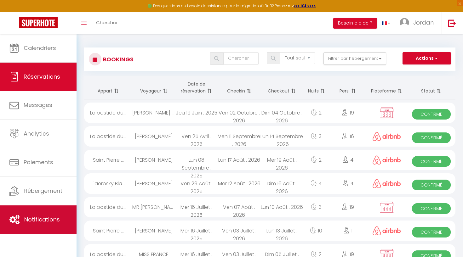
click at [58, 225] on link "Notifications" at bounding box center [38, 220] width 77 height 28
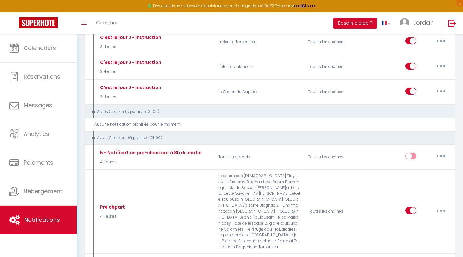
scroll to position [1238, 0]
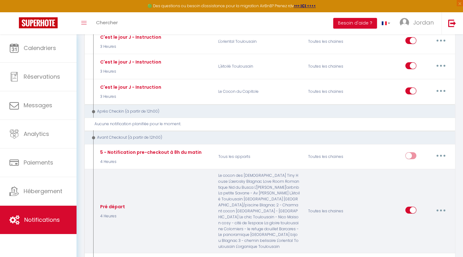
click at [440, 205] on button "button" at bounding box center [441, 210] width 18 height 10
click at [420, 220] on link "Editer" at bounding box center [424, 225] width 47 height 11
type input "Pré départ"
select select "4"
select select "4 Heures"
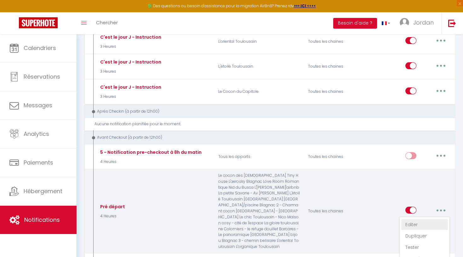
select select
checkbox input "true"
checkbox input "false"
radio input "true"
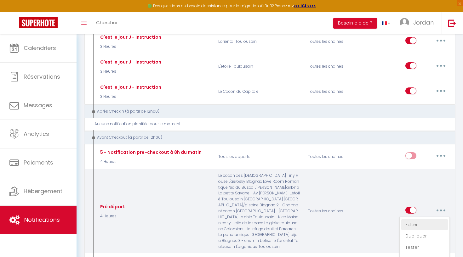
type input "Départ et Remise des Clés - Merci pour votre Séjour !"
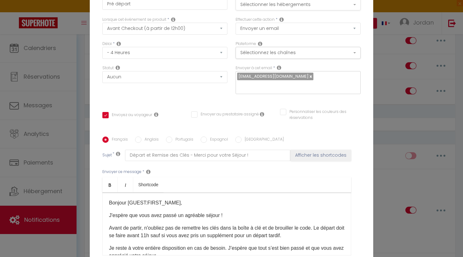
click at [294, 5] on button "Sélectionner les hébergements" at bounding box center [298, 4] width 125 height 12
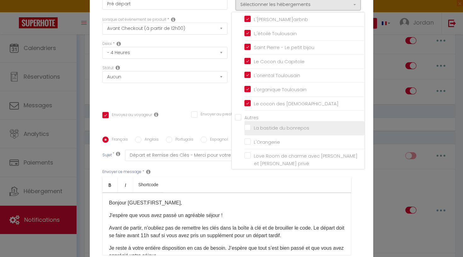
scroll to position [278, 0]
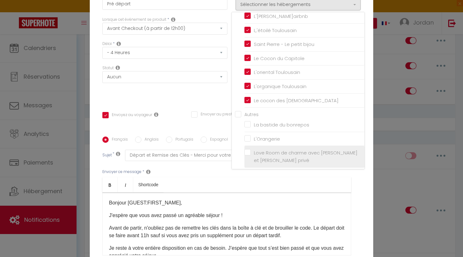
click at [248, 154] on input "Love Room de charme avec [PERSON_NAME] et [PERSON_NAME] privé" at bounding box center [304, 157] width 120 height 6
checkbox input "true"
checkbox input "false"
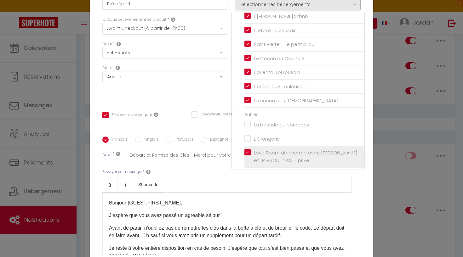
checkbox input "false"
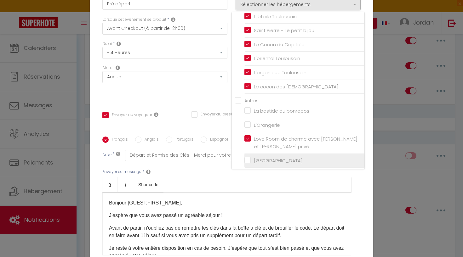
scroll to position [292, 0]
click at [362, 185] on div "Titre * Pré départ Pour cet hébergement Sélectionner les hébergements Tous les …" at bounding box center [232, 137] width 284 height 302
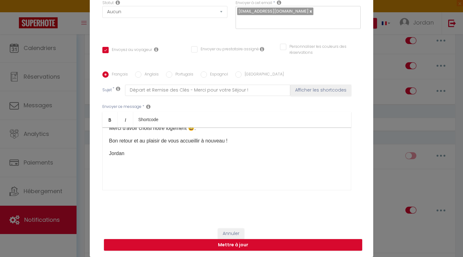
scroll to position [75, 0]
click at [208, 249] on button "Mettre à jour" at bounding box center [233, 245] width 258 height 12
checkbox input "true"
checkbox input "false"
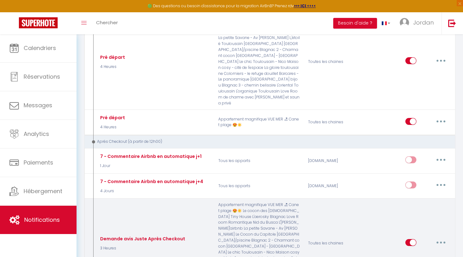
scroll to position [1400, 0]
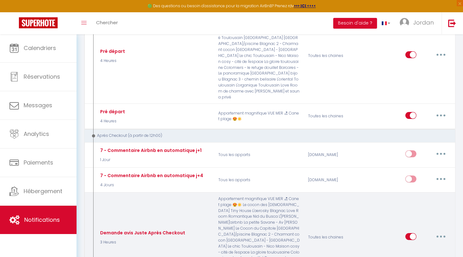
click at [442, 232] on button "button" at bounding box center [441, 237] width 18 height 10
click at [416, 246] on link "Editer" at bounding box center [424, 251] width 47 height 11
type input "Demande avis Juste Après Checkout"
select select "5"
select select "3 Heures"
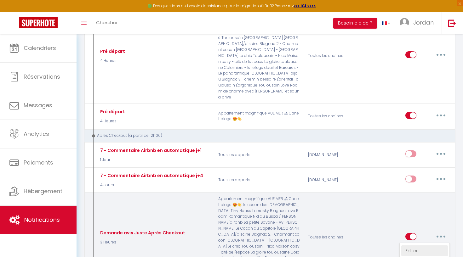
select select
checkbox input "true"
checkbox input "false"
radio input "true"
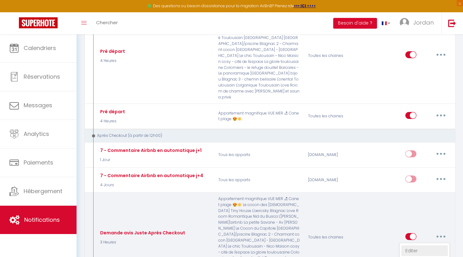
type input "[GUEST:FIRST_NAME], UN GRAND Merci !"
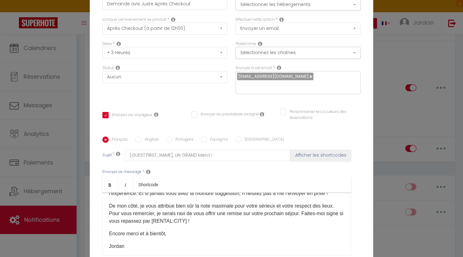
scroll to position [0, 0]
click at [294, 9] on button "Sélectionner les hébergements" at bounding box center [298, 4] width 125 height 12
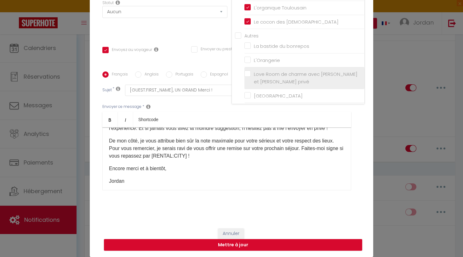
scroll to position [65, 0]
click at [251, 71] on label "Love Room de charme avec [PERSON_NAME] et [PERSON_NAME] privé" at bounding box center [306, 78] width 110 height 15
click at [247, 75] on input "Love Room de charme avec [PERSON_NAME] et [PERSON_NAME] privé" at bounding box center [304, 78] width 120 height 6
checkbox input "true"
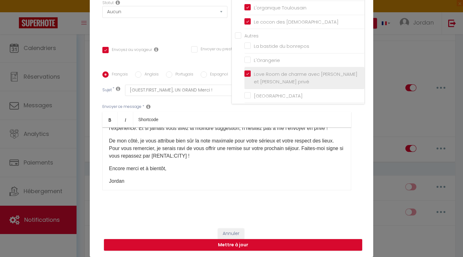
checkbox input "false"
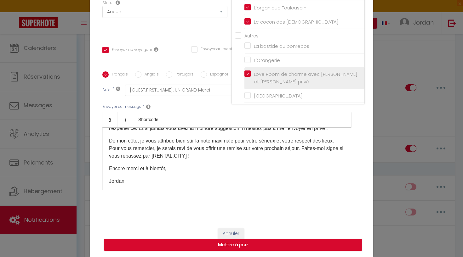
checkbox input "false"
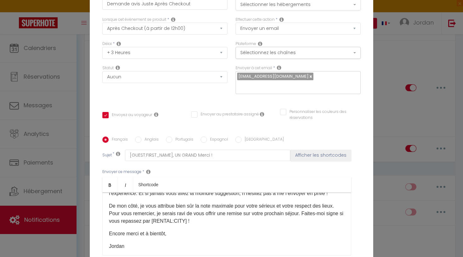
scroll to position [0, 0]
click at [293, 5] on button "Sélectionner les hébergements" at bounding box center [298, 4] width 125 height 12
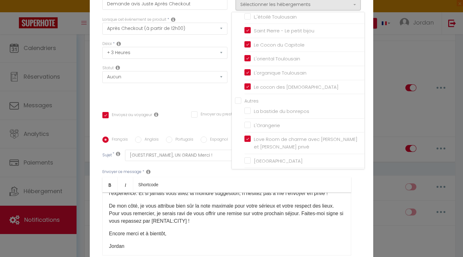
click at [239, 186] on ul "Bold Italic Shortcode" at bounding box center [226, 184] width 249 height 15
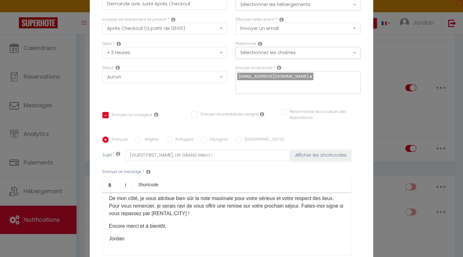
click at [352, 5] on button "Sélectionner les hébergements" at bounding box center [298, 4] width 125 height 12
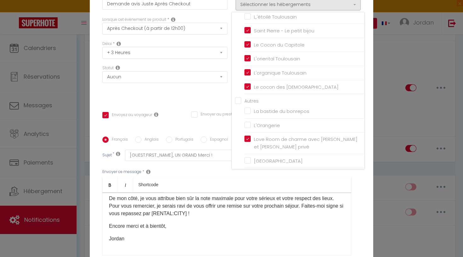
click at [215, 177] on div "Envoyer ce message * Bold Italic Shortcode Rich text editor Bonjour [GUEST:FIRS…" at bounding box center [231, 212] width 258 height 102
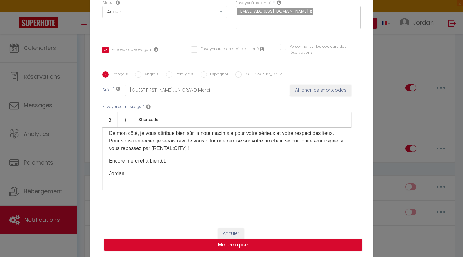
scroll to position [65, 0]
click at [200, 242] on button "Mettre à jour" at bounding box center [233, 245] width 258 height 12
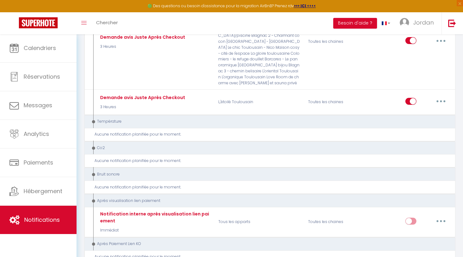
scroll to position [1633, 0]
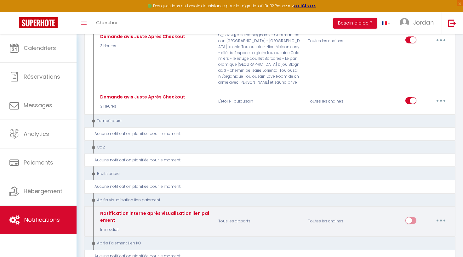
click at [445, 216] on button "button" at bounding box center [441, 221] width 18 height 10
click at [422, 230] on link "Editer" at bounding box center [424, 235] width 47 height 11
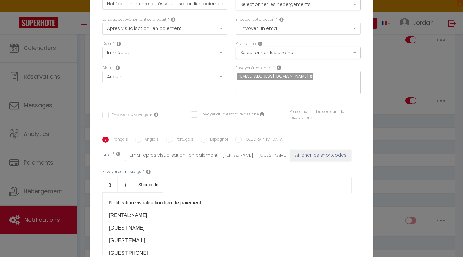
scroll to position [0, 0]
click at [301, 7] on button "Sélectionner les hébergements" at bounding box center [298, 4] width 125 height 12
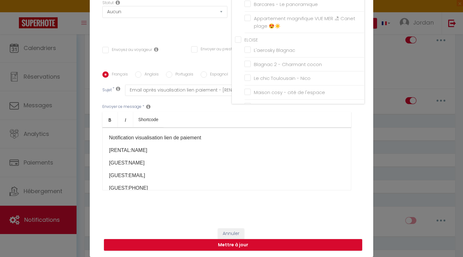
click at [405, 135] on div "Modifier la notification × Titre * Notification interne après visualisation lie…" at bounding box center [231, 128] width 463 height 257
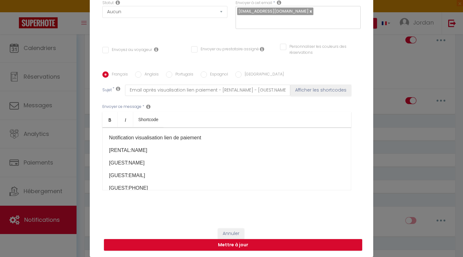
click at [405, 135] on div "Modifier la notification × Titre * Notification interne après visualisation lie…" at bounding box center [231, 128] width 463 height 257
click at [222, 232] on button "Annuler" at bounding box center [231, 234] width 26 height 11
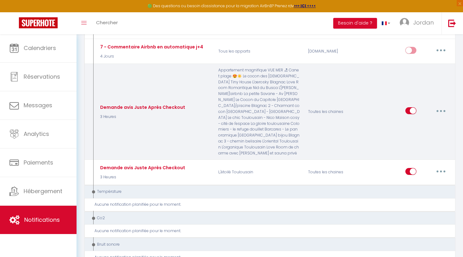
scroll to position [1562, 0]
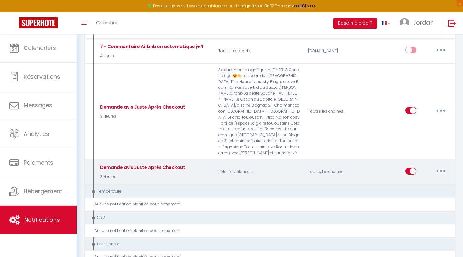
click at [445, 166] on button "button" at bounding box center [441, 171] width 18 height 10
click at [416, 180] on link "Editer" at bounding box center [424, 185] width 47 height 11
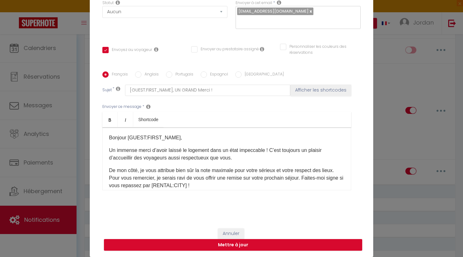
click at [233, 234] on button "Annuler" at bounding box center [231, 234] width 26 height 11
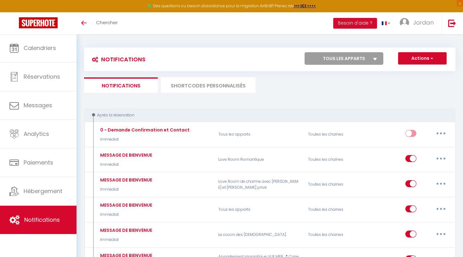
scroll to position [1562, 0]
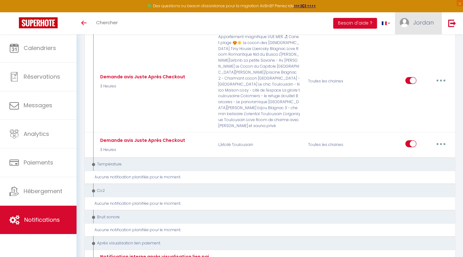
click at [429, 24] on span "Jordan" at bounding box center [423, 23] width 20 height 8
click at [411, 56] on link "Équipe" at bounding box center [416, 55] width 47 height 11
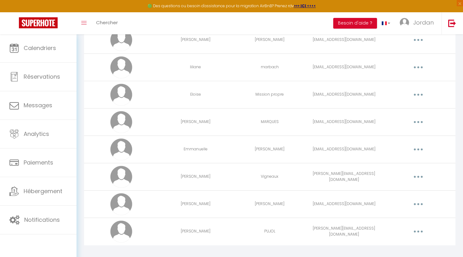
scroll to position [277, 0]
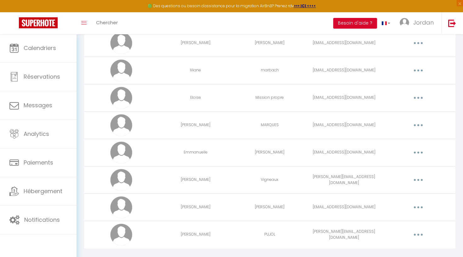
click at [423, 208] on button "button" at bounding box center [419, 208] width 18 height 10
click at [403, 225] on link "Editer" at bounding box center [402, 222] width 47 height 11
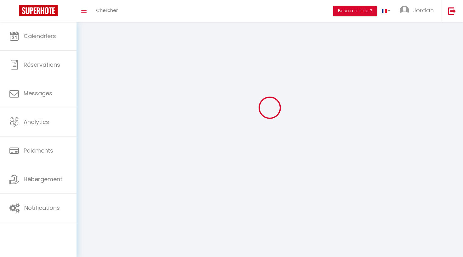
scroll to position [22, 0]
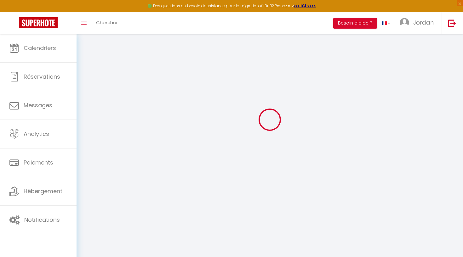
type input "[PERSON_NAME]"
type input "[EMAIL_ADDRESS][DOMAIN_NAME]"
type textarea "[URL][DOMAIN_NAME]"
checkbox input "true"
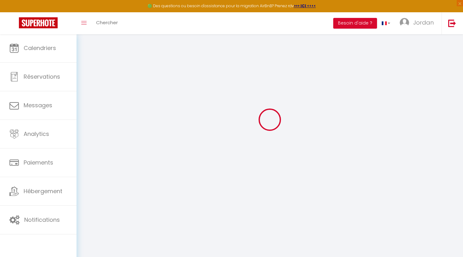
checkbox input "true"
checkbox input "false"
checkbox input "true"
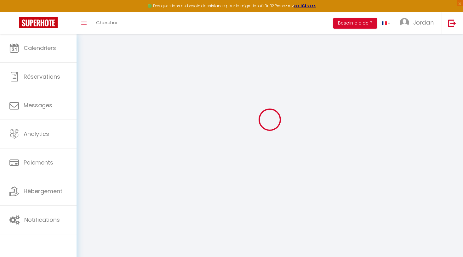
checkbox input "true"
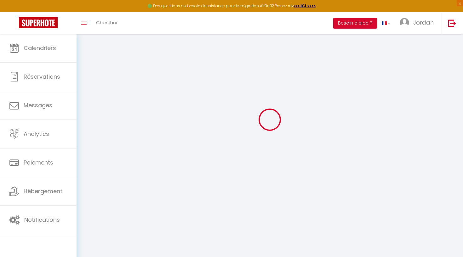
checkbox input "true"
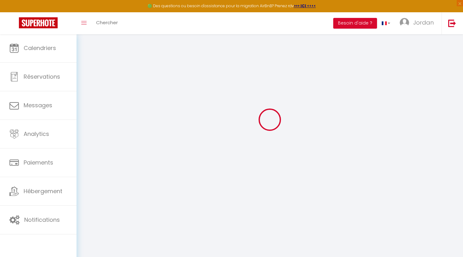
checkbox input "true"
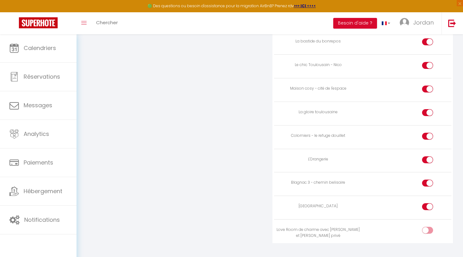
scroll to position [806, 0]
click at [426, 227] on div at bounding box center [427, 230] width 11 height 7
click at [428, 227] on input "checkbox" at bounding box center [433, 231] width 11 height 9
checkbox input "true"
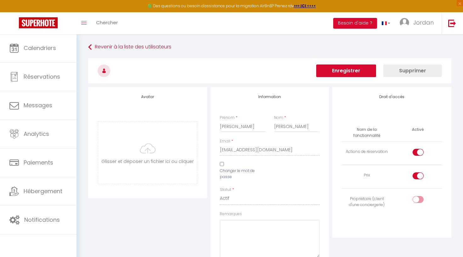
scroll to position [0, 0]
click at [341, 70] on button "Enregistrer" at bounding box center [346, 71] width 60 height 13
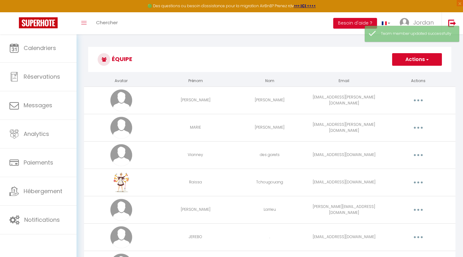
click at [408, 63] on button "Actions" at bounding box center [417, 59] width 50 height 13
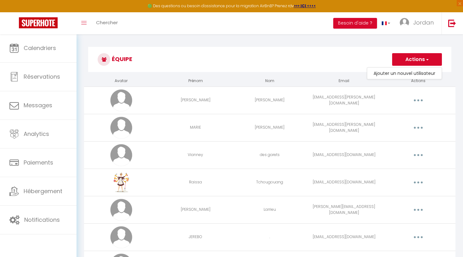
click at [367, 55] on h3 "Équipe" at bounding box center [269, 59] width 363 height 25
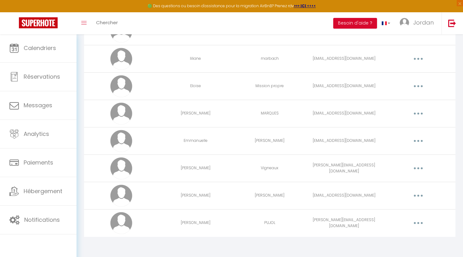
scroll to position [288, 0]
click at [416, 194] on button "button" at bounding box center [419, 196] width 18 height 10
click at [396, 210] on link "Editer" at bounding box center [402, 210] width 47 height 11
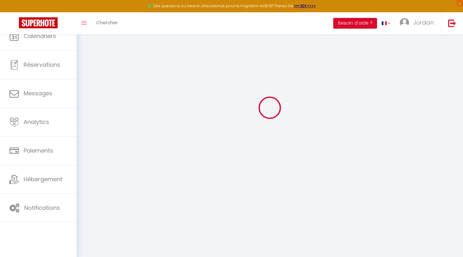
scroll to position [22, 0]
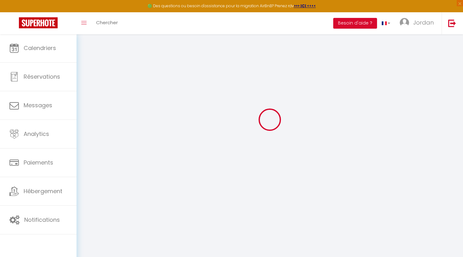
type input "[PERSON_NAME]"
type input "[EMAIL_ADDRESS][DOMAIN_NAME]"
type textarea "[URL][DOMAIN_NAME]"
checkbox input "true"
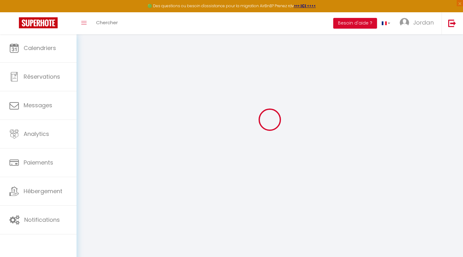
checkbox input "true"
checkbox input "false"
checkbox input "true"
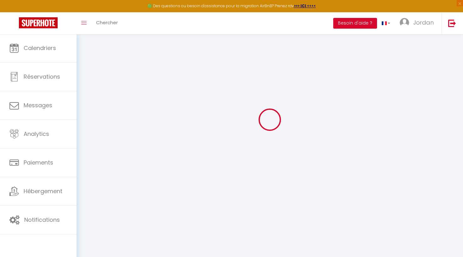
checkbox input "true"
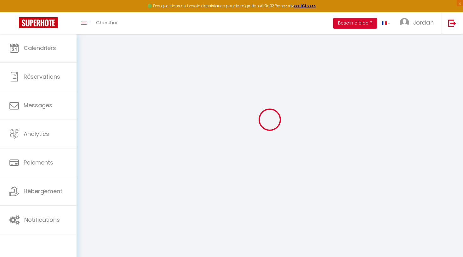
checkbox input "true"
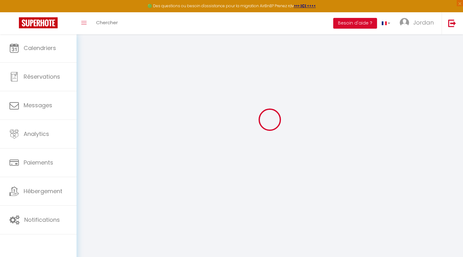
checkbox input "true"
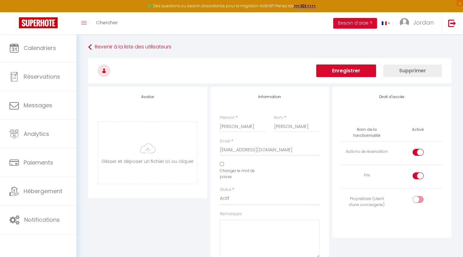
scroll to position [0, 0]
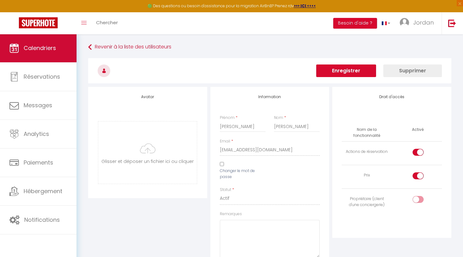
click at [54, 49] on span "Calendriers" at bounding box center [40, 48] width 32 height 8
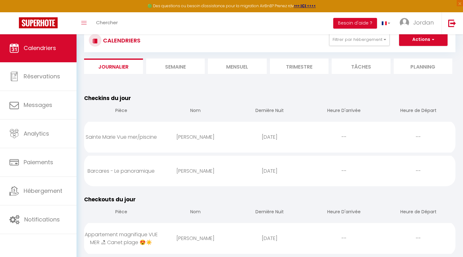
scroll to position [20, 0]
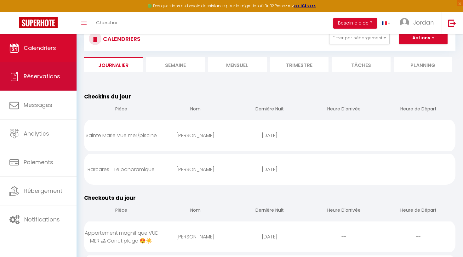
click at [39, 76] on span "Réservations" at bounding box center [42, 76] width 37 height 8
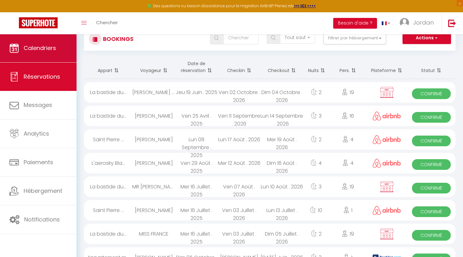
click at [21, 49] on link "Calendriers" at bounding box center [38, 48] width 77 height 28
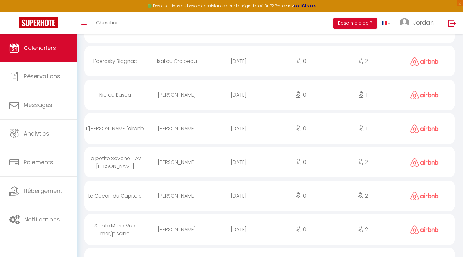
scroll to position [685, 0]
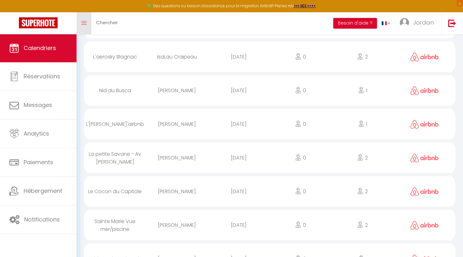
click at [83, 26] on link "Toggle menubar" at bounding box center [84, 23] width 15 height 22
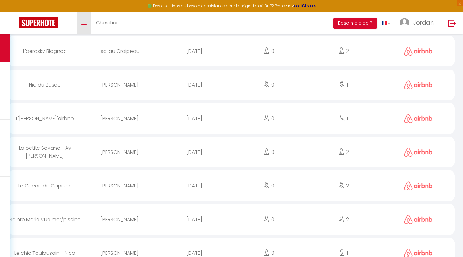
click at [83, 26] on link "Toggle menubar" at bounding box center [84, 23] width 15 height 22
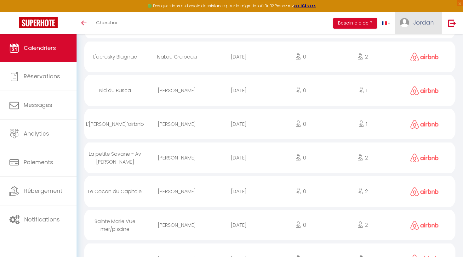
click at [408, 25] on img at bounding box center [404, 22] width 9 height 9
click at [403, 42] on link "Paramètres" at bounding box center [416, 43] width 47 height 11
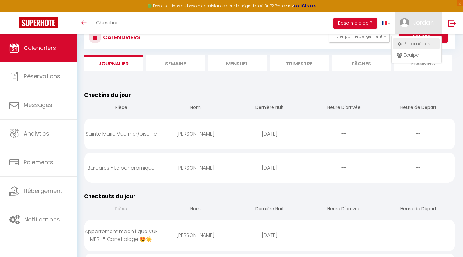
select select "28"
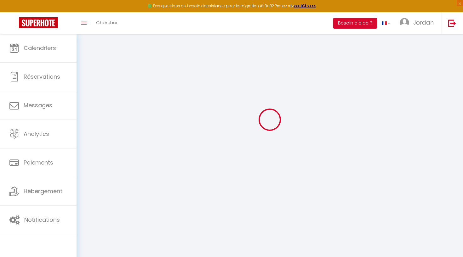
type input "DMOtyeBQhJUypfC94E6snDD7S"
type input "uFQmRxTyu333pgrHs4vJgnSSa"
type input "[URL][DOMAIN_NAME]"
select select "fr"
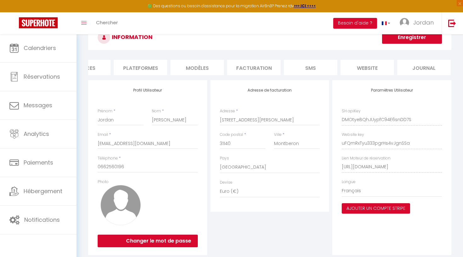
scroll to position [0, 87]
click at [424, 66] on li "Journal" at bounding box center [425, 67] width 54 height 15
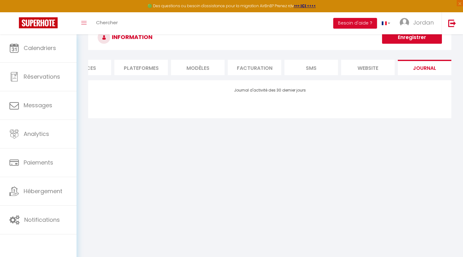
click at [364, 71] on li "website" at bounding box center [368, 67] width 54 height 15
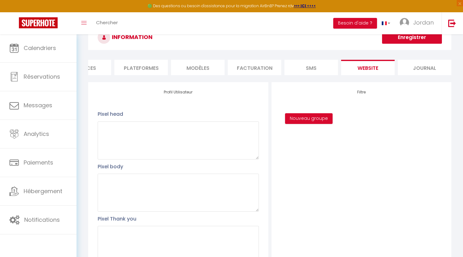
click at [321, 67] on li "SMS" at bounding box center [311, 67] width 54 height 15
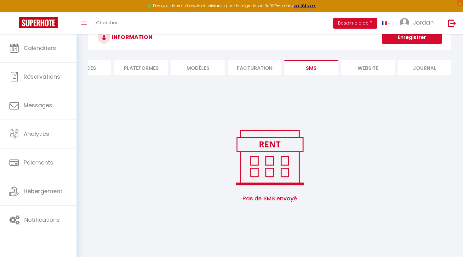
click at [250, 68] on li "Facturation" at bounding box center [255, 67] width 54 height 15
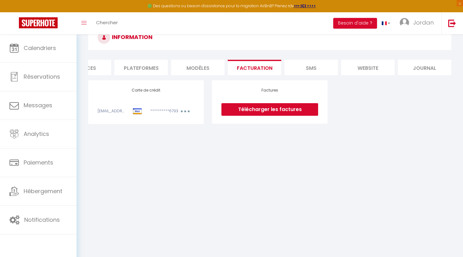
click at [197, 74] on li "MODÈLES" at bounding box center [198, 67] width 54 height 15
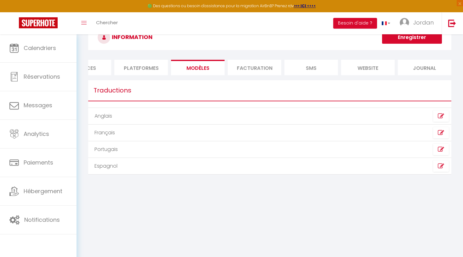
click at [151, 69] on li "Plateformes" at bounding box center [141, 67] width 54 height 15
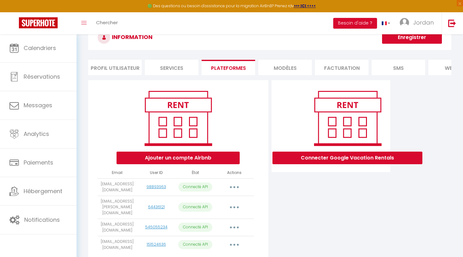
click at [184, 66] on li "Services" at bounding box center [172, 67] width 54 height 15
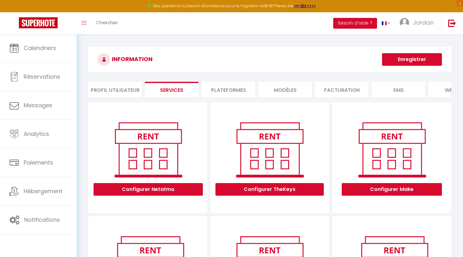
click at [120, 85] on li "Profil Utilisateur" at bounding box center [115, 89] width 54 height 15
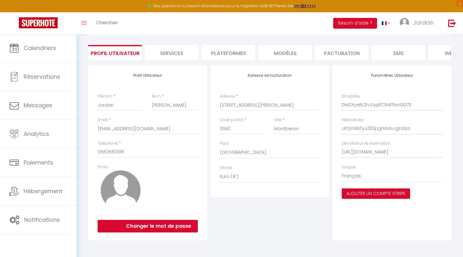
scroll to position [37, 0]
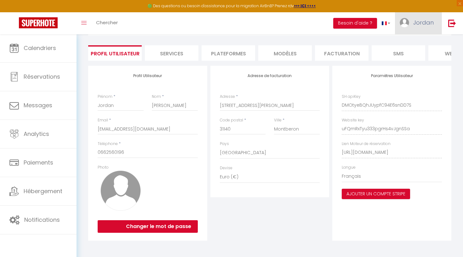
click at [420, 34] on link "Jordan" at bounding box center [418, 23] width 47 height 22
click at [405, 55] on link "Équipe" at bounding box center [416, 55] width 47 height 11
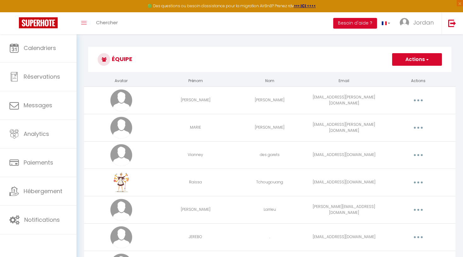
click at [417, 185] on button "button" at bounding box center [419, 183] width 18 height 10
click at [405, 194] on link "Editer" at bounding box center [402, 197] width 47 height 11
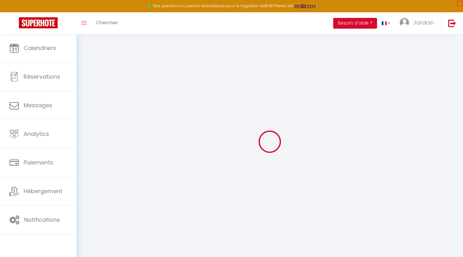
type input "Raissa"
type input "Tchougouang"
type input "[EMAIL_ADDRESS][DOMAIN_NAME]"
type textarea "[URL][DOMAIN_NAME]"
checkbox input "false"
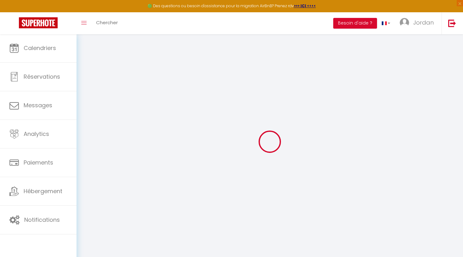
checkbox input "false"
checkbox input "true"
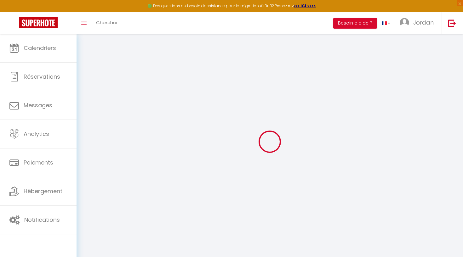
checkbox input "true"
checkbox input "false"
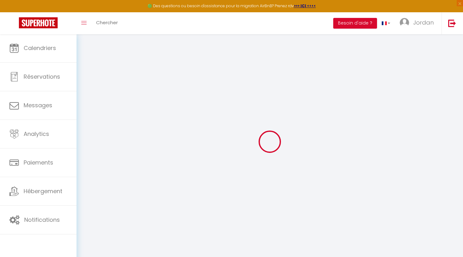
checkbox input "false"
checkbox input "true"
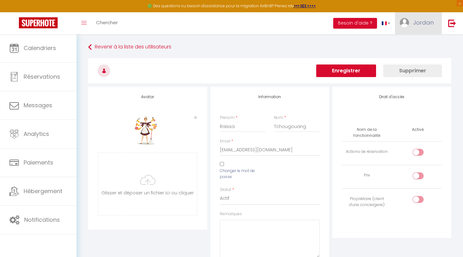
click at [420, 25] on span "Jordan" at bounding box center [423, 23] width 20 height 8
click at [409, 56] on link "Équipe" at bounding box center [416, 55] width 47 height 11
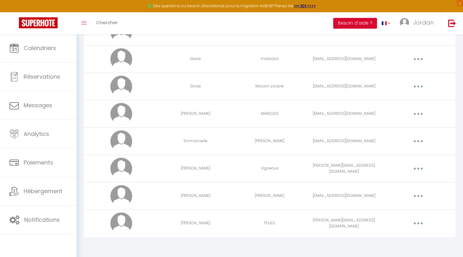
scroll to position [288, 0]
click at [413, 199] on button "button" at bounding box center [419, 196] width 18 height 10
click at [395, 215] on link "Editer" at bounding box center [402, 210] width 47 height 11
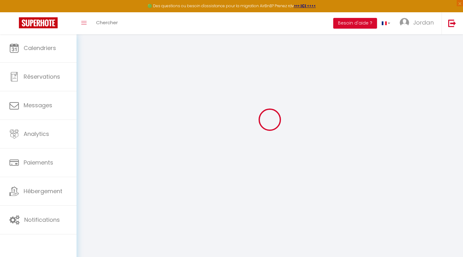
type input "[PERSON_NAME]"
type input "[EMAIL_ADDRESS][DOMAIN_NAME]"
type textarea "[URL][DOMAIN_NAME]"
checkbox input "true"
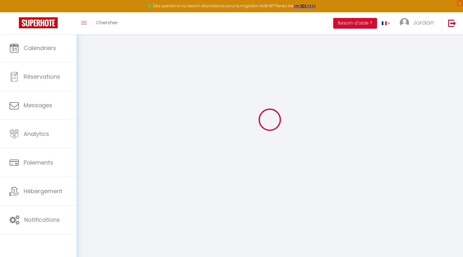
checkbox input "true"
checkbox input "false"
checkbox input "true"
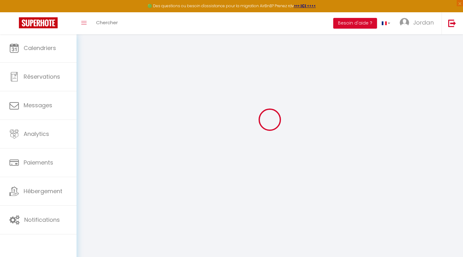
checkbox input "true"
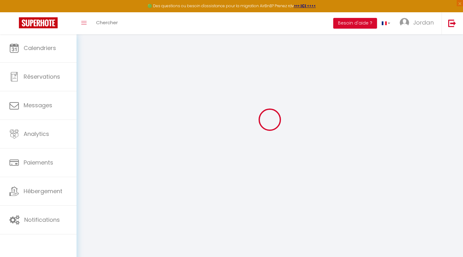
checkbox input "true"
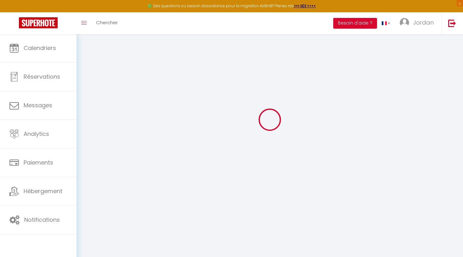
checkbox input "true"
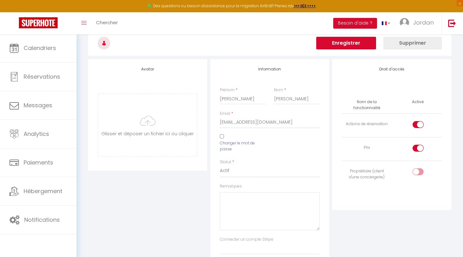
select select "28"
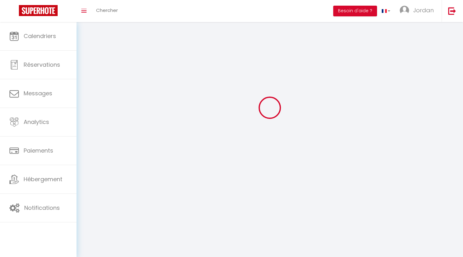
type input "DMOtyeBQhJUypfC94E6snDD7S"
type input "uFQmRxTyu333pgrHs4vJgnSSa"
type input "[URL][DOMAIN_NAME]"
select select "fr"
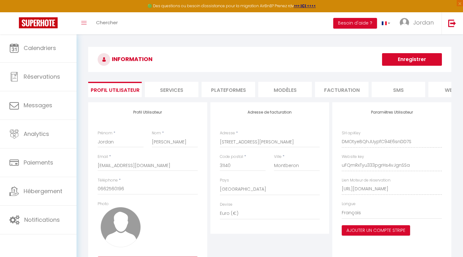
click at [378, 90] on li "SMS" at bounding box center [399, 89] width 54 height 15
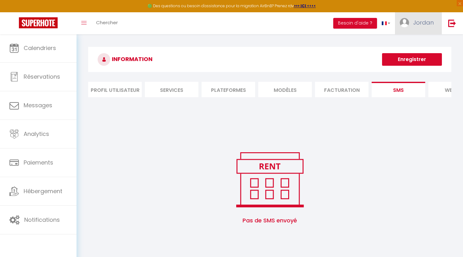
click at [420, 21] on span "Jordan" at bounding box center [423, 23] width 20 height 8
click at [408, 56] on link "Équipe" at bounding box center [416, 55] width 47 height 11
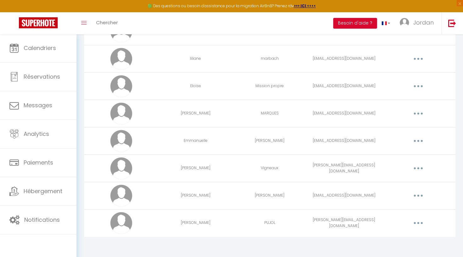
scroll to position [288, 0]
click at [421, 197] on button "button" at bounding box center [419, 196] width 18 height 10
click at [394, 213] on link "Editer" at bounding box center [402, 210] width 47 height 11
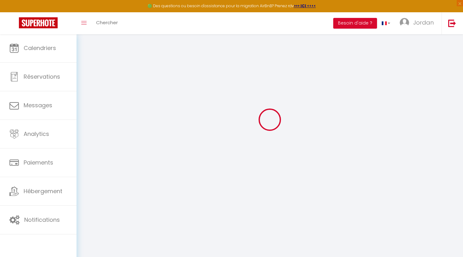
type input "[PERSON_NAME]"
type input "[EMAIL_ADDRESS][DOMAIN_NAME]"
type textarea "[URL][DOMAIN_NAME]"
checkbox input "true"
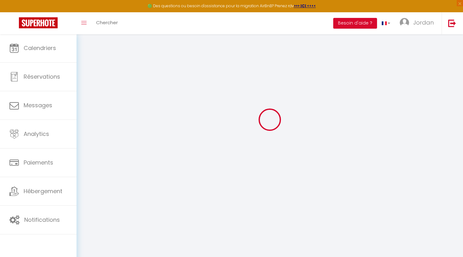
checkbox input "true"
checkbox input "false"
checkbox input "true"
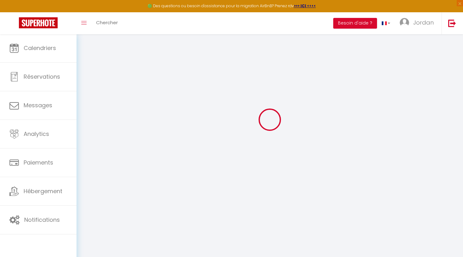
checkbox input "true"
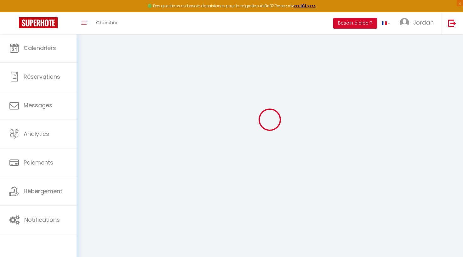
checkbox input "true"
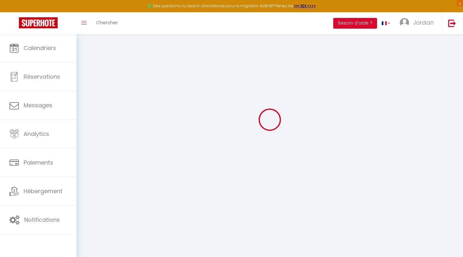
checkbox input "true"
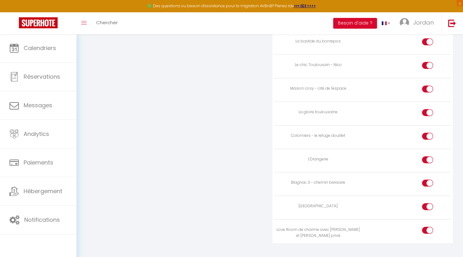
scroll to position [839, 0]
click at [428, 22] on span "Jordan" at bounding box center [423, 23] width 20 height 8
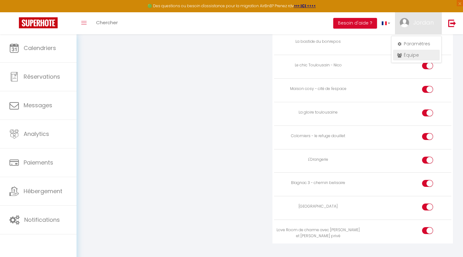
click at [423, 54] on link "Équipe" at bounding box center [416, 55] width 47 height 11
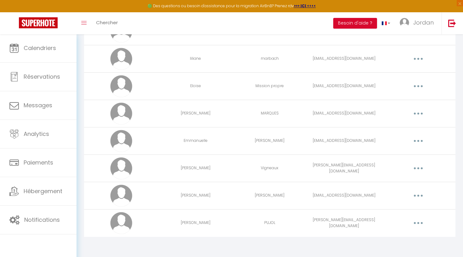
scroll to position [288, 0]
click at [423, 197] on button "button" at bounding box center [419, 196] width 18 height 10
click at [417, 212] on link "Editer" at bounding box center [402, 210] width 47 height 11
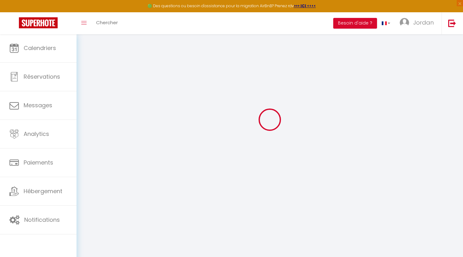
type input "[PERSON_NAME]"
type input "[EMAIL_ADDRESS][DOMAIN_NAME]"
type textarea "[URL][DOMAIN_NAME]"
checkbox input "true"
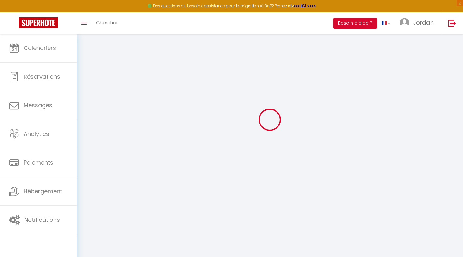
checkbox input "true"
checkbox input "false"
checkbox input "true"
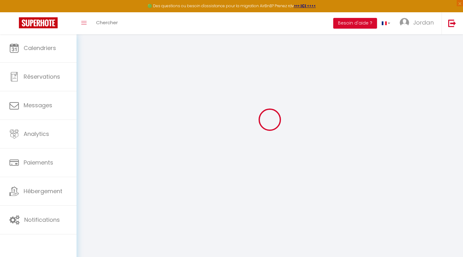
checkbox input "true"
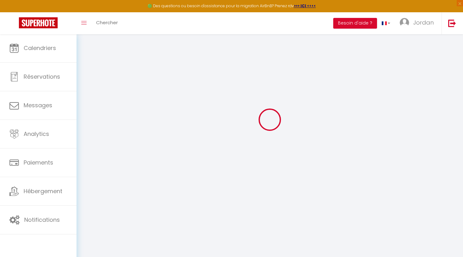
checkbox input "true"
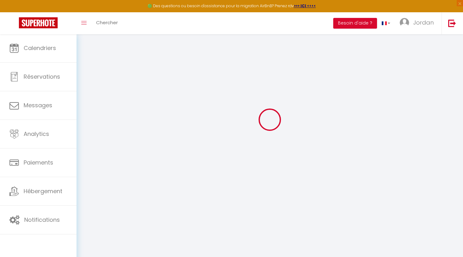
checkbox input "true"
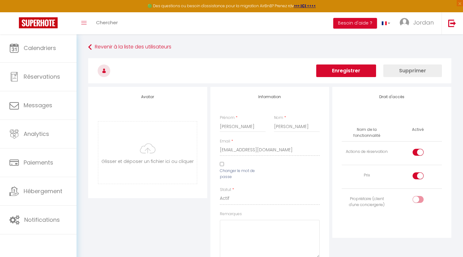
scroll to position [0, 0]
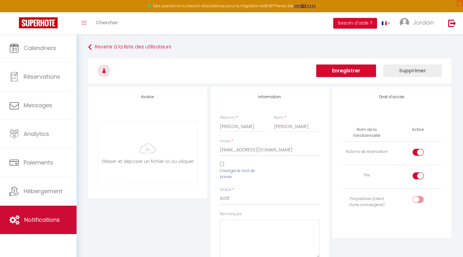
click at [42, 218] on span "Notifications" at bounding box center [42, 220] width 36 height 8
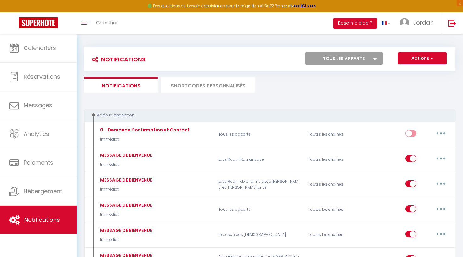
select select "78511"
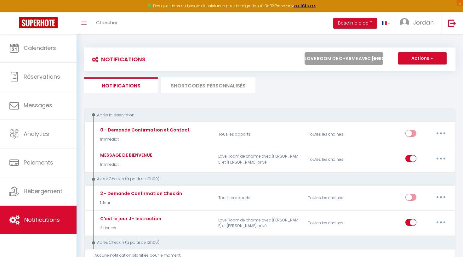
click at [415, 55] on button "Actions" at bounding box center [422, 58] width 49 height 13
click at [219, 84] on li "SHORTCODES PERSONNALISÉS" at bounding box center [208, 85] width 95 height 15
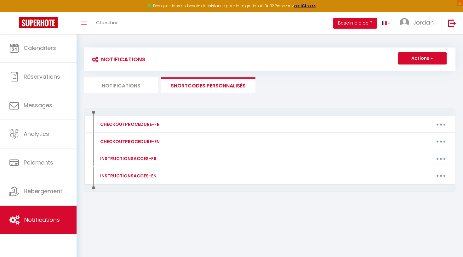
click at [120, 80] on li "Notifications" at bounding box center [121, 85] width 74 height 15
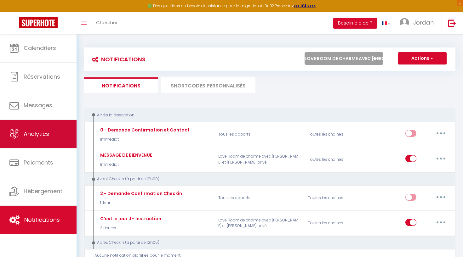
click at [66, 139] on link "Analytics" at bounding box center [38, 134] width 77 height 28
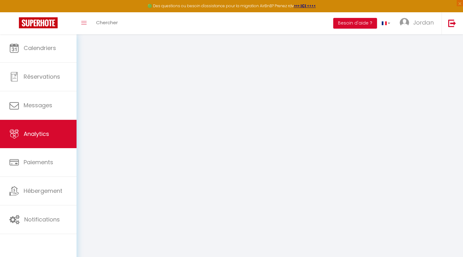
select select "2025"
select select "10"
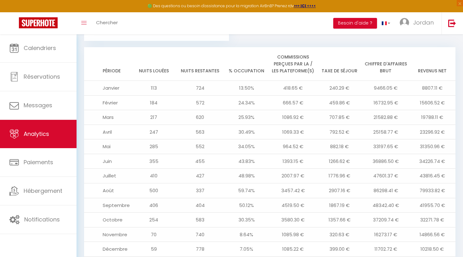
scroll to position [693, 0]
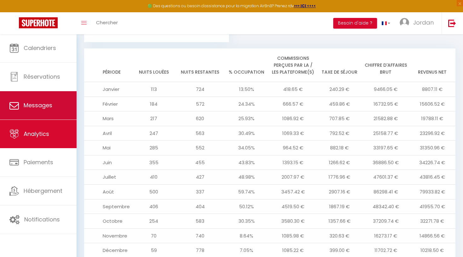
click at [55, 103] on link "Messages" at bounding box center [38, 105] width 77 height 28
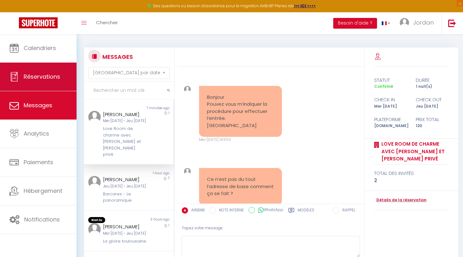
scroll to position [1894, 0]
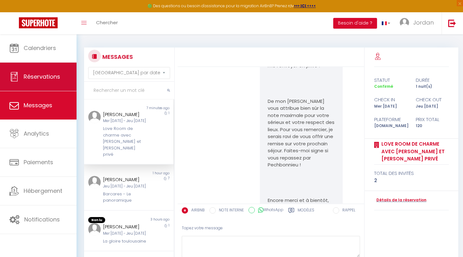
click at [50, 82] on link "Réservations" at bounding box center [38, 77] width 77 height 28
select select "not_cancelled"
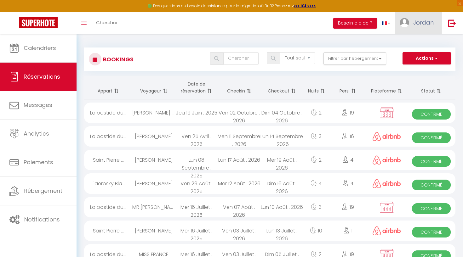
click at [414, 21] on span "Jordan" at bounding box center [423, 23] width 20 height 8
click at [412, 55] on link "Équipe" at bounding box center [416, 55] width 47 height 11
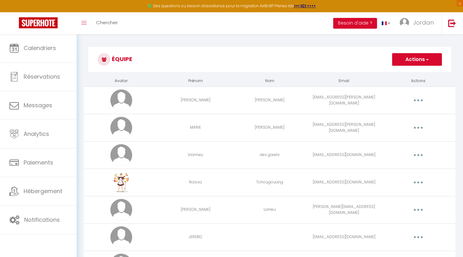
click at [419, 209] on icon "button" at bounding box center [418, 210] width 2 height 2
click at [400, 221] on link "Editer" at bounding box center [402, 224] width 47 height 11
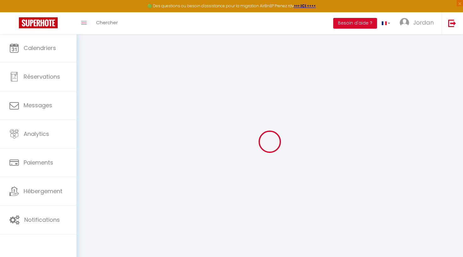
type input "[PERSON_NAME]"
type input "Larrieu"
type input "[PERSON_NAME][EMAIL_ADDRESS][DOMAIN_NAME]"
type textarea "[URL][DOMAIN_NAME]"
checkbox input "true"
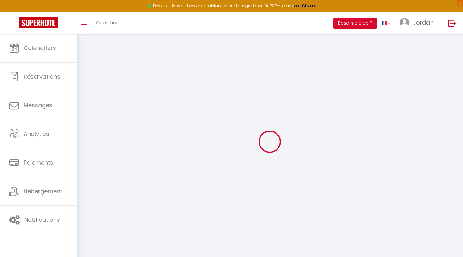
checkbox input "true"
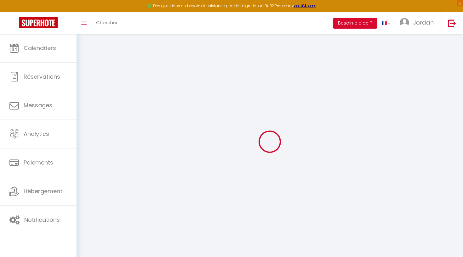
checkbox input "true"
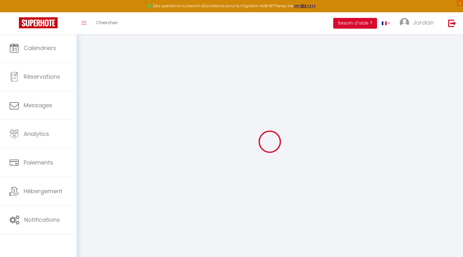
checkbox input "true"
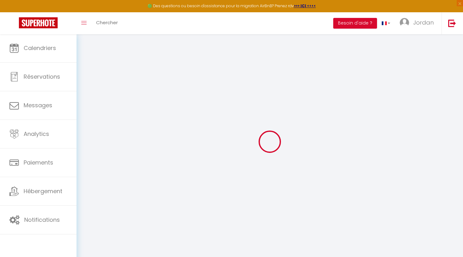
checkbox input "true"
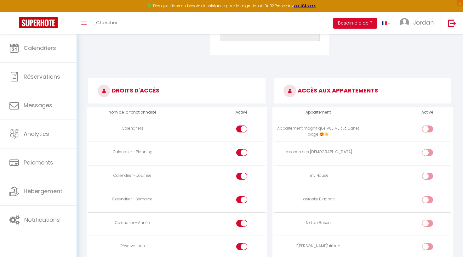
scroll to position [327, 0]
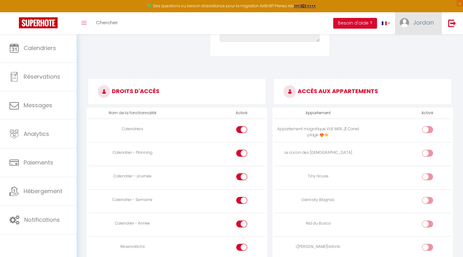
click at [417, 19] on span "Jordan" at bounding box center [423, 23] width 20 height 8
click at [405, 54] on link "Équipe" at bounding box center [416, 55] width 47 height 11
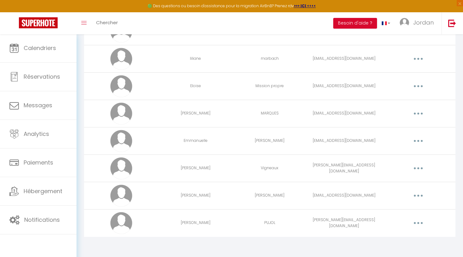
scroll to position [288, 0]
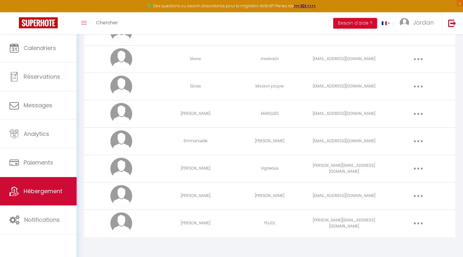
click at [57, 194] on span "Hébergement" at bounding box center [43, 191] width 39 height 8
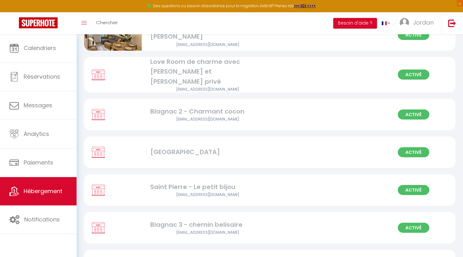
scroll to position [596, 0]
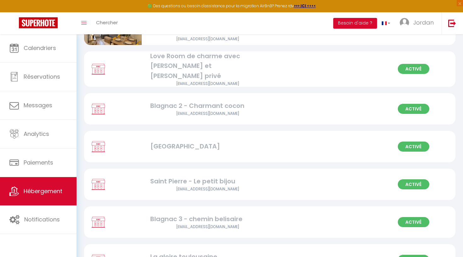
click at [330, 77] on div "Activé Love Room de charme avec [PERSON_NAME] et sauna privé [EMAIL_ADDRESS][DO…" at bounding box center [269, 69] width 371 height 36
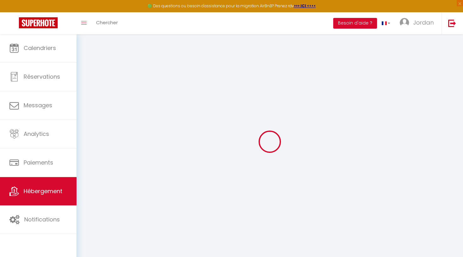
select select "16:00"
select select "23:45"
select select "11:00"
select select "30"
select select "120"
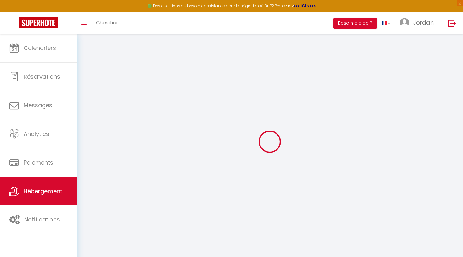
select select
checkbox input "false"
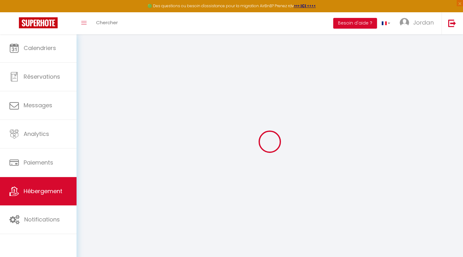
select select
checkbox input "false"
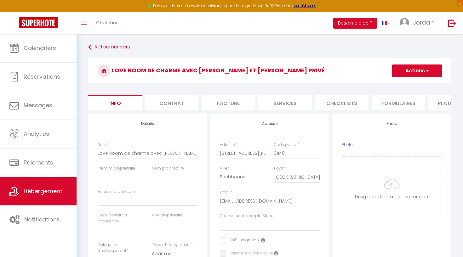
select select
checkbox input "false"
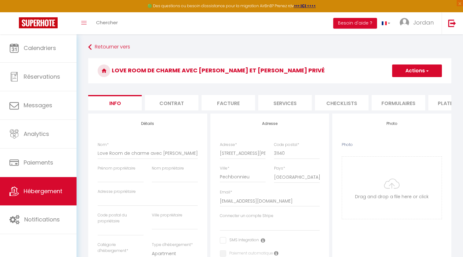
click at [279, 102] on li "Services" at bounding box center [285, 102] width 54 height 15
select select
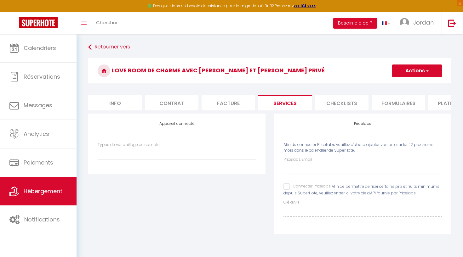
click at [227, 99] on li "Facture" at bounding box center [229, 102] width 54 height 15
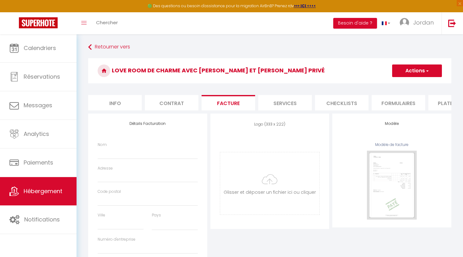
select select
click at [171, 101] on li "Contrat" at bounding box center [172, 102] width 54 height 15
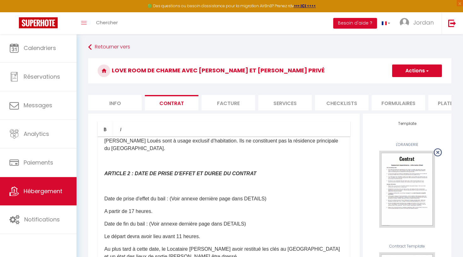
scroll to position [481, 0]
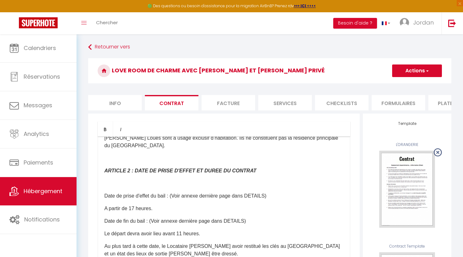
click at [279, 108] on li "Services" at bounding box center [285, 102] width 54 height 15
select select
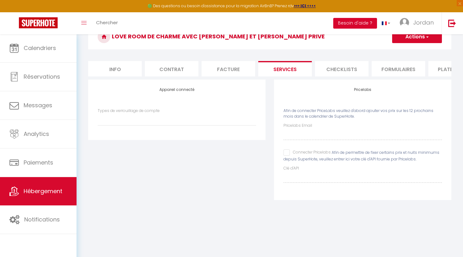
scroll to position [34, 0]
click at [339, 67] on li "Checklists" at bounding box center [342, 68] width 54 height 15
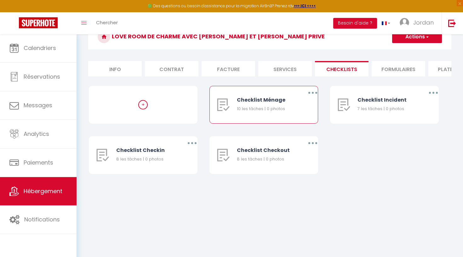
click at [315, 94] on button "button" at bounding box center [313, 93] width 18 height 10
click at [286, 107] on link "Editer" at bounding box center [296, 107] width 47 height 11
type input "Checklist Ménage"
type input "Procédure à suivre à la fin du ménage"
select select
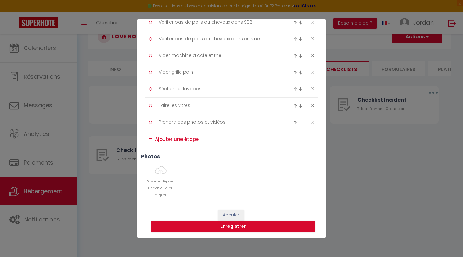
scroll to position [156, 0]
click at [234, 216] on button "Annuler" at bounding box center [231, 215] width 26 height 11
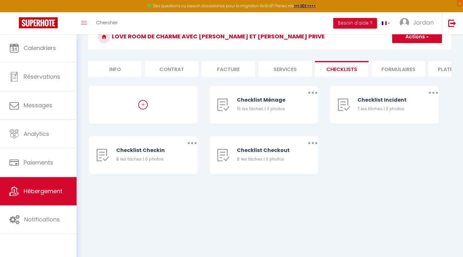
click at [391, 68] on li "Formulaires" at bounding box center [399, 68] width 54 height 15
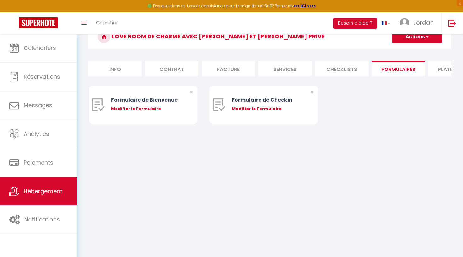
click at [442, 71] on li "Plateformes" at bounding box center [455, 68] width 54 height 15
select select
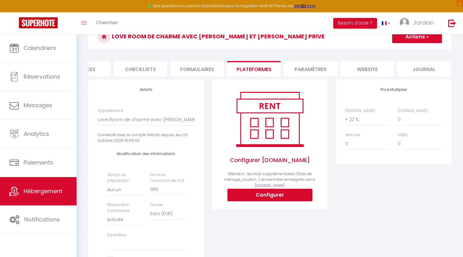
scroll to position [0, 201]
click at [304, 69] on li "Paramètres" at bounding box center [311, 68] width 54 height 15
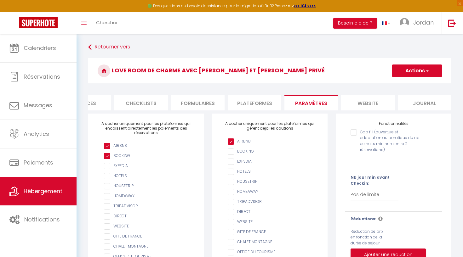
click at [366, 98] on li "website" at bounding box center [368, 102] width 54 height 15
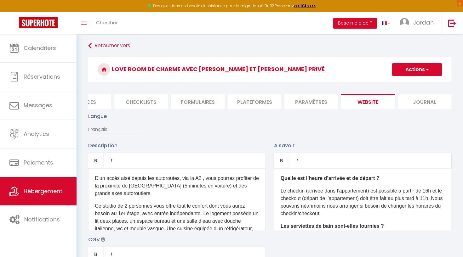
scroll to position [1, 0]
click at [410, 95] on li "Journal" at bounding box center [425, 101] width 54 height 15
